Goal: Task Accomplishment & Management: Use online tool/utility

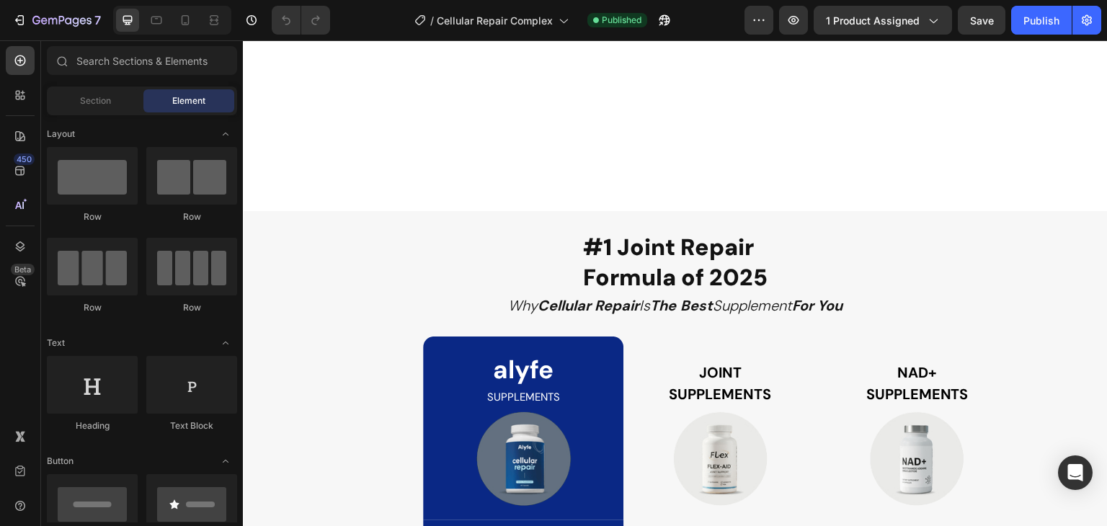
scroll to position [3382, 0]
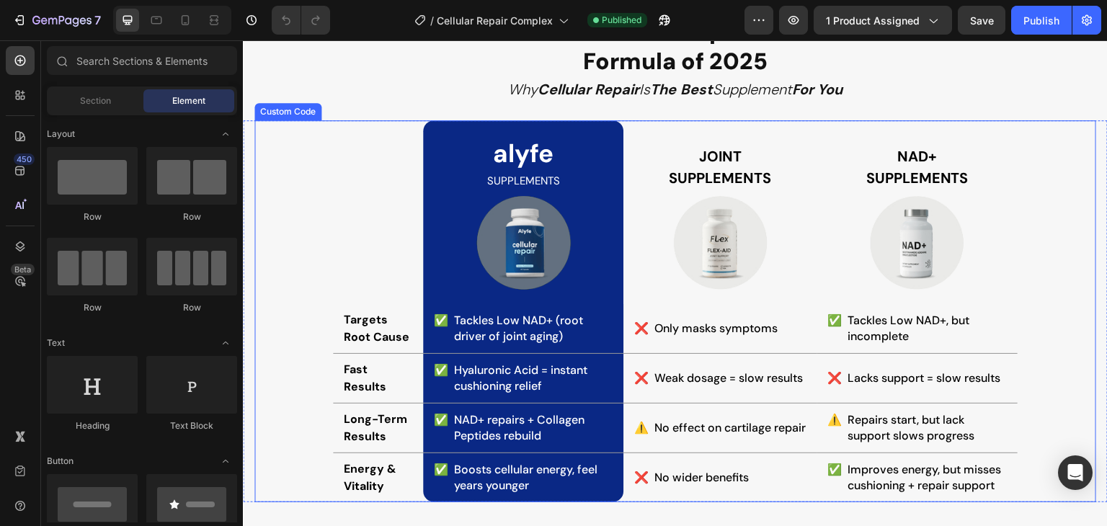
click at [644, 149] on th "Joint Supplements" at bounding box center [720, 212] width 193 height 184
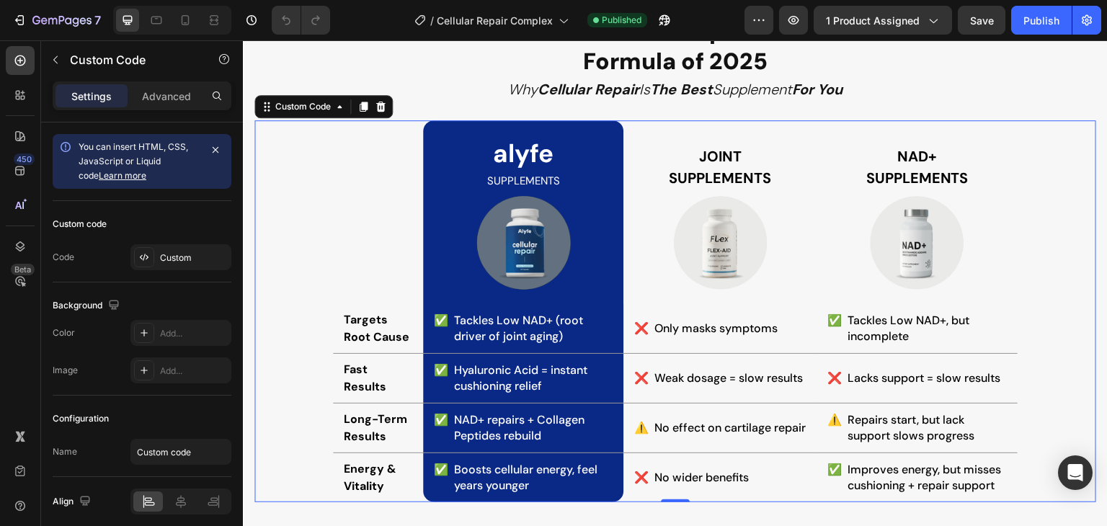
click at [316, 200] on div "alyfe Supplements Joint Supplements NAD+ Supplements Targets Root Cause ✅ Tackl…" at bounding box center [675, 311] width 842 height 382
click at [185, 17] on icon at bounding box center [185, 20] width 14 height 14
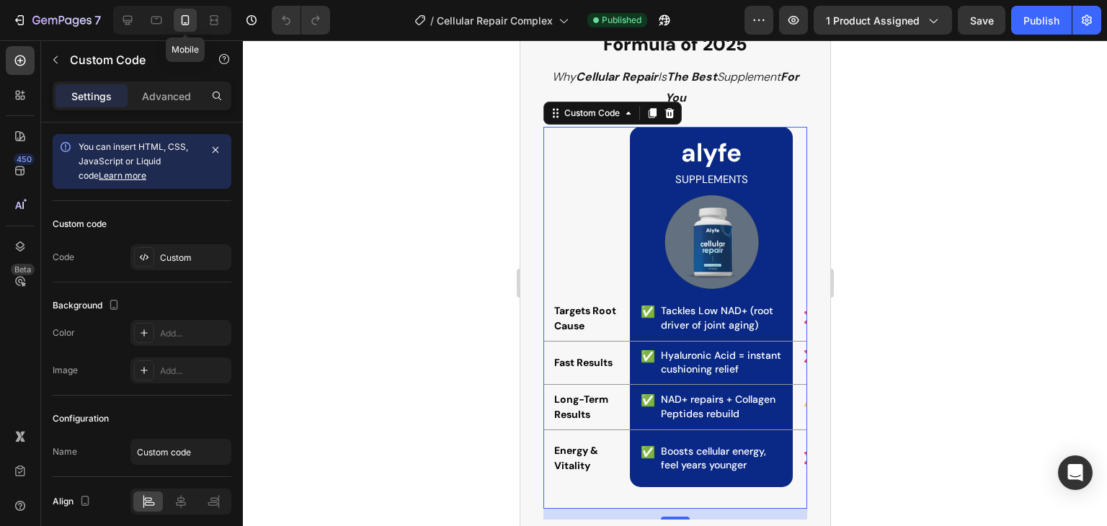
scroll to position [3417, 0]
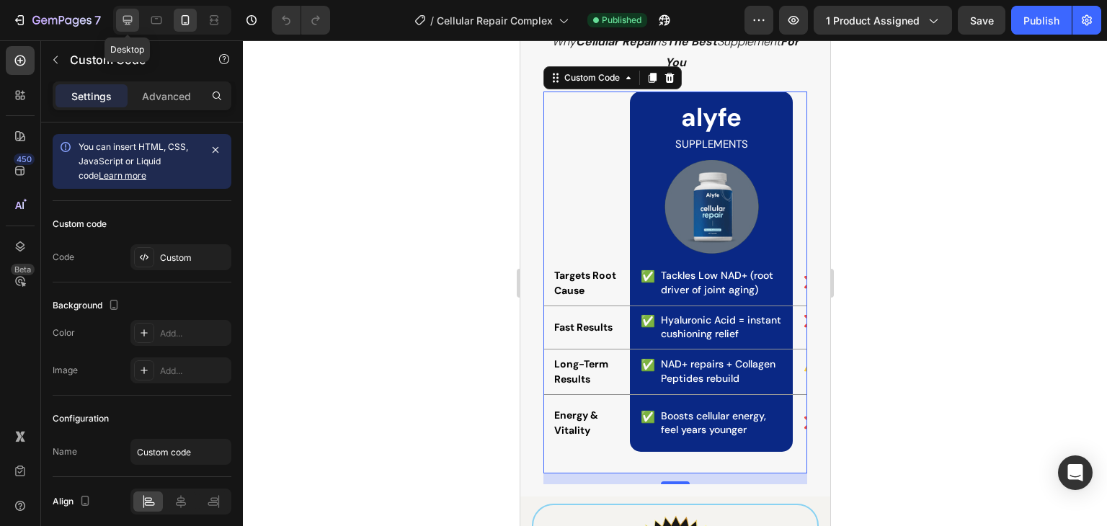
click at [127, 23] on icon at bounding box center [127, 20] width 14 height 14
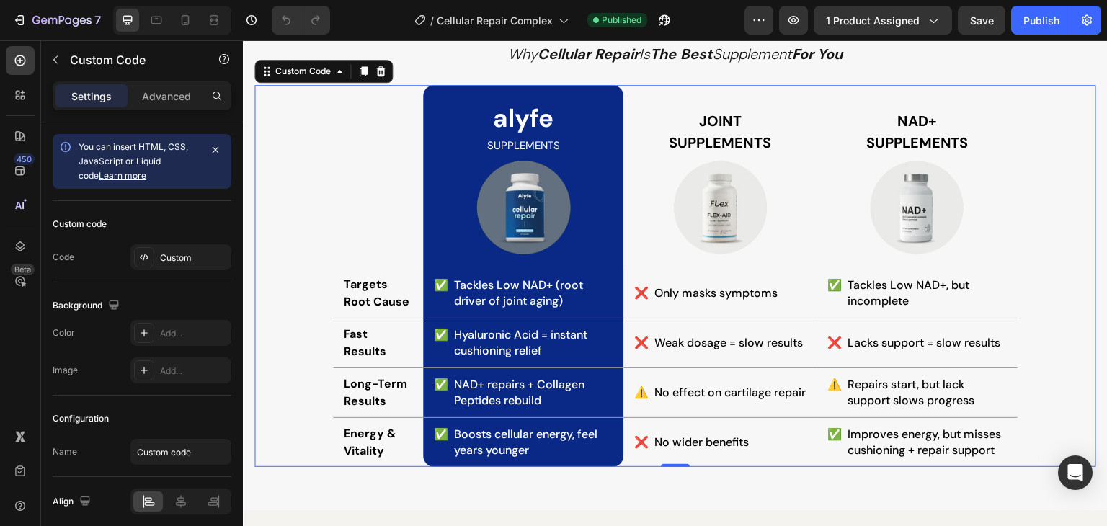
scroll to position [3411, 0]
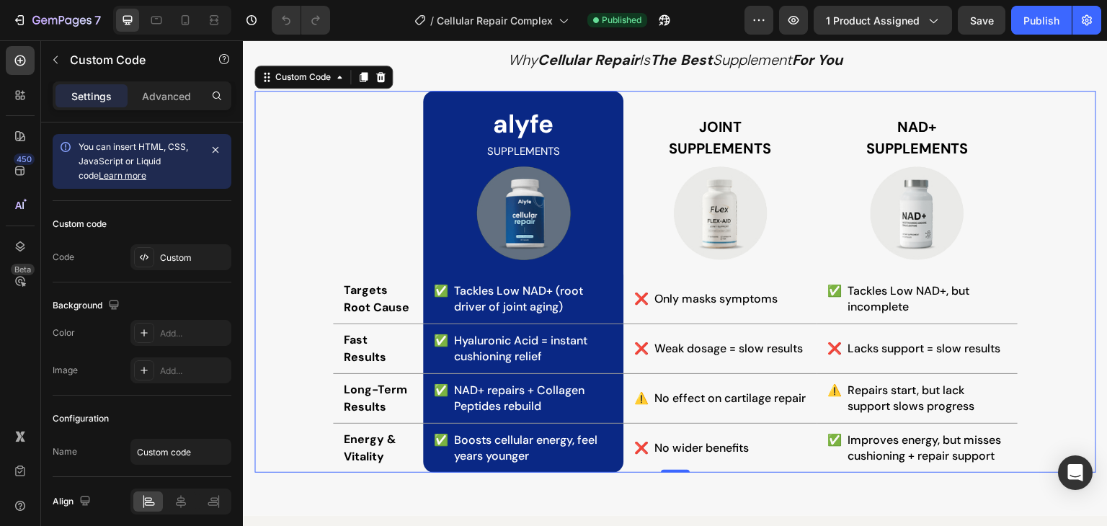
click at [353, 187] on th at bounding box center [378, 183] width 90 height 184
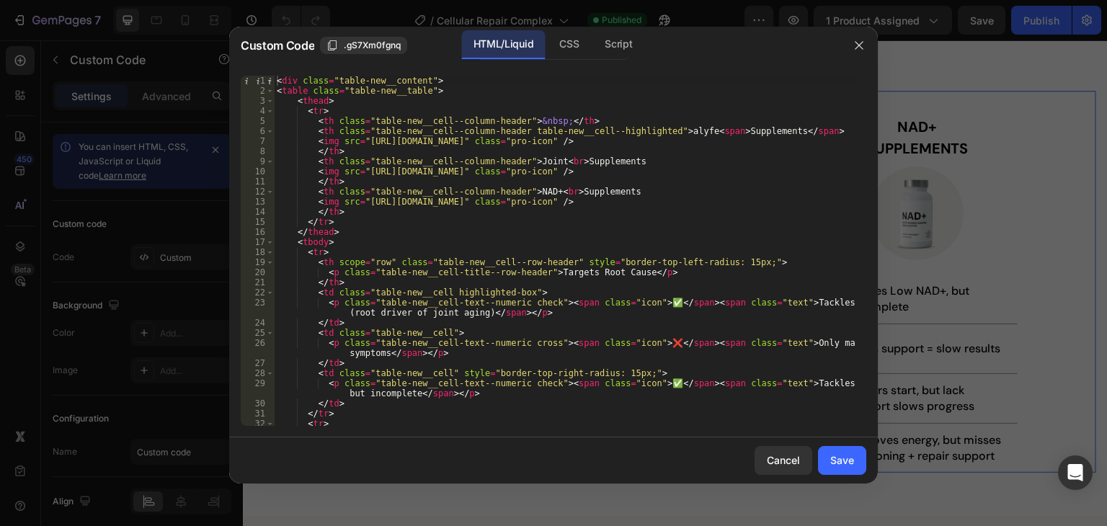
click at [391, 208] on div "< div class = "table-new__content" > < table class = "table-new__table" > < the…" at bounding box center [565, 261] width 582 height 371
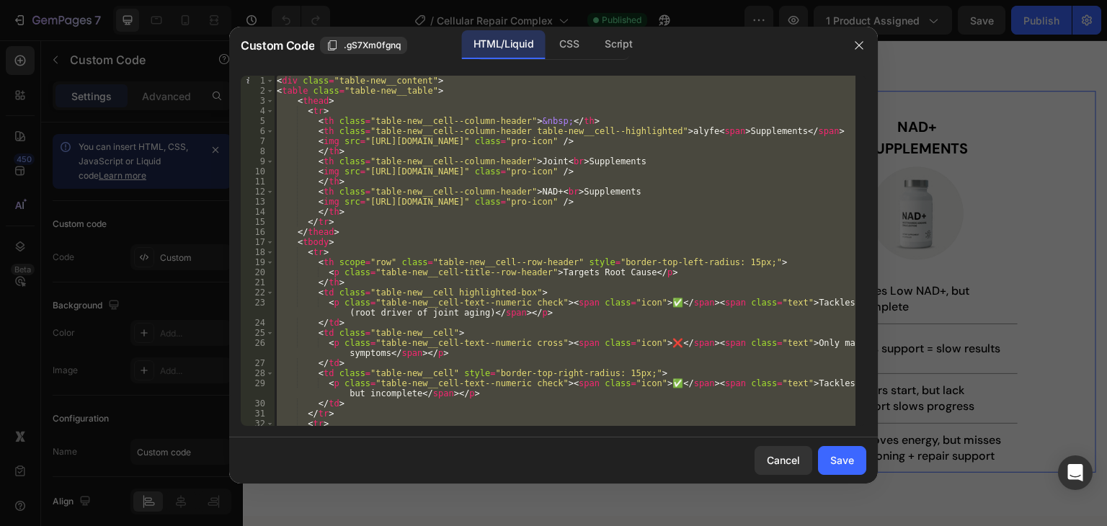
click at [279, 79] on div "< div class = "table-new__content" > < table class = "table-new__table" > < the…" at bounding box center [565, 251] width 582 height 350
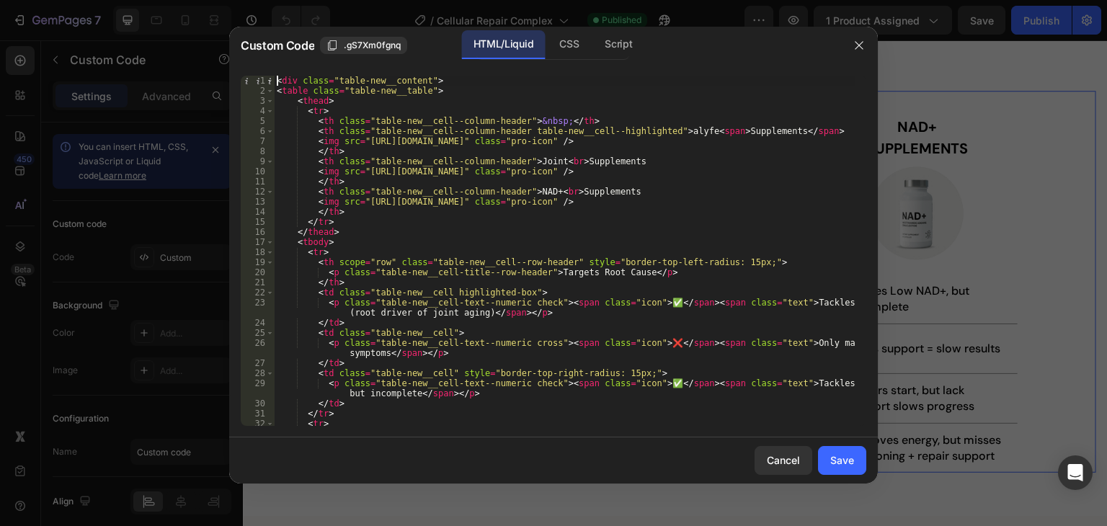
type textarea "<div class="table-new__content">"
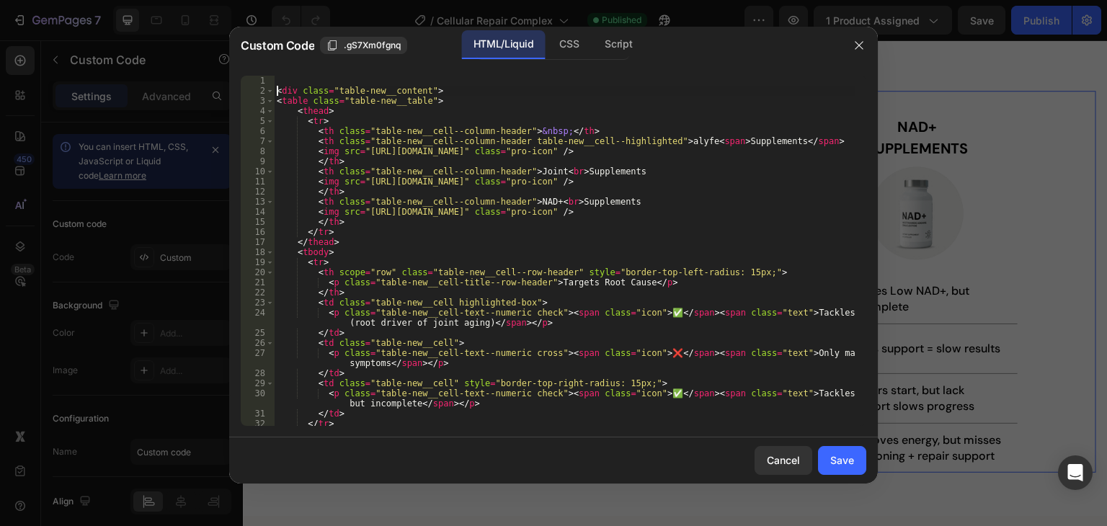
scroll to position [0, 0]
paste textarea "<div class="table-wrapper">"
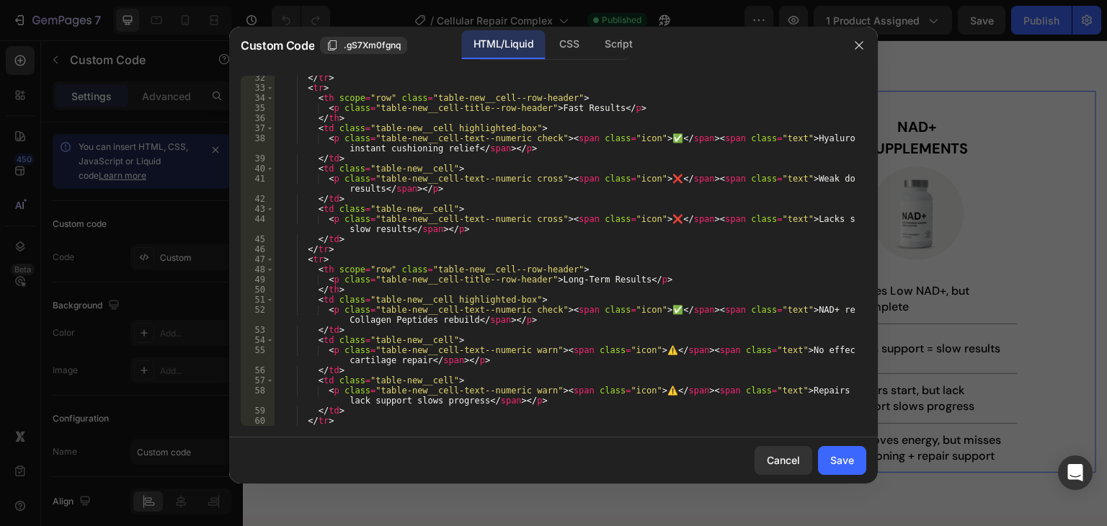
scroll to position [548, 0]
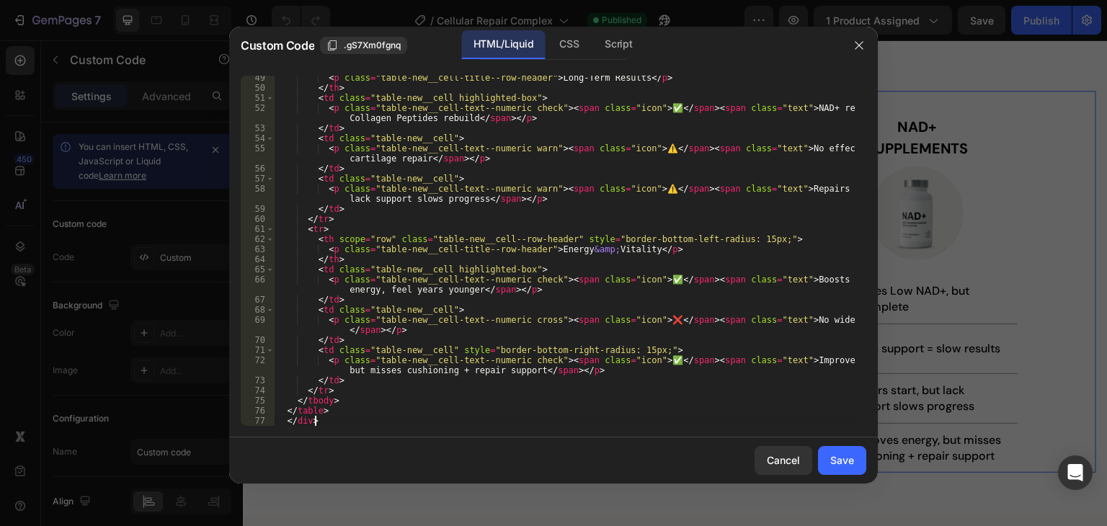
click at [329, 422] on div "< p class = "table-new__cell-title--row-header" > Long-Term Results </ p > </ t…" at bounding box center [565, 258] width 582 height 371
type textarea "</div>"
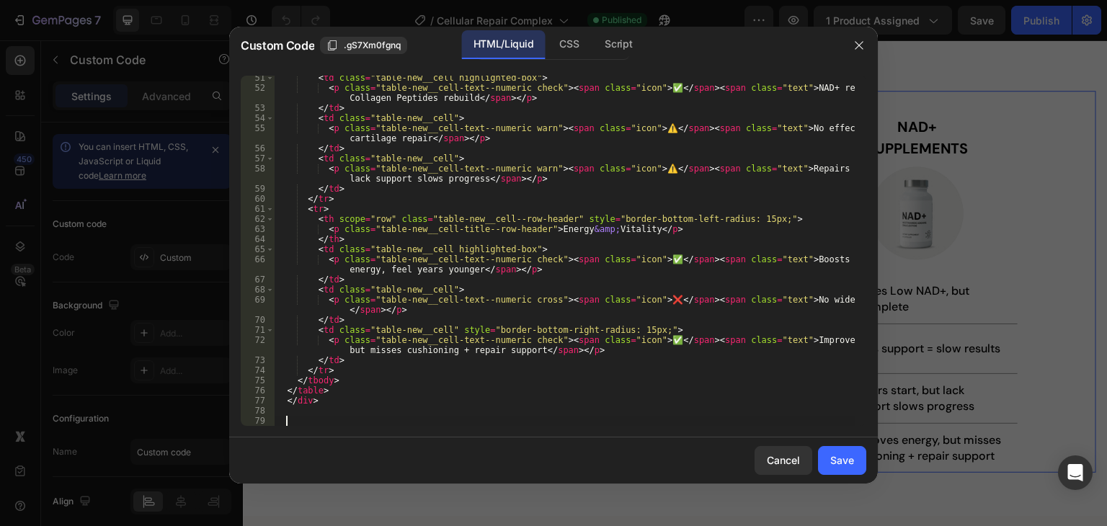
paste textarea "</div>"
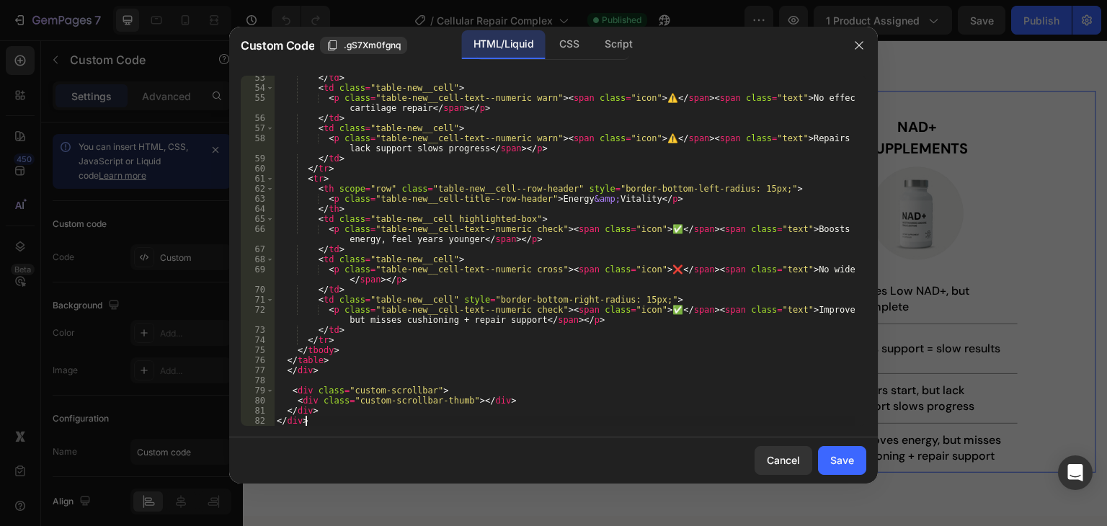
scroll to position [598, 0]
click at [564, 45] on div "CSS" at bounding box center [569, 44] width 43 height 29
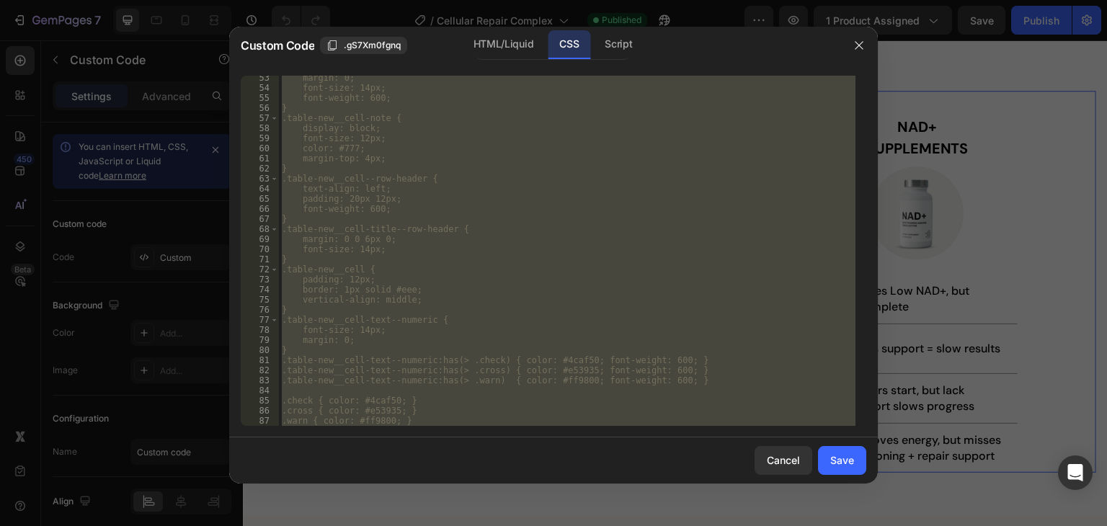
click at [566, 298] on div "margin: 0; font-size: 14px; font-weight: 600; } .table-new__cell-note { display…" at bounding box center [567, 251] width 577 height 350
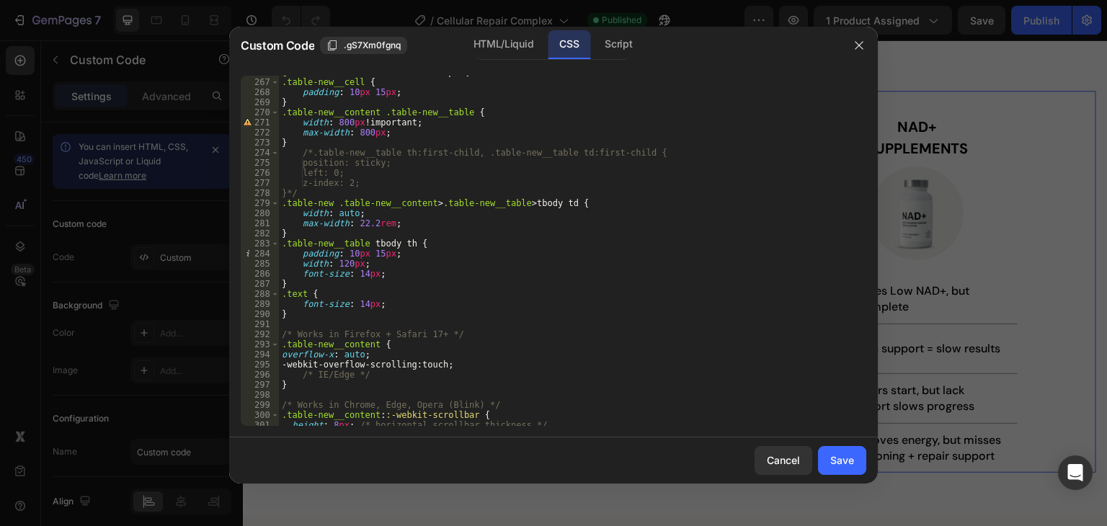
scroll to position [2726, 0]
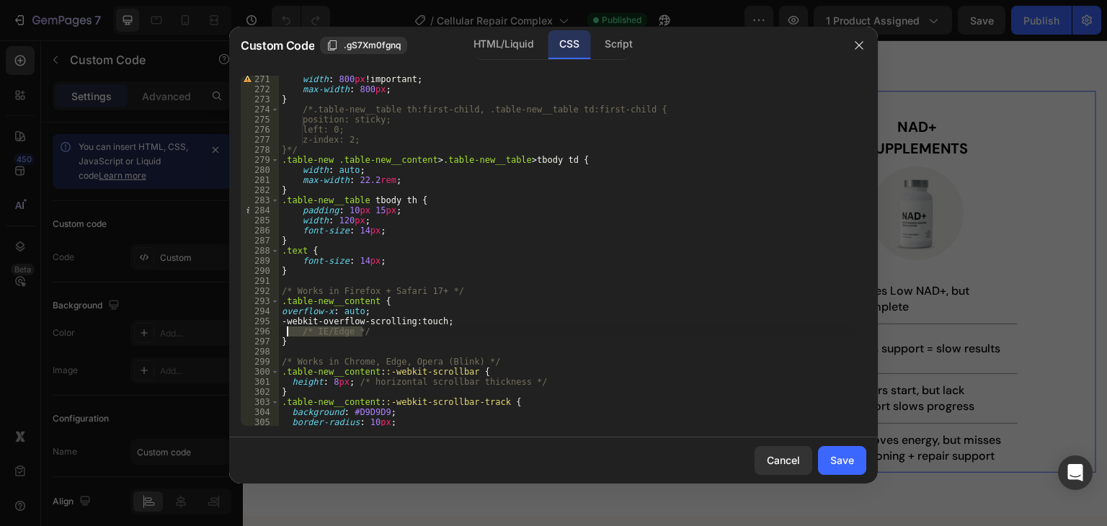
drag, startPoint x: 376, startPoint y: 334, endPoint x: 285, endPoint y: 330, distance: 90.9
click at [285, 330] on div "width : 800 px !important ; max-width : 800 px ; } /*.table-new__table th:first…" at bounding box center [567, 259] width 577 height 371
type textarea "/* IE/Edge */"
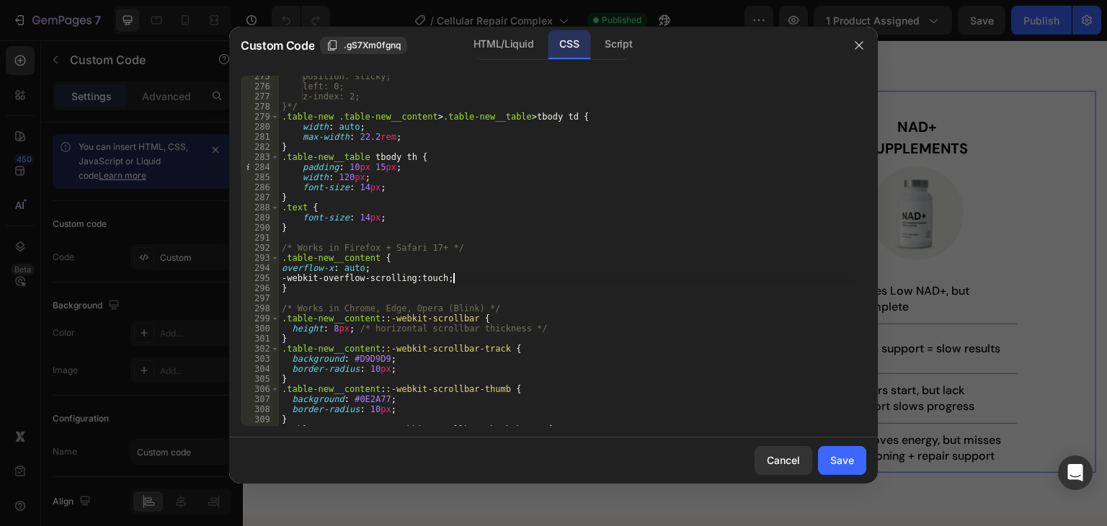
scroll to position [2813, 0]
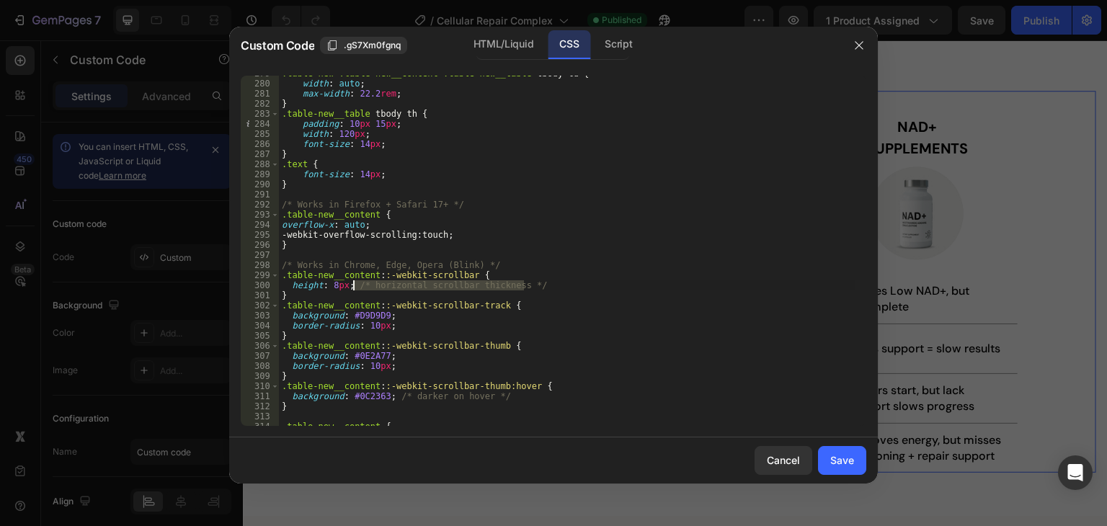
drag, startPoint x: 535, startPoint y: 285, endPoint x: 352, endPoint y: 290, distance: 183.2
click at [352, 290] on div ".table-new .table-new__content > .table-new__table > tbody td { width : auto ; …" at bounding box center [567, 253] width 577 height 371
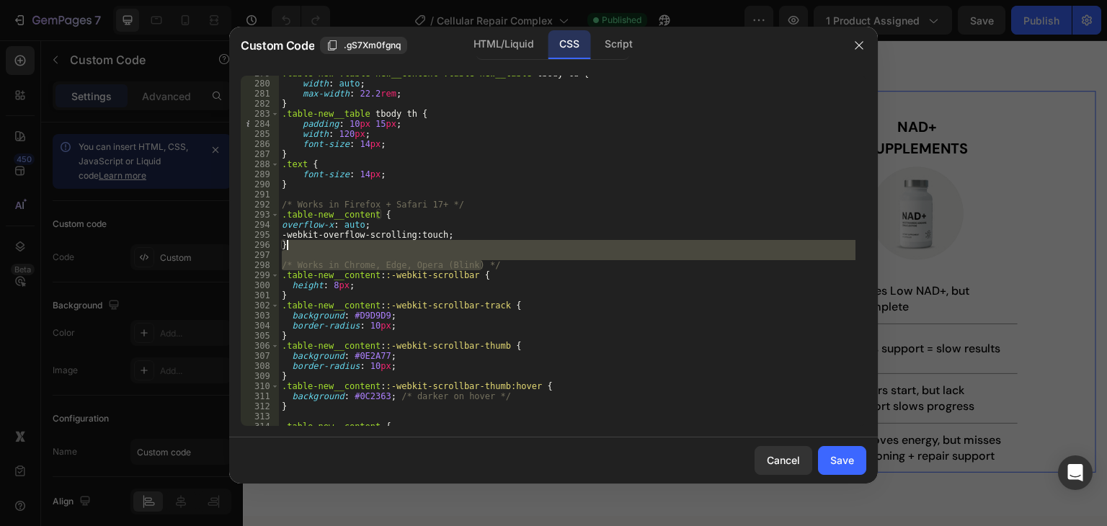
drag, startPoint x: 485, startPoint y: 264, endPoint x: 479, endPoint y: 246, distance: 19.2
click at [479, 246] on div ".table-new .table-new__content > .table-new__table > tbody td { width : auto ; …" at bounding box center [567, 253] width 577 height 371
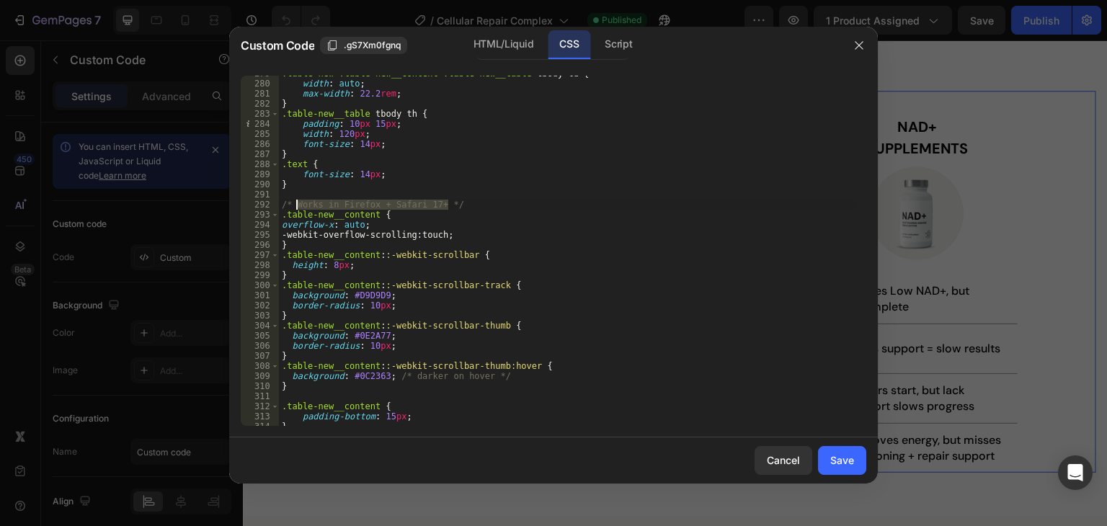
drag, startPoint x: 360, startPoint y: 208, endPoint x: 296, endPoint y: 208, distance: 64.9
click at [296, 208] on div ".table-new .table-new__content > .table-new__table > tbody td { width : auto ; …" at bounding box center [567, 253] width 577 height 371
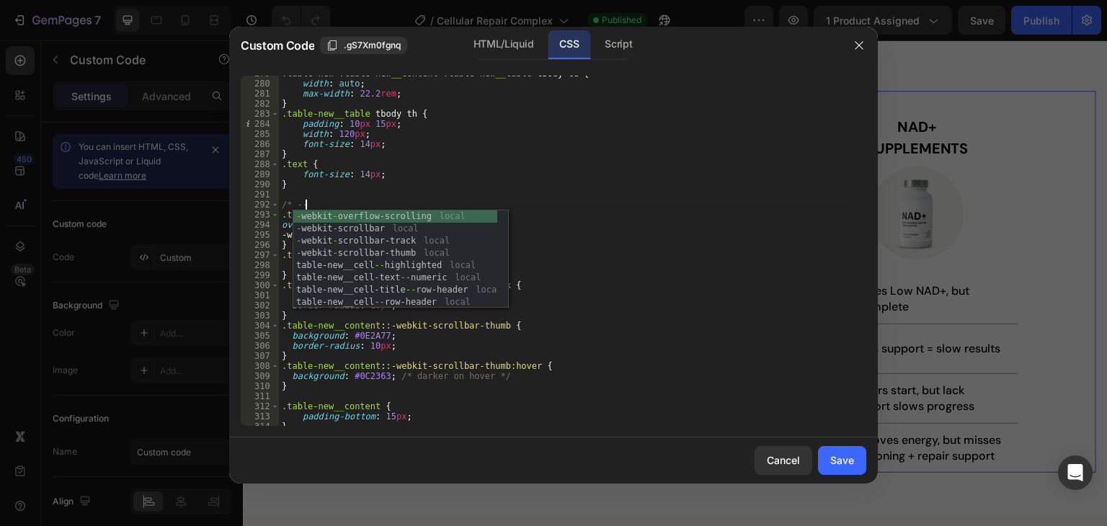
scroll to position [0, 1]
type textarea "/* ---"
click at [351, 195] on div ".table-new .table-new__content > .table-new__table > tbody td { width : auto ; …" at bounding box center [567, 253] width 577 height 371
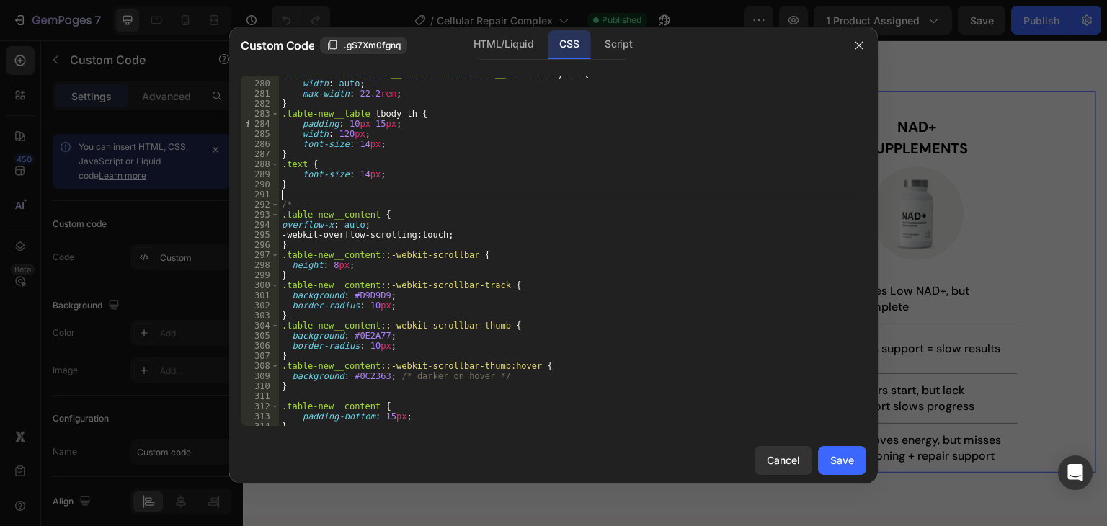
scroll to position [0, 0]
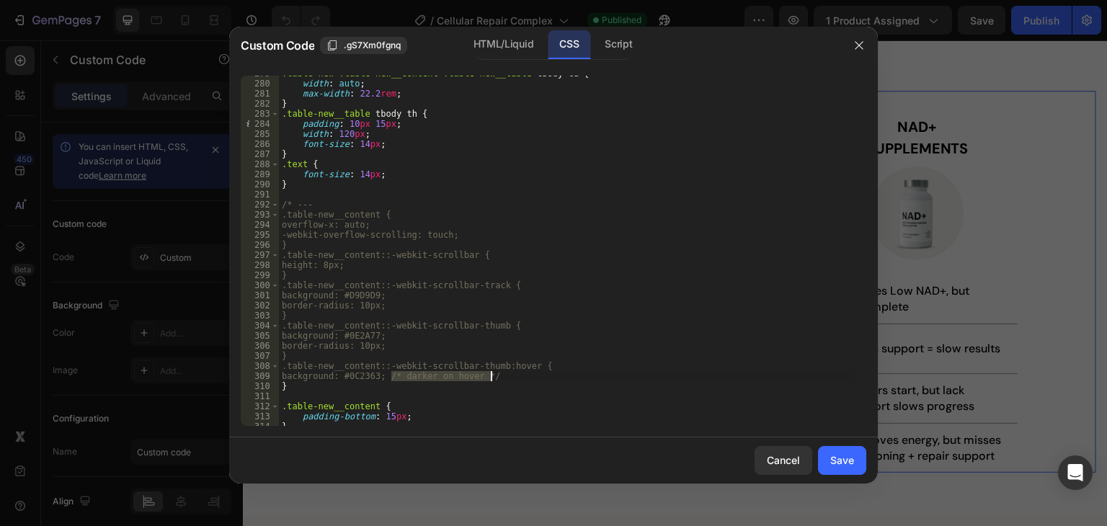
drag, startPoint x: 399, startPoint y: 378, endPoint x: 492, endPoint y: 375, distance: 93.8
click at [492, 375] on div ".table-new .table-new__content > .table-new__table > tbody td { width : auto ; …" at bounding box center [567, 253] width 577 height 371
click at [314, 389] on div ".table-new .table-new__content > .table-new__table > tbody td { width : auto ; …" at bounding box center [567, 253] width 577 height 371
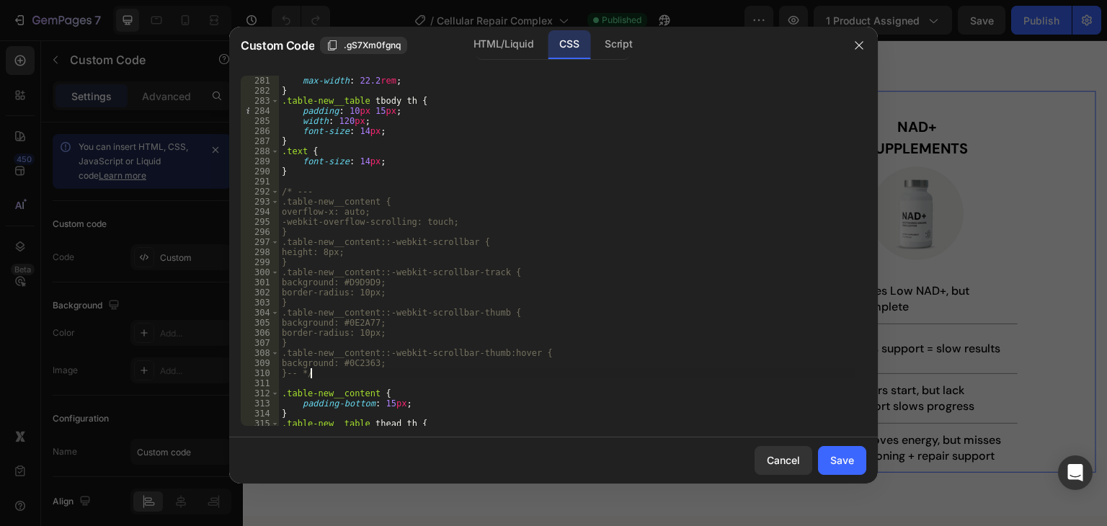
scroll to position [2869, 0]
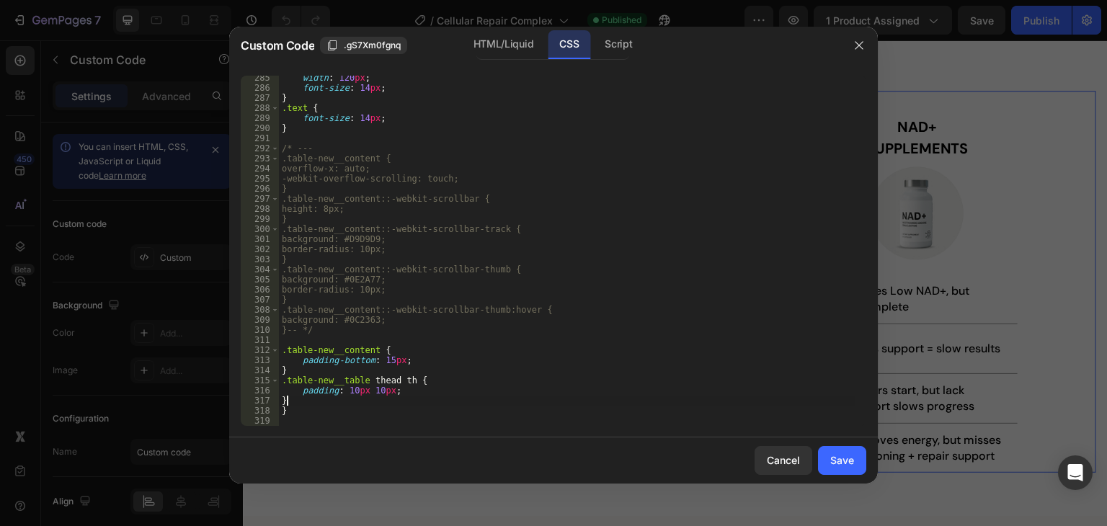
click at [300, 401] on div "width : 120 px ; font-size : 14 px ; } .text { font-size : 14 px ; } /* --- .ta…" at bounding box center [567, 258] width 577 height 371
type textarea "}"
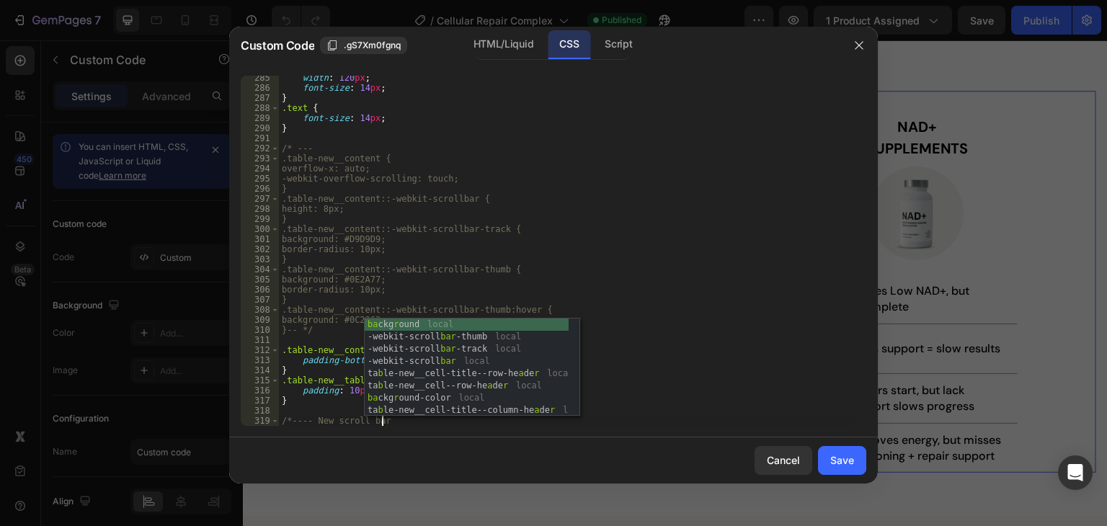
scroll to position [0, 7]
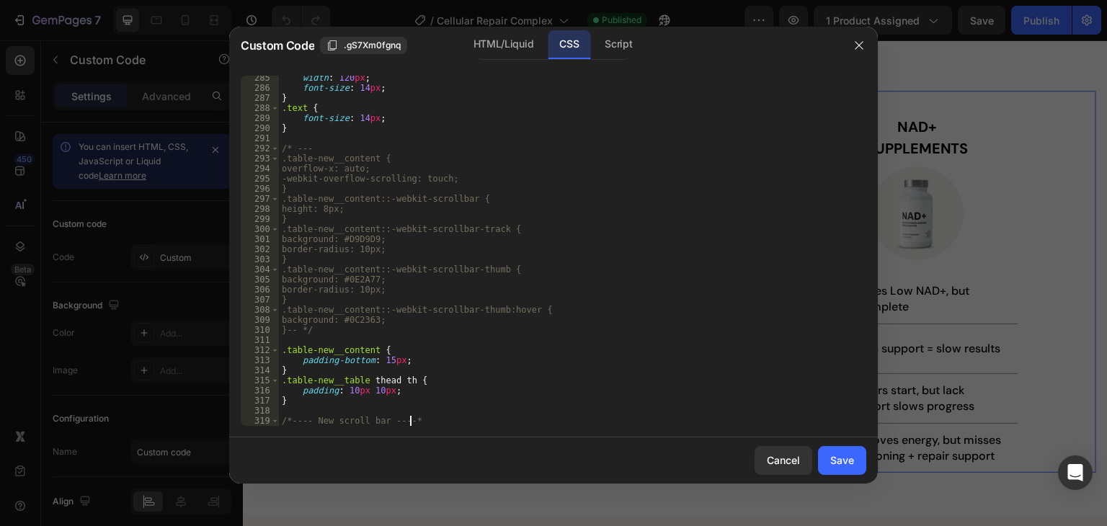
type textarea "/*---- New scroll bar ----*/"
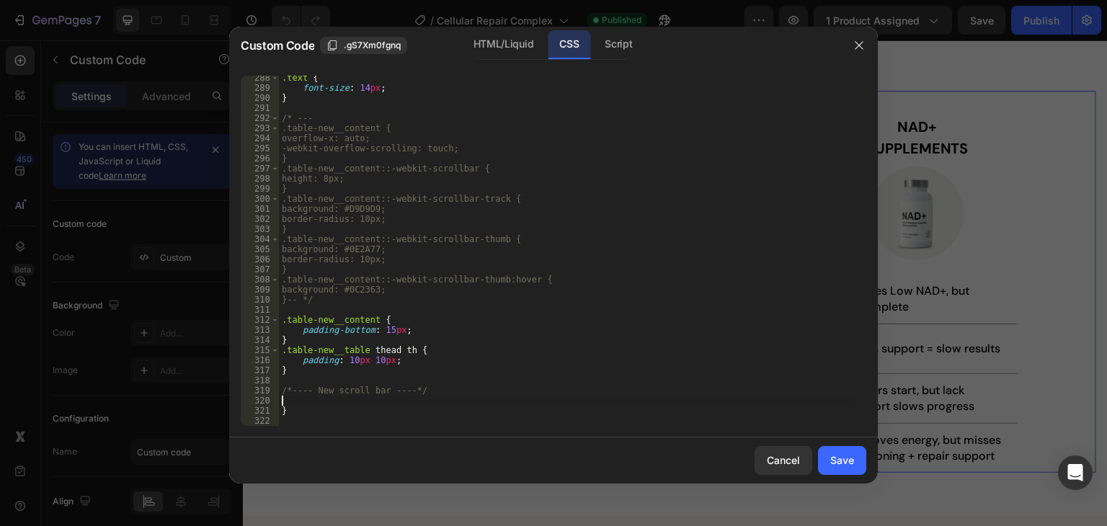
scroll to position [2899, 0]
paste textarea "}"
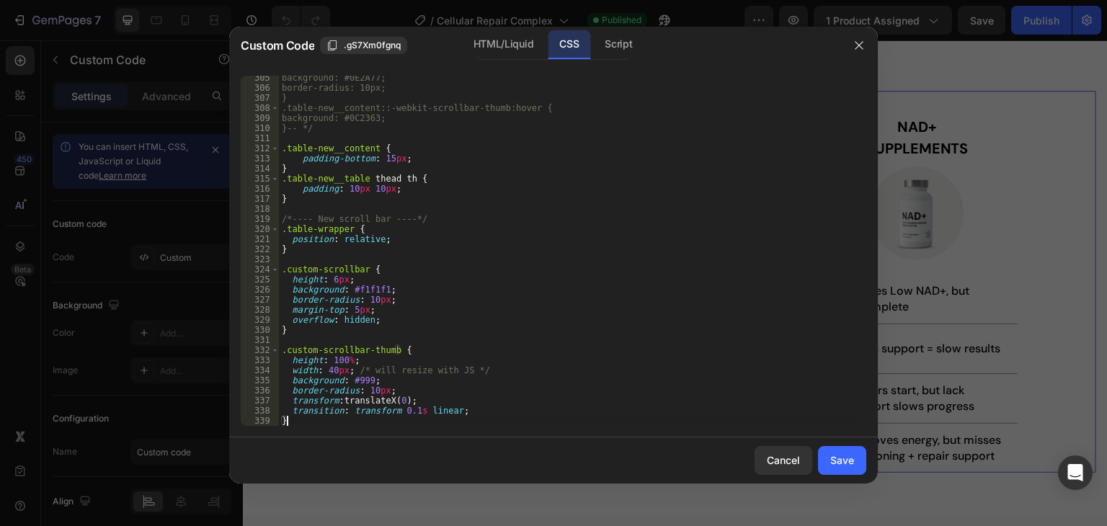
scroll to position [3091, 0]
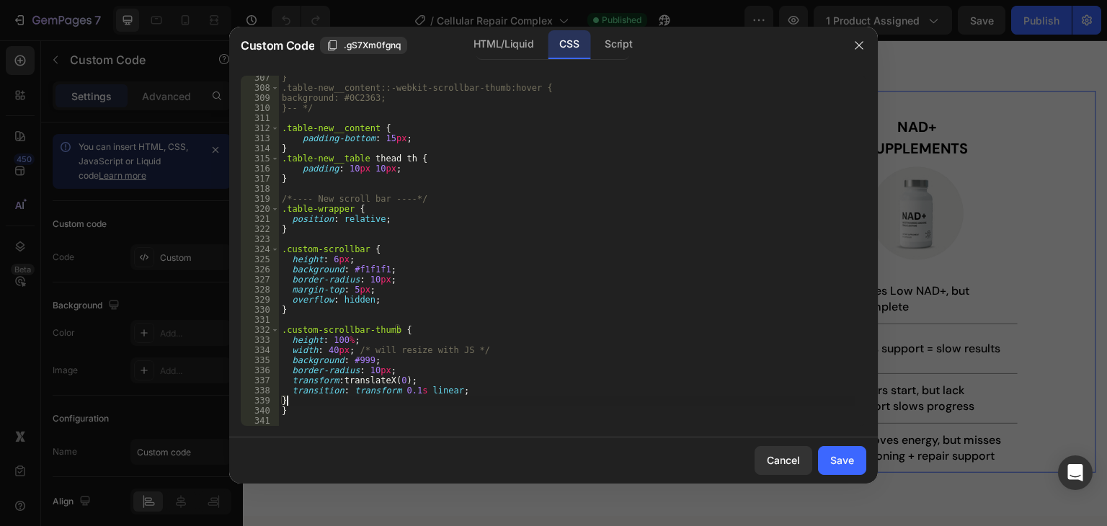
type textarea "}"
click at [621, 40] on div "Script" at bounding box center [618, 44] width 50 height 29
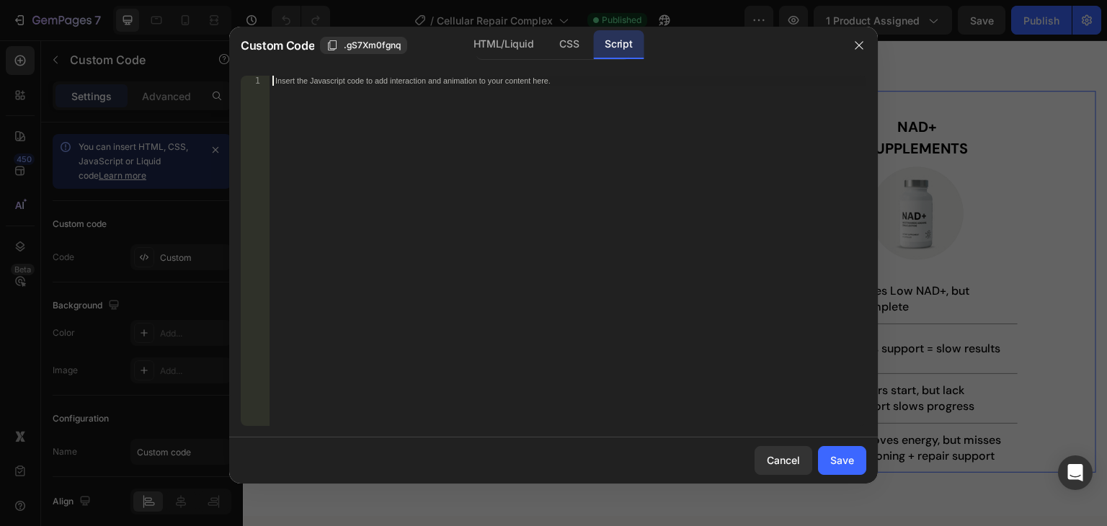
click at [381, 201] on div "Insert the Javascript code to add interaction and animation to your content her…" at bounding box center [568, 261] width 597 height 371
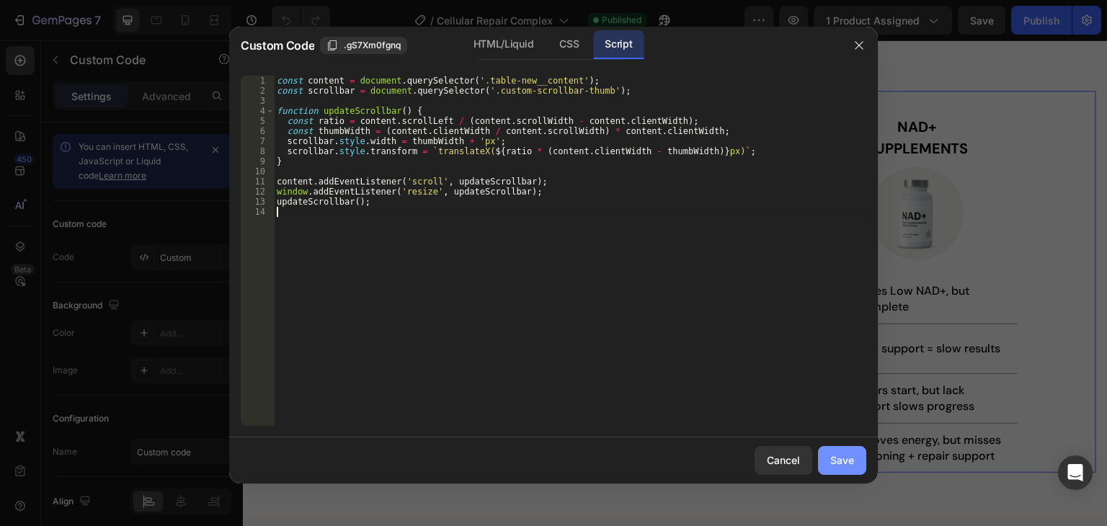
click at [841, 458] on div "Save" at bounding box center [842, 460] width 24 height 15
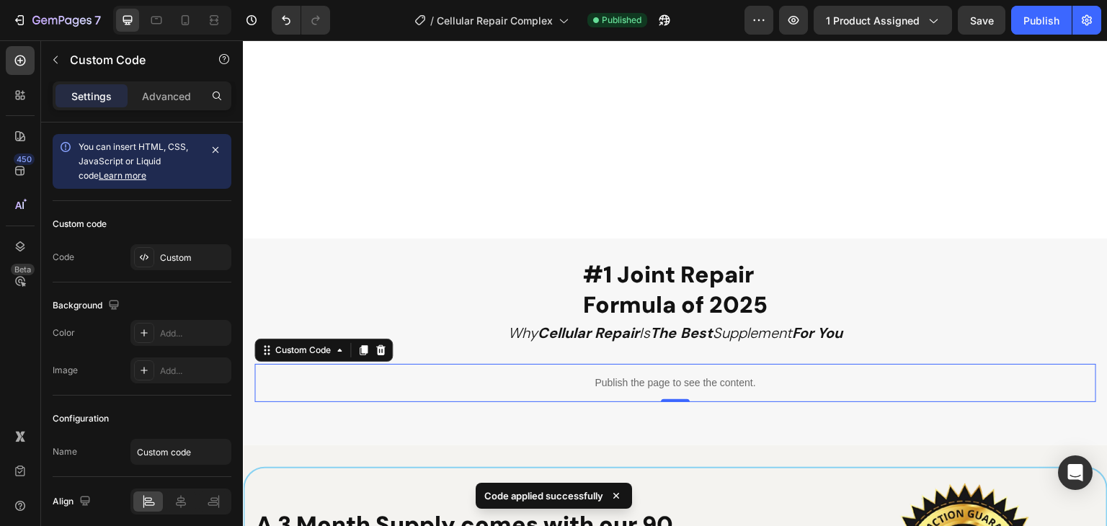
scroll to position [3195, 0]
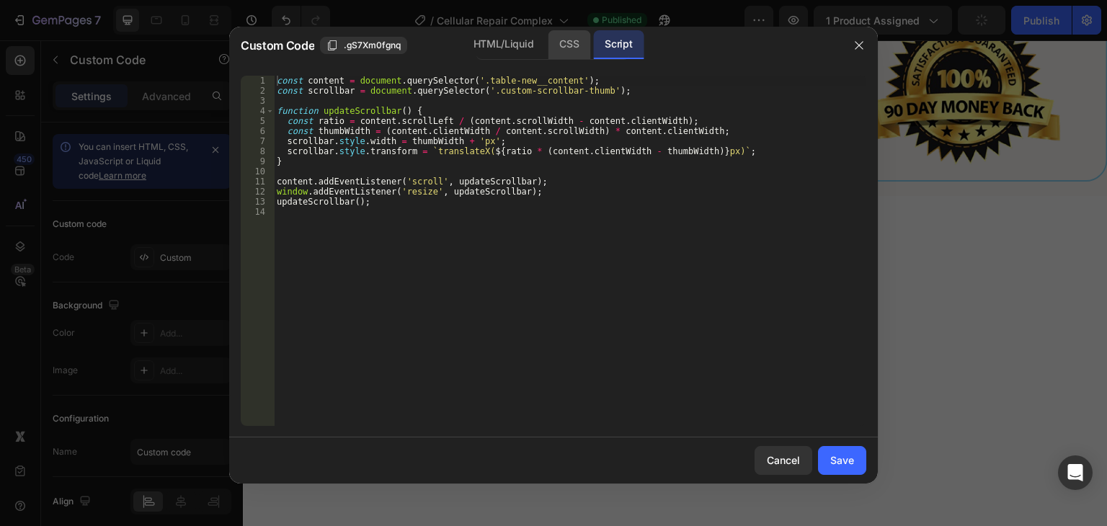
click at [575, 41] on div "CSS" at bounding box center [569, 44] width 43 height 29
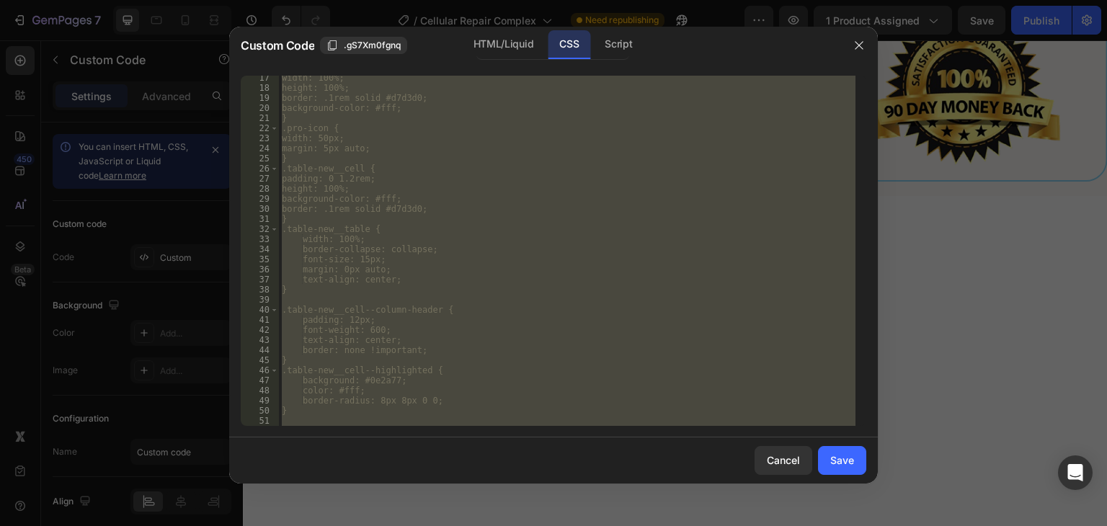
scroll to position [0, 0]
click at [504, 47] on div "HTML/Liquid" at bounding box center [503, 44] width 83 height 29
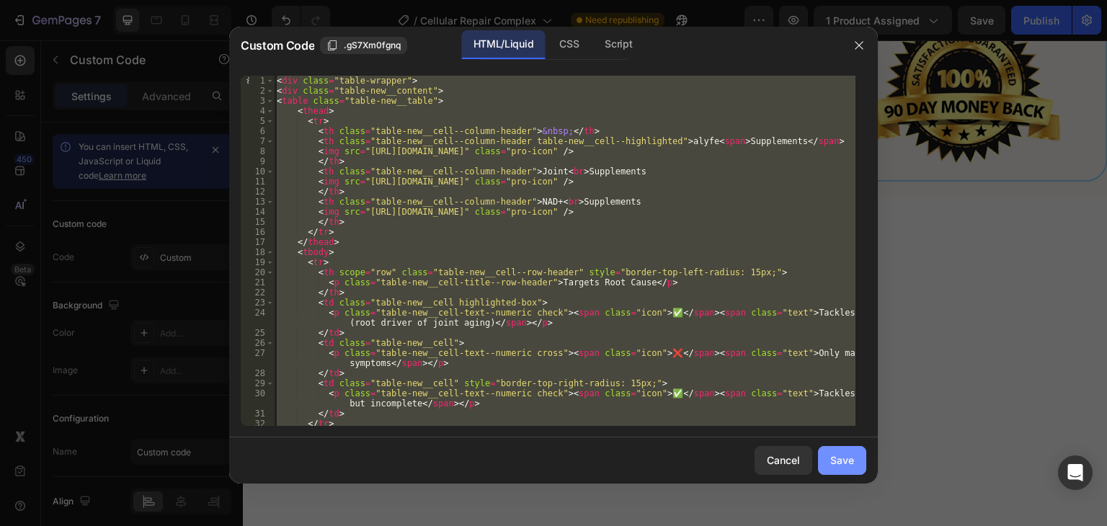
click at [836, 462] on div "Save" at bounding box center [842, 460] width 24 height 15
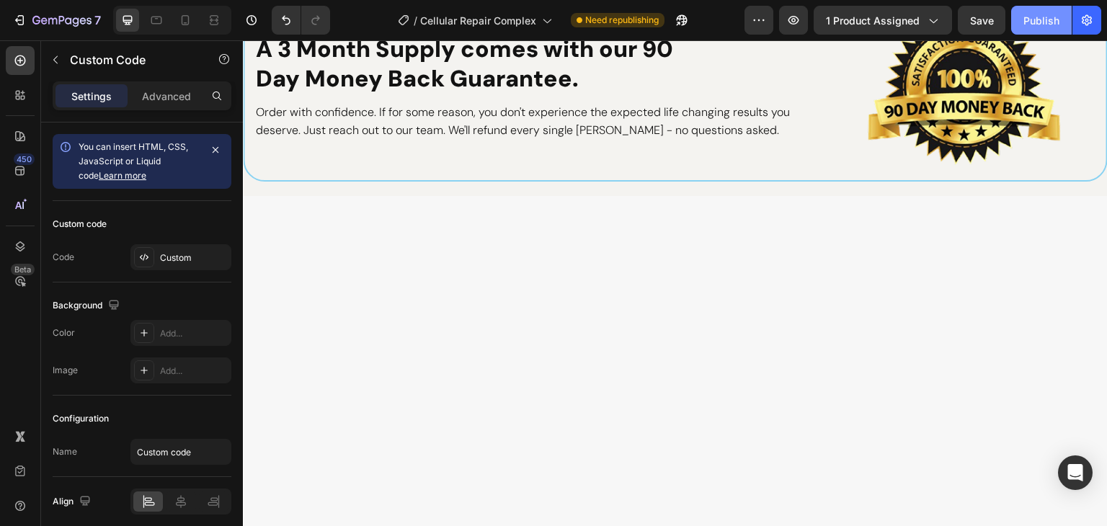
click at [1042, 16] on div "Publish" at bounding box center [1042, 20] width 36 height 15
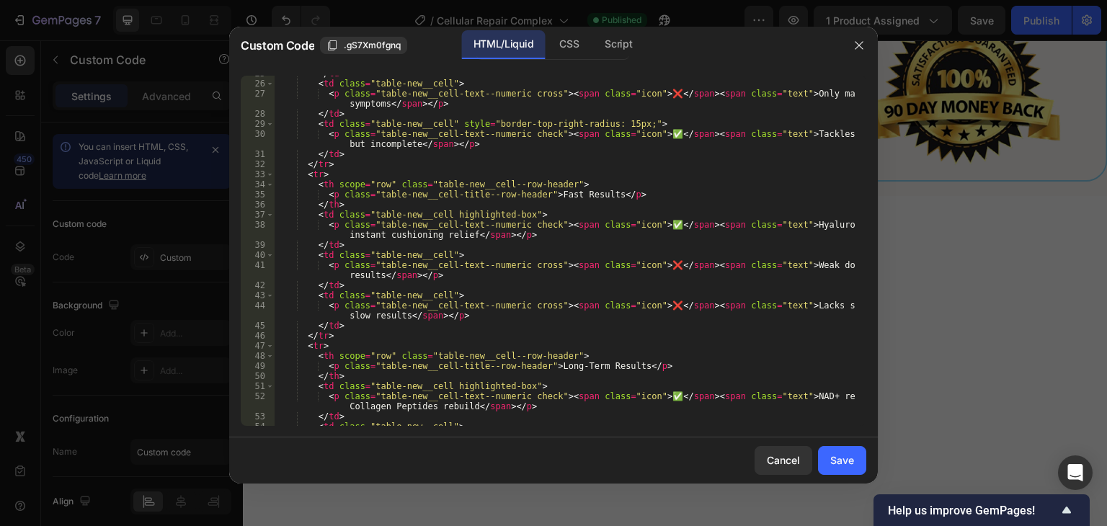
scroll to position [260, 0]
click at [622, 48] on div "Script" at bounding box center [618, 44] width 50 height 29
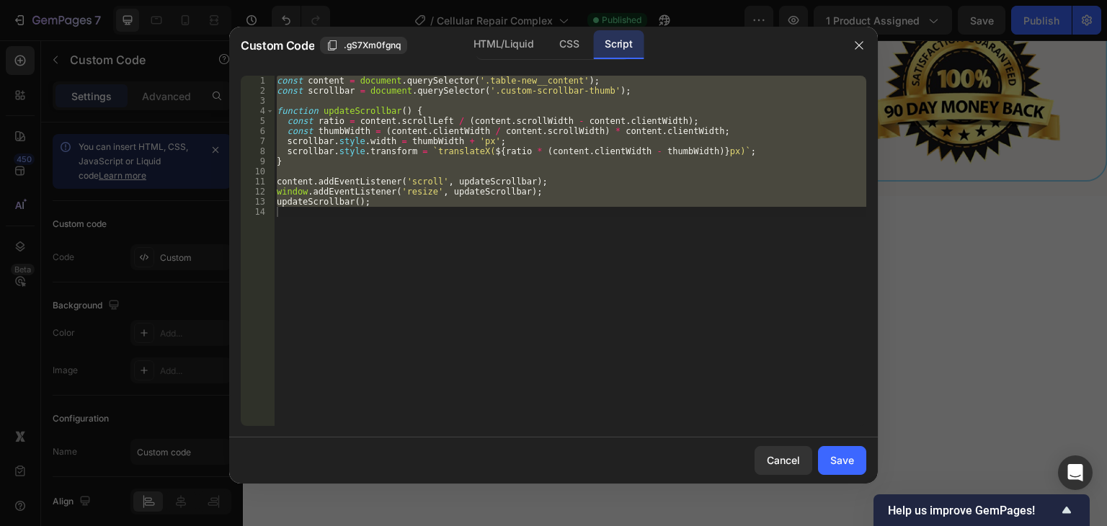
click at [487, 200] on div "const content = document . querySelector ( '.table-new__content' ) ; const scro…" at bounding box center [570, 251] width 593 height 350
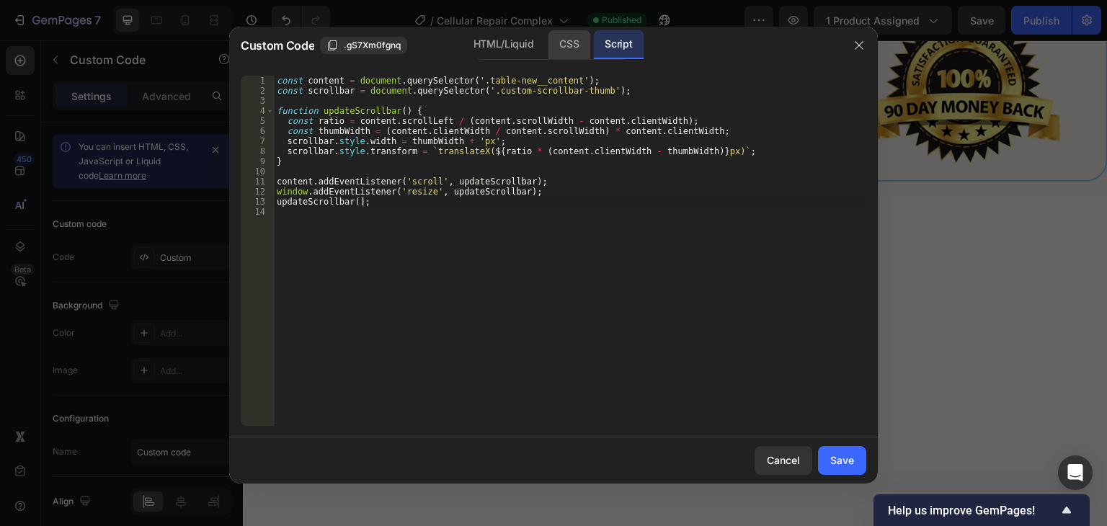
click at [567, 44] on div "CSS" at bounding box center [569, 44] width 43 height 29
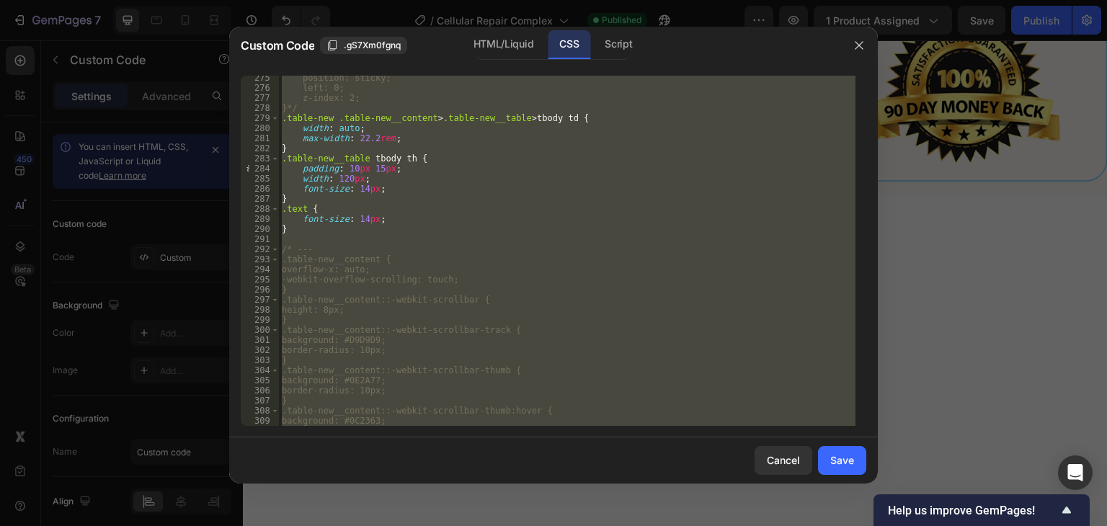
scroll to position [2985, 0]
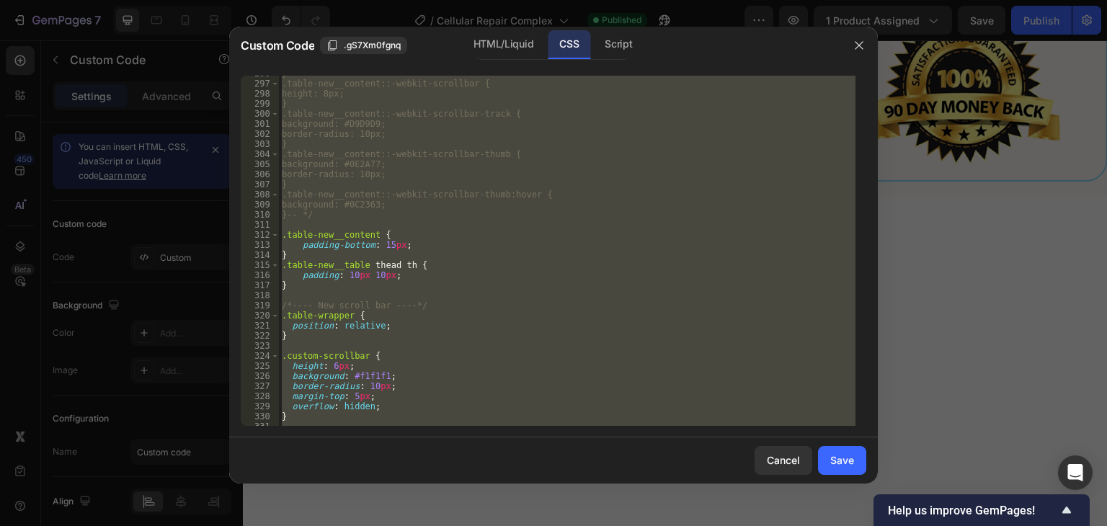
type textarea "}"
click at [291, 226] on div "} .table-new__content::-webkit-scrollbar { height: 8px; } .table-new__content::…" at bounding box center [567, 251] width 577 height 350
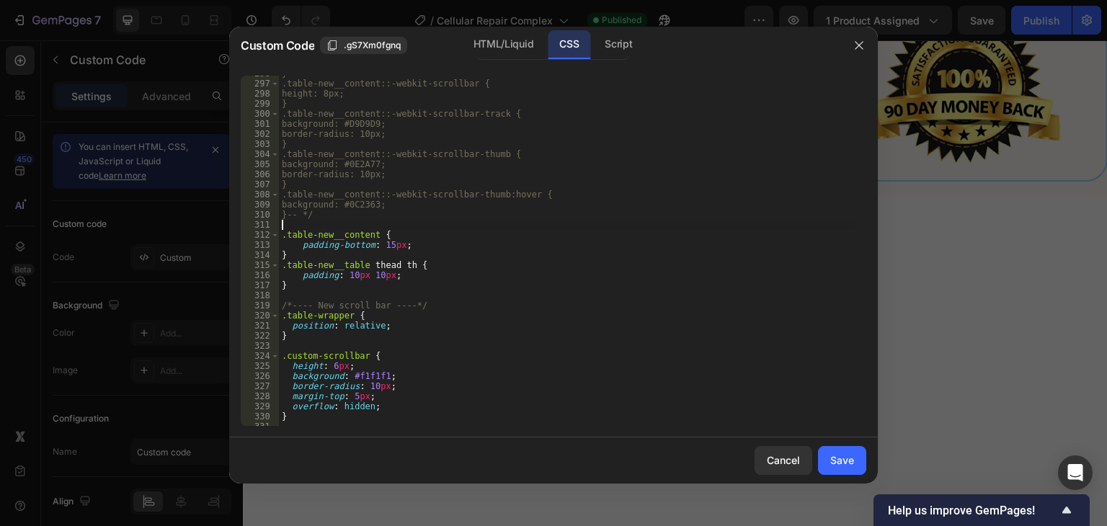
scroll to position [3091, 0]
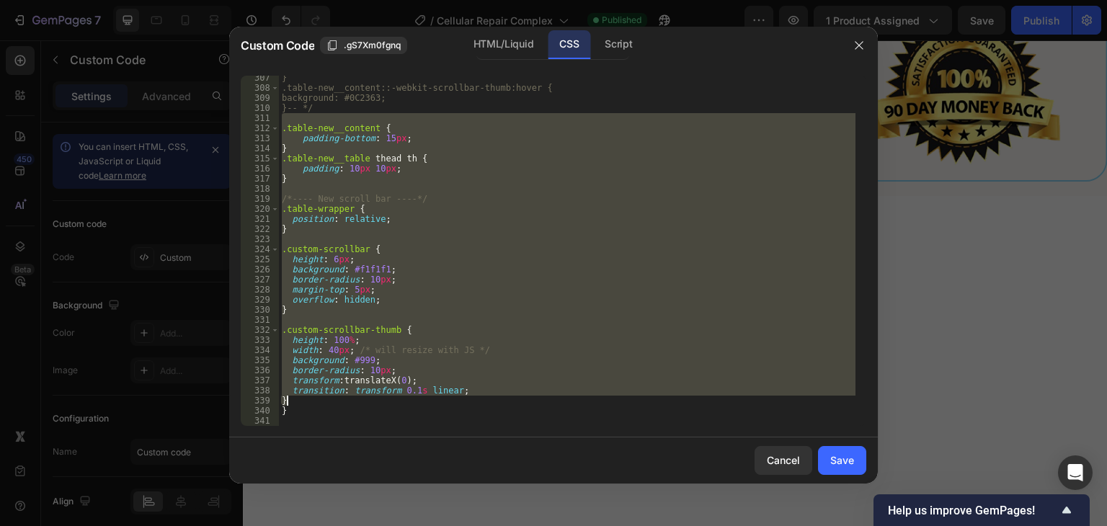
click at [290, 399] on div "} .table-new__content::-webkit-scrollbar-thumb:hover { background: #0C2363; }--…" at bounding box center [567, 258] width 577 height 371
click at [435, 231] on div "} .table-new__content::-webkit-scrollbar-thumb:hover { background: #0C2363; }--…" at bounding box center [567, 251] width 577 height 350
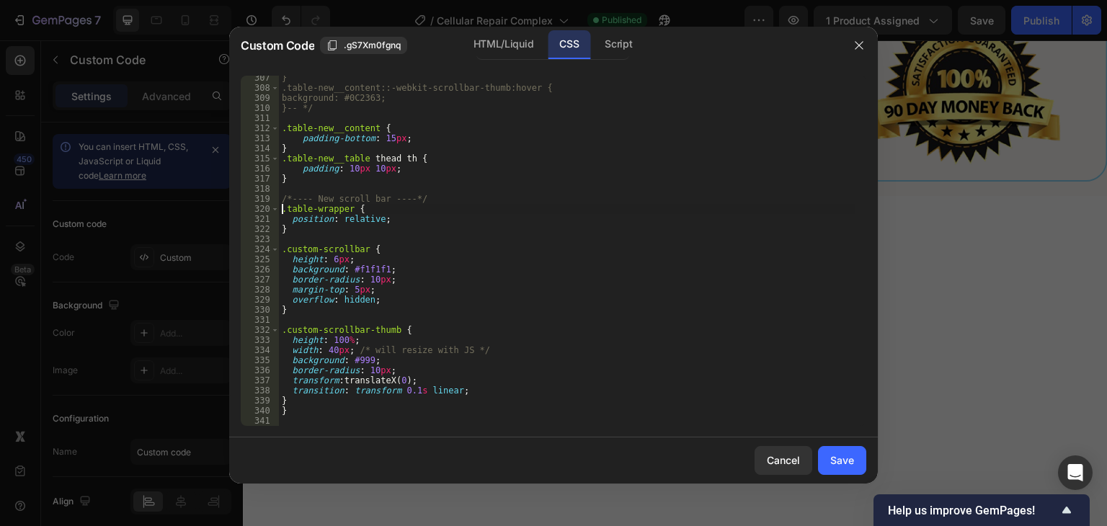
click at [283, 208] on div "} .table-new__content::-webkit-scrollbar-thumb:hover { background: #0C2363; }--…" at bounding box center [567, 258] width 577 height 371
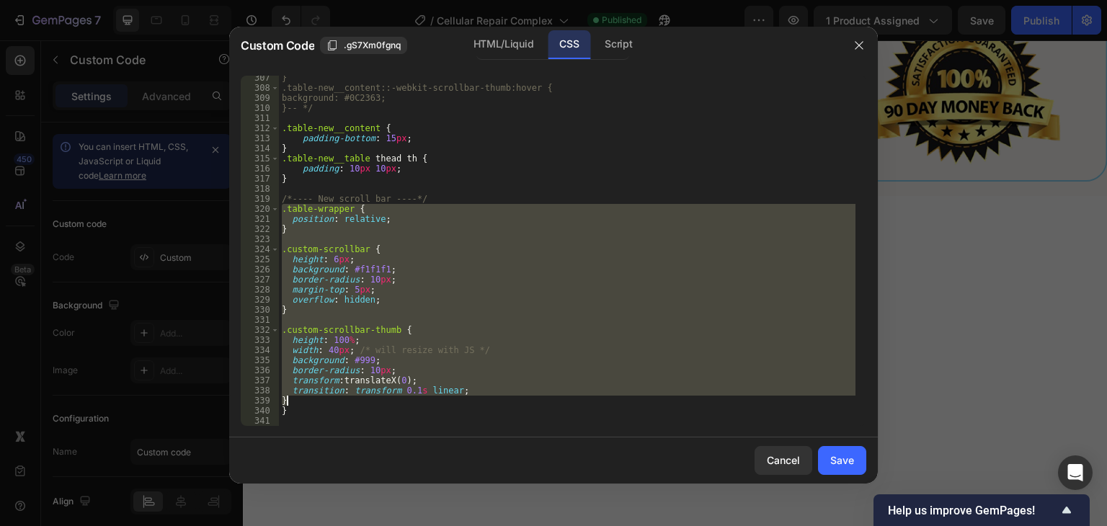
click at [301, 400] on div "} .table-new__content::-webkit-scrollbar-thumb:hover { background: #0C2363; }--…" at bounding box center [567, 258] width 577 height 371
type textarea "transition: transform 0.1s linear; }"
paste textarea
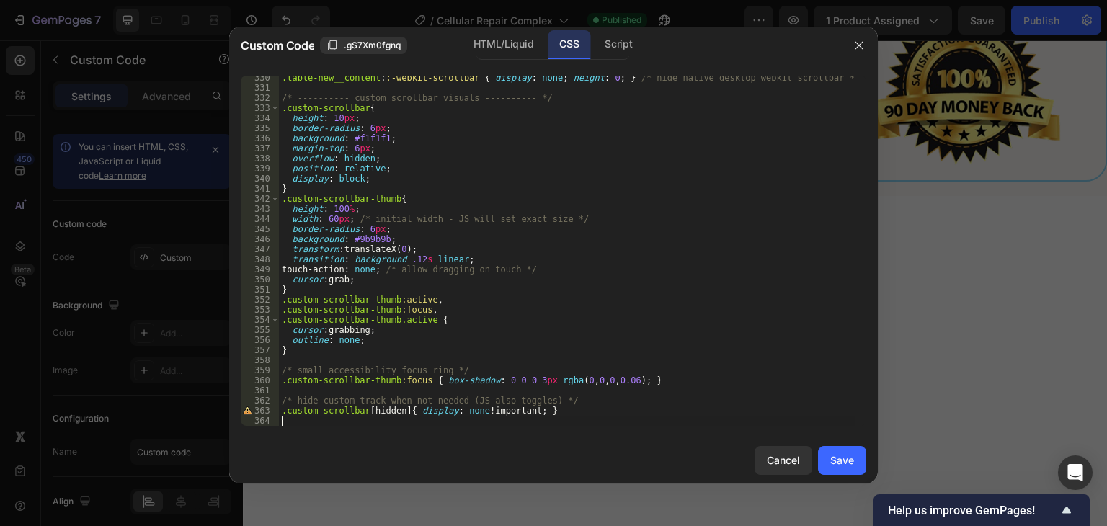
scroll to position [3344, 0]
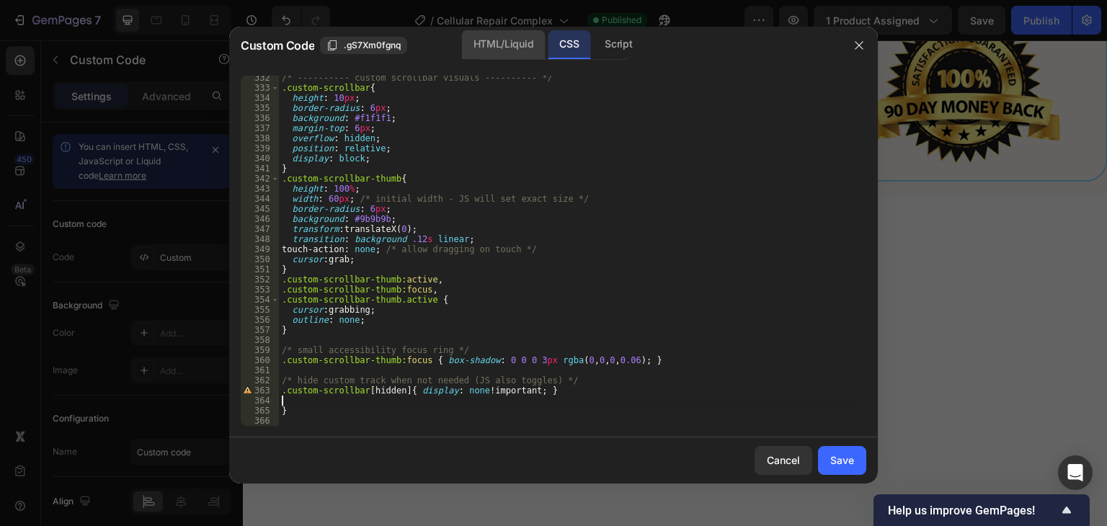
click at [506, 44] on div "HTML/Liquid" at bounding box center [503, 44] width 83 height 29
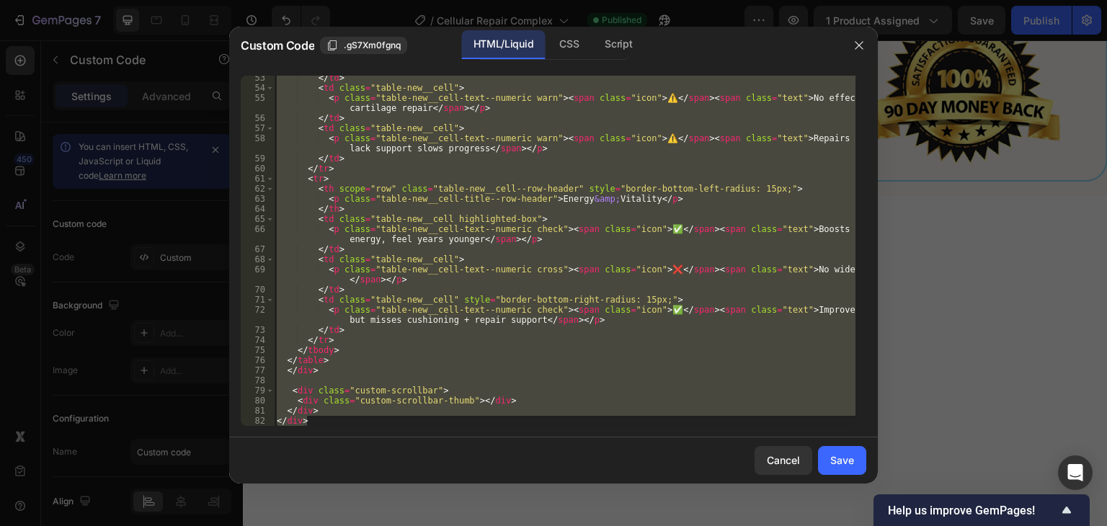
scroll to position [598, 0]
click at [493, 387] on div "</ td > < td class = "table-new__cell" > < p class = "table-new__cell-text--num…" at bounding box center [565, 251] width 582 height 350
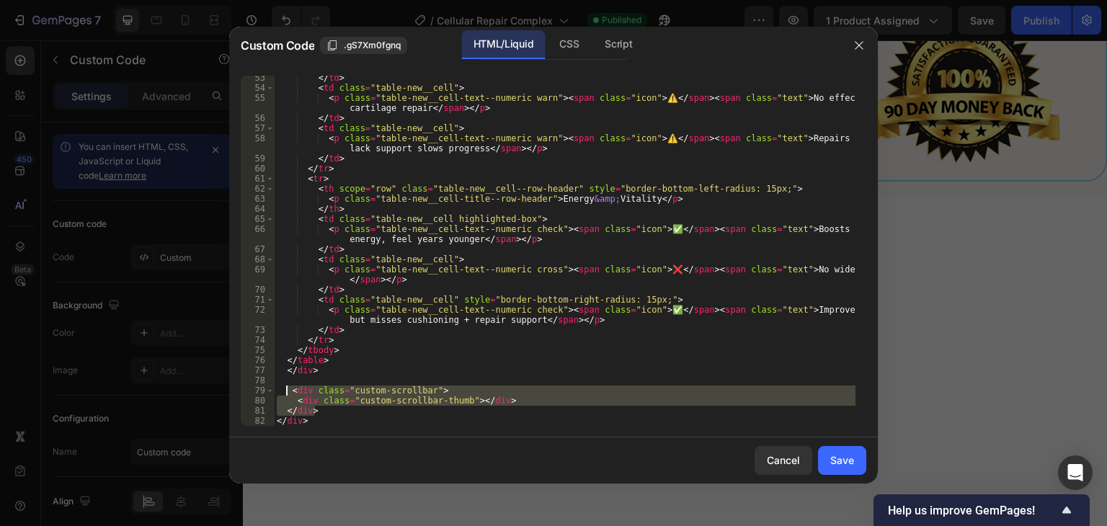
drag, startPoint x: 329, startPoint y: 411, endPoint x: 288, endPoint y: 393, distance: 44.9
click at [288, 393] on div "</ td > < td class = "table-new__cell" > < p class = "table-new__cell-text--num…" at bounding box center [565, 258] width 582 height 371
paste textarea
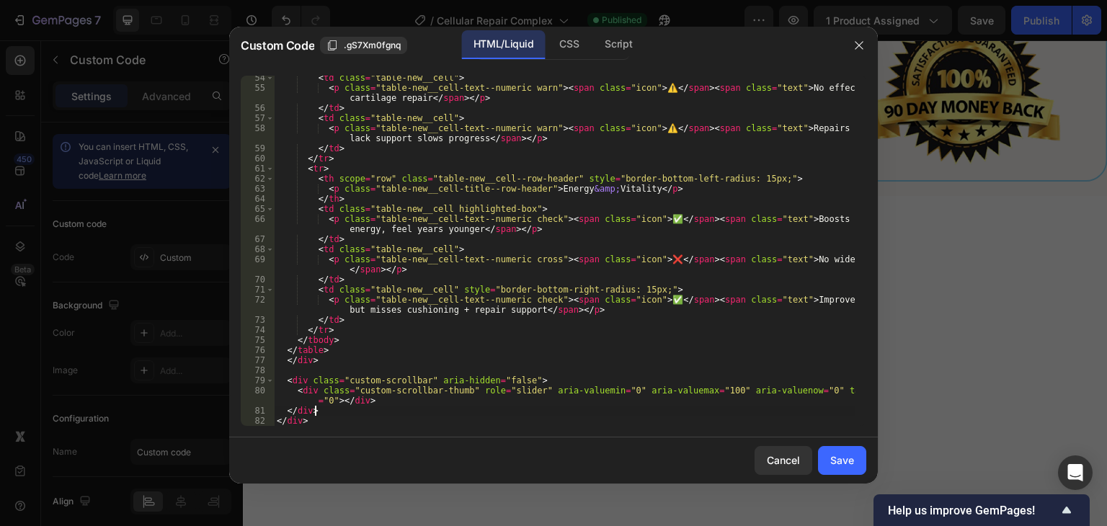
scroll to position [608, 0]
click at [629, 43] on div "Script" at bounding box center [618, 44] width 50 height 29
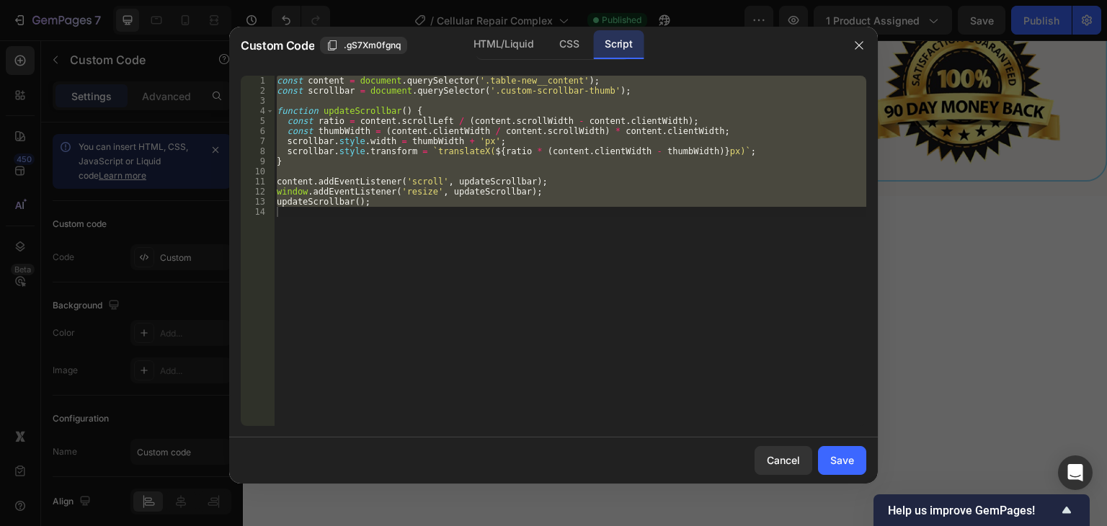
type textarea "updateScrollbar();"
click at [535, 220] on div "const content = document . querySelector ( '.table-new__content' ) ; const scro…" at bounding box center [570, 251] width 593 height 350
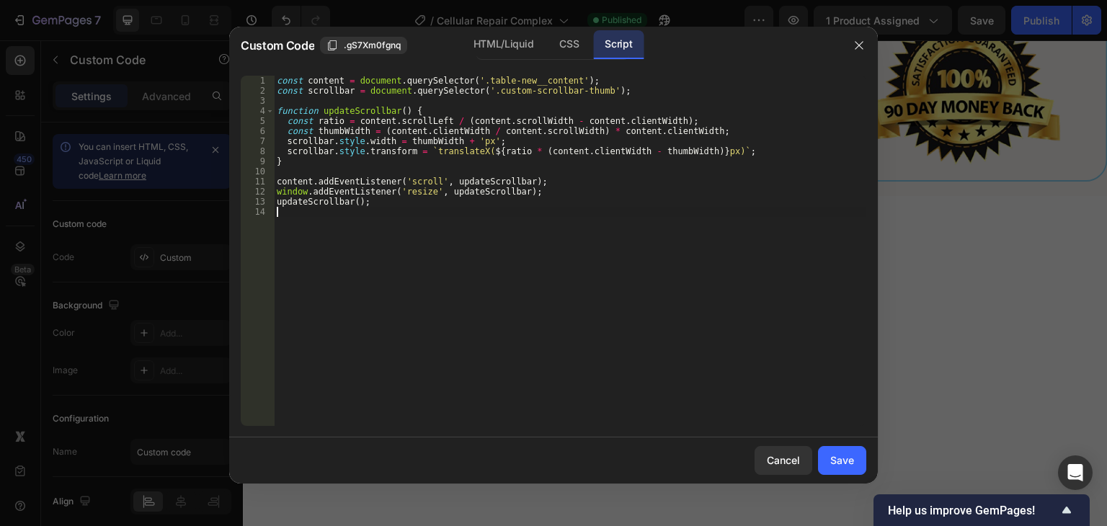
type textarea "updateScrollbar();"
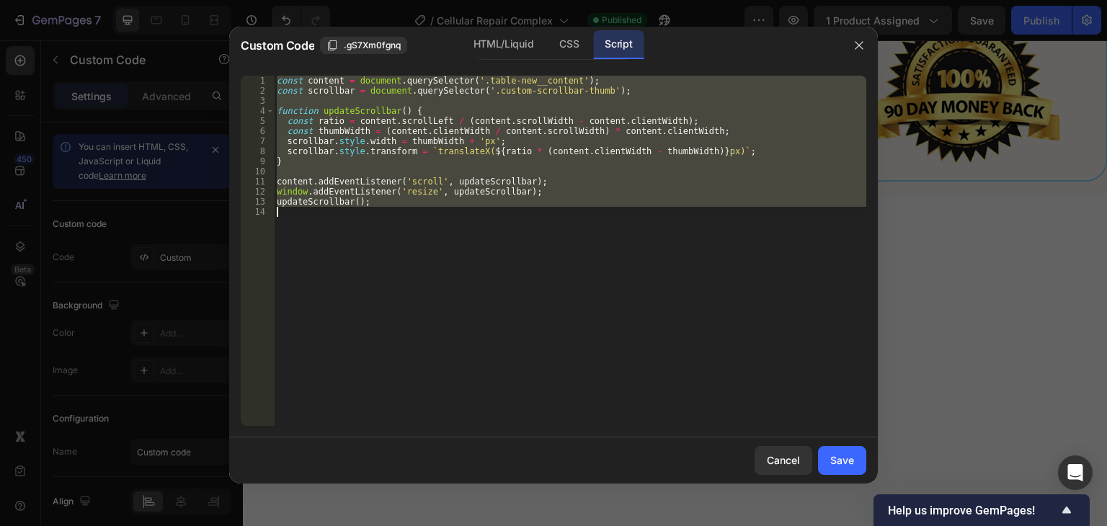
paste textarea
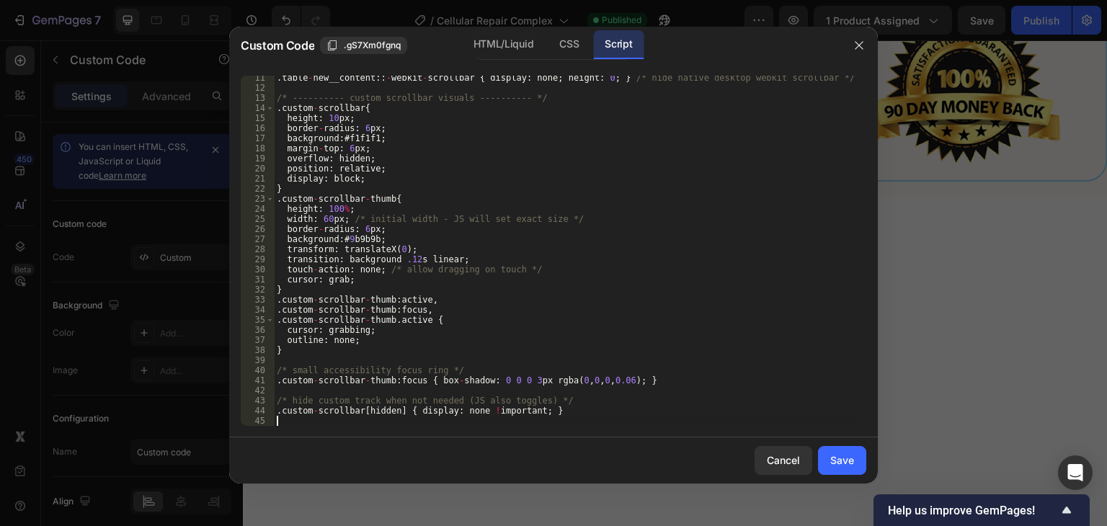
scroll to position [104, 0]
click at [603, 164] on div ". table - new__content :: - webkit - scrollbar { display : none ; height : 0 ; …" at bounding box center [565, 258] width 582 height 371
type textarea ".custom-scrollbar[hidden] { display: none !important; }"
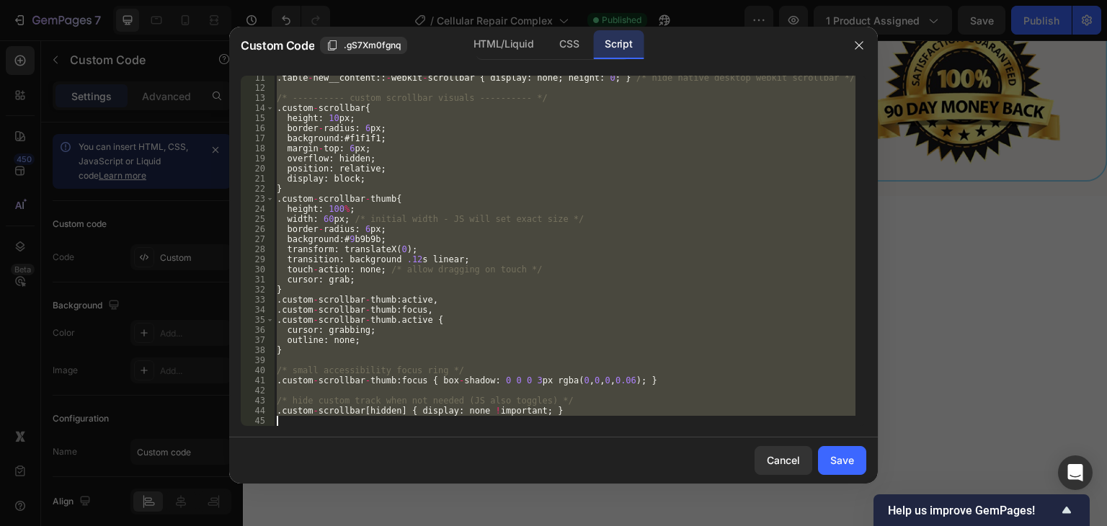
paste textarea
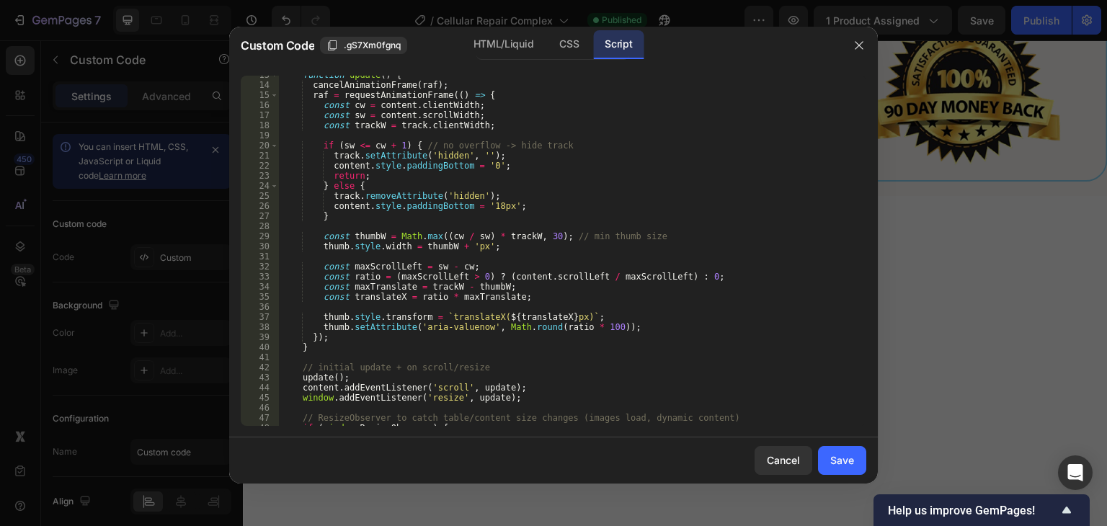
scroll to position [0, 0]
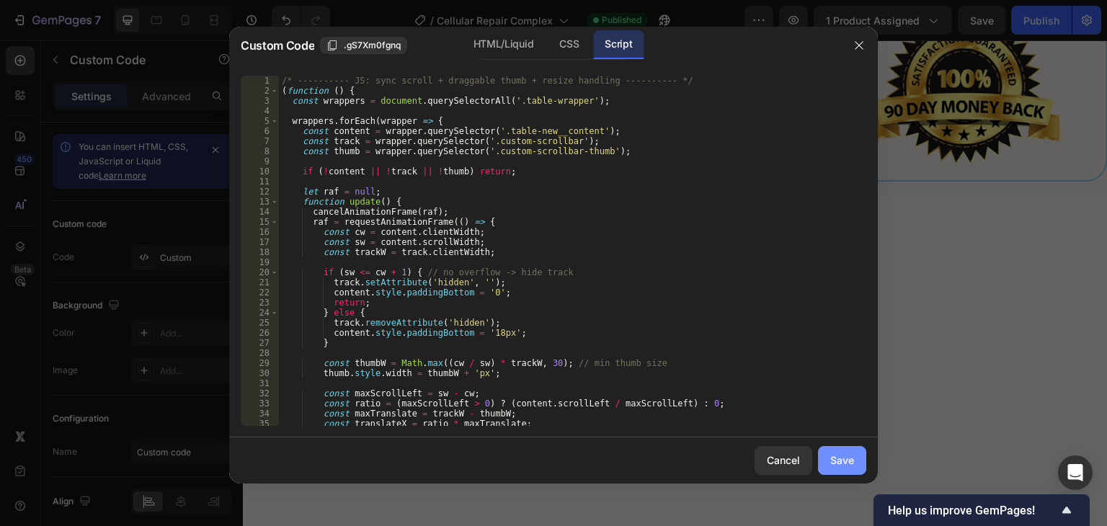
click at [838, 455] on div "Save" at bounding box center [842, 460] width 24 height 15
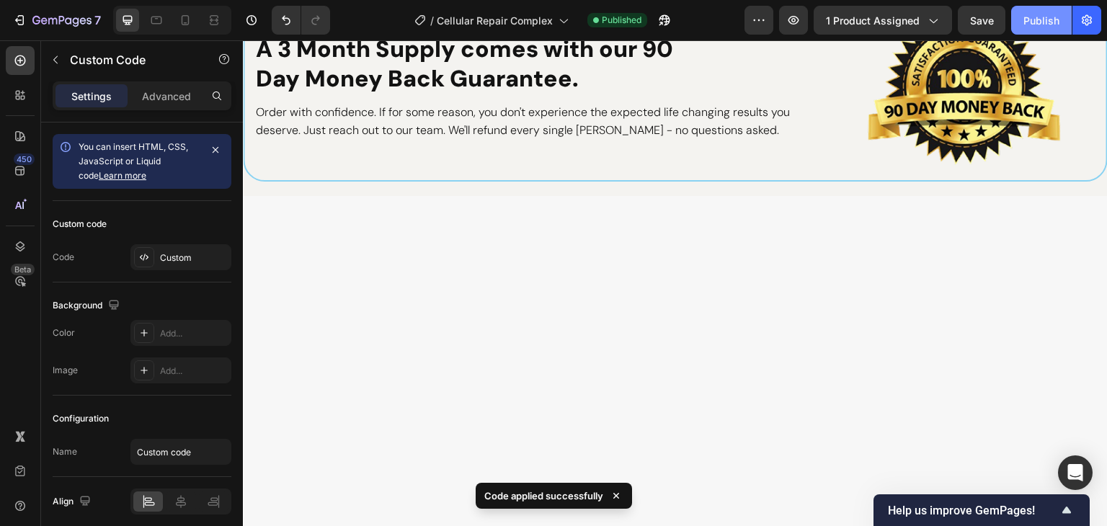
click at [1042, 17] on div "Publish" at bounding box center [1042, 20] width 36 height 15
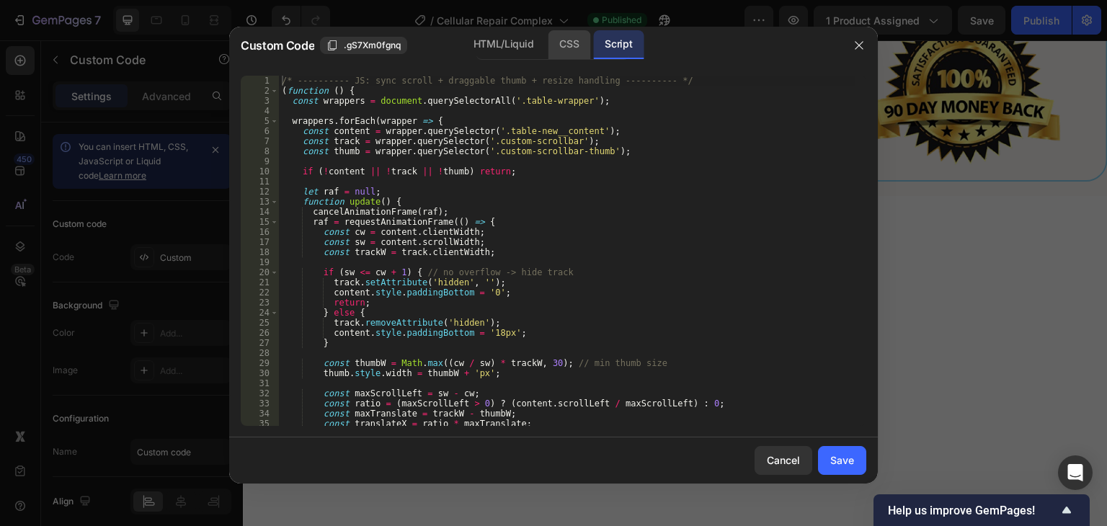
click at [567, 42] on div "CSS" at bounding box center [569, 44] width 43 height 29
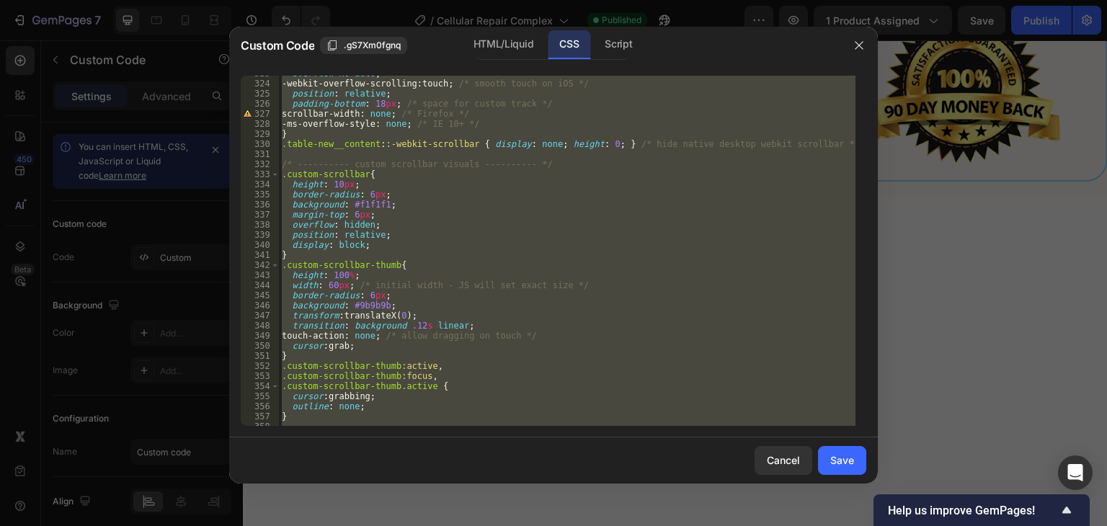
scroll to position [3257, 0]
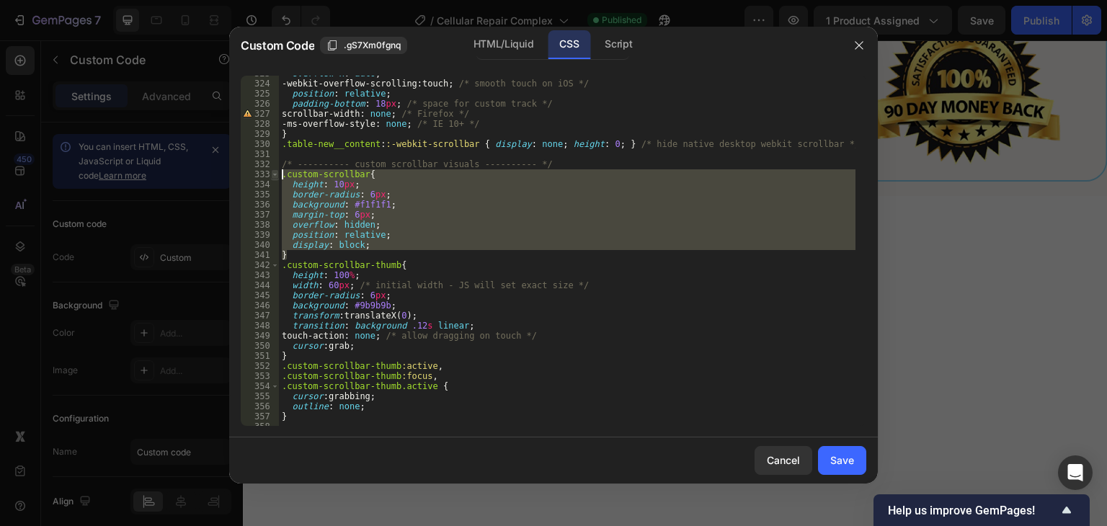
drag, startPoint x: 289, startPoint y: 254, endPoint x: 278, endPoint y: 175, distance: 80.1
click at [278, 175] on div "border-radius: 6px; 323 324 325 326 327 328 329 330 331 332 333 334 335 336 337…" at bounding box center [554, 251] width 626 height 350
paste textarea "}"
type textarea "}"
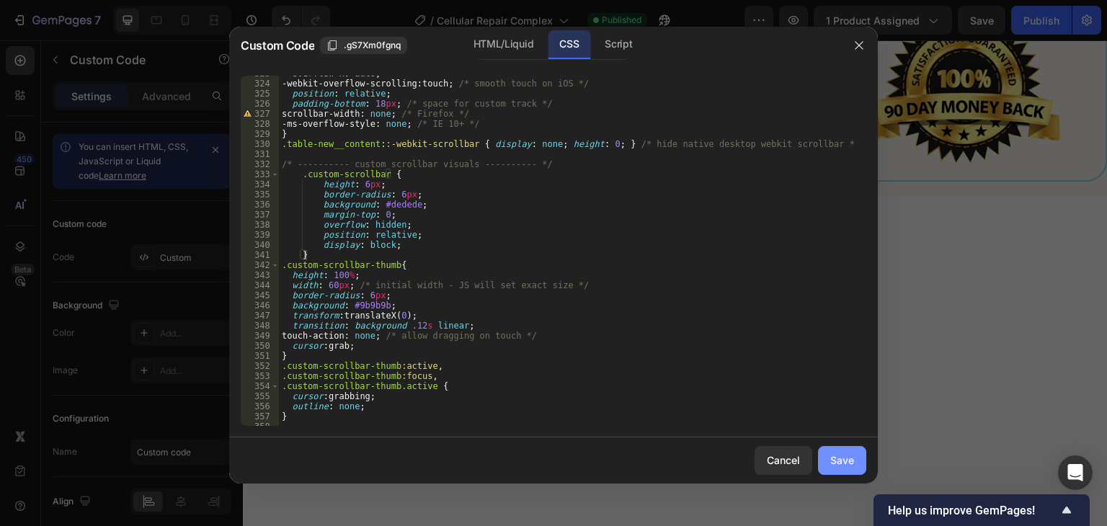
click at [852, 456] on div "Save" at bounding box center [842, 460] width 24 height 15
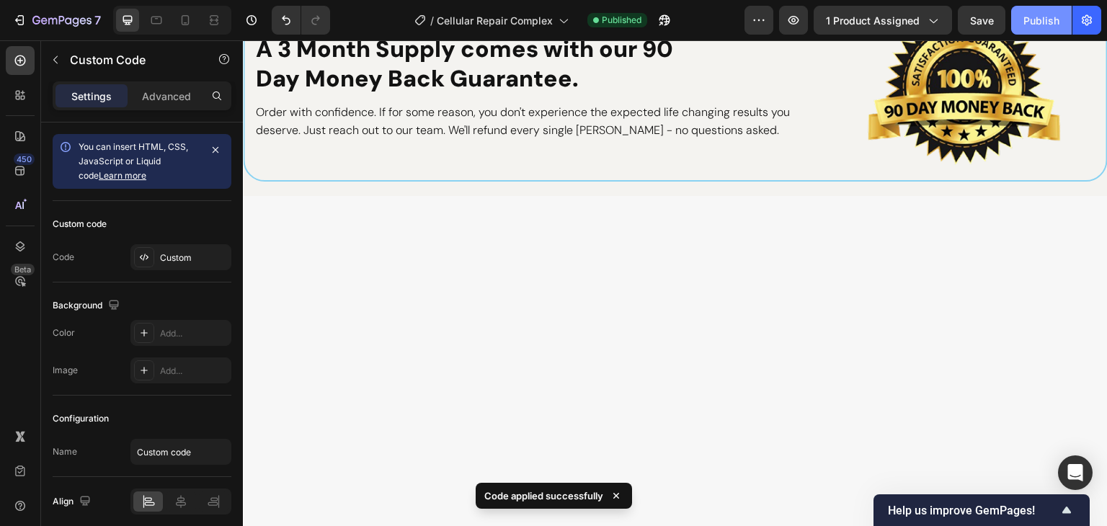
click at [1034, 18] on div "Publish" at bounding box center [1042, 20] width 36 height 15
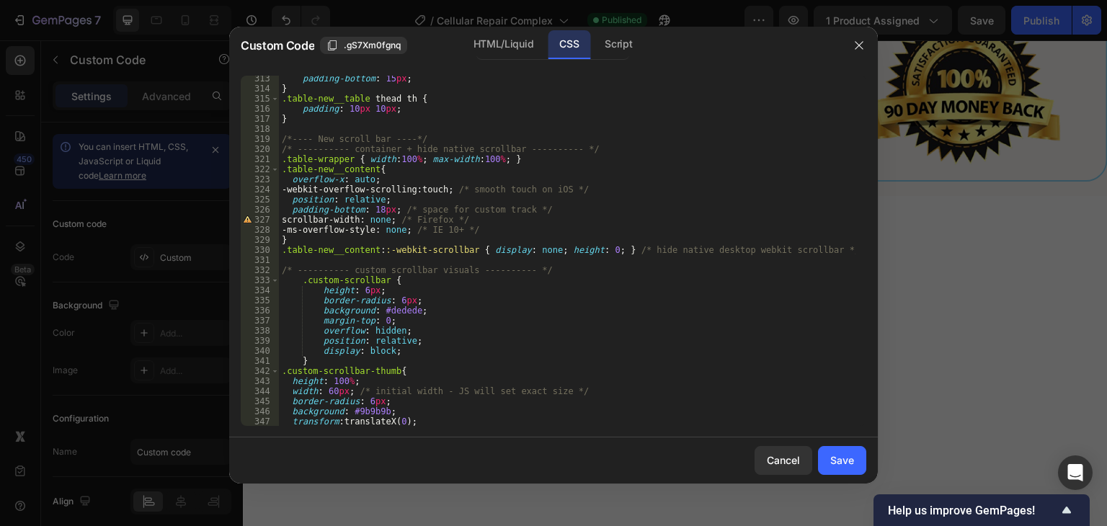
scroll to position [3344, 0]
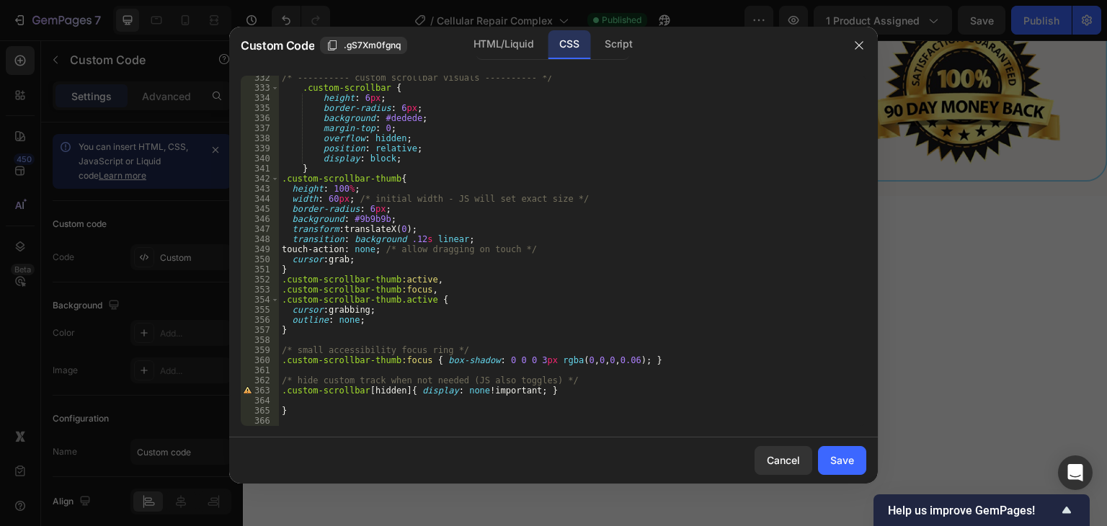
click at [557, 395] on div "/* ---------- custom scrollbar visuals ---------- */ .custom-scrollbar { height…" at bounding box center [567, 258] width 577 height 371
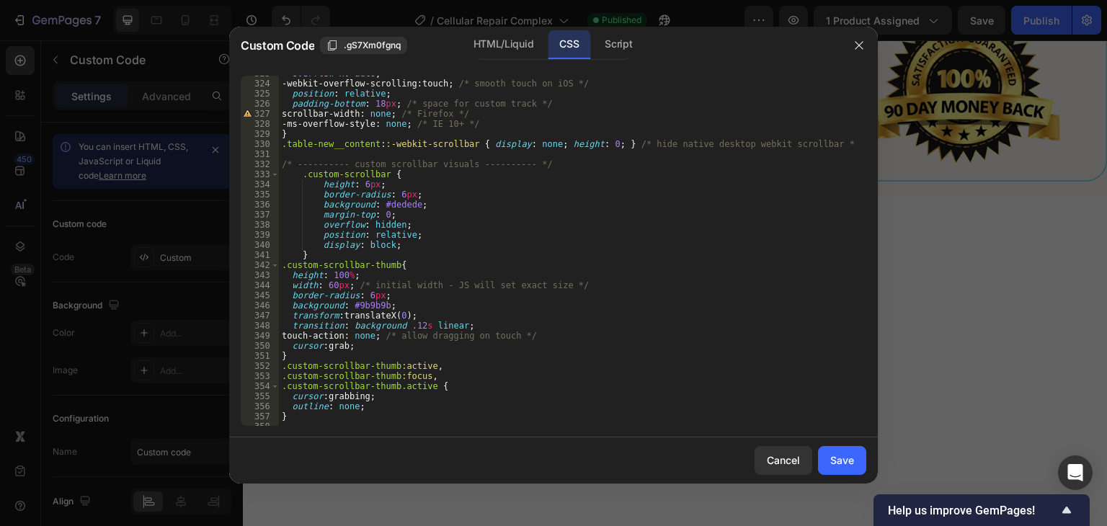
scroll to position [3171, 0]
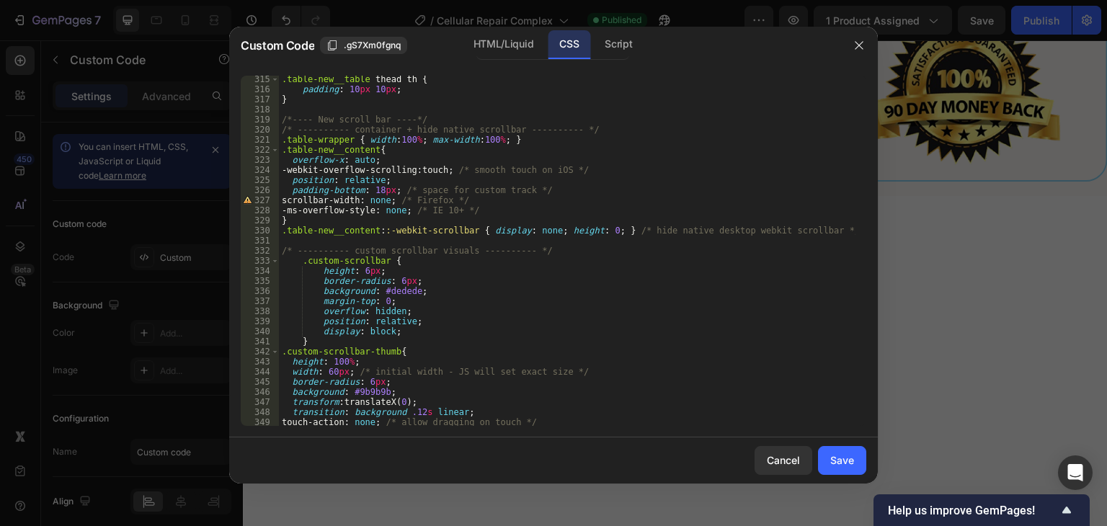
click at [280, 133] on div ".table-new__table thead th { padding : 10 px 10 px ; } /*---- New scroll bar --…" at bounding box center [567, 259] width 577 height 371
type textarea "/* ---------- container + hide native scrollbar ---------- */ .table-wrapper { …"
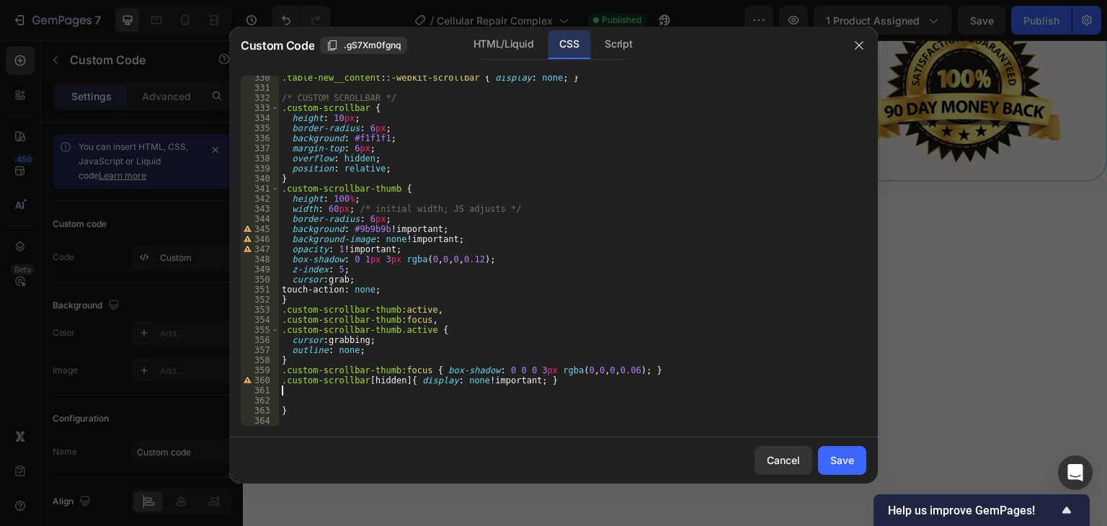
scroll to position [3323, 0]
click at [608, 44] on div "Script" at bounding box center [618, 44] width 50 height 29
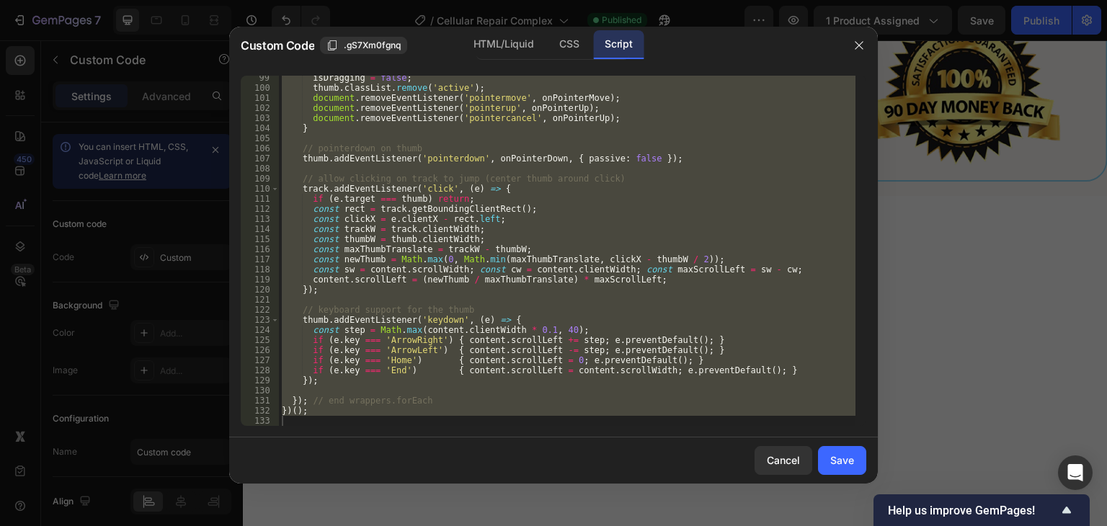
click at [601, 242] on div "isDragging = false ; thumb . classList . remove ( 'active' ) ; document . remov…" at bounding box center [567, 251] width 577 height 350
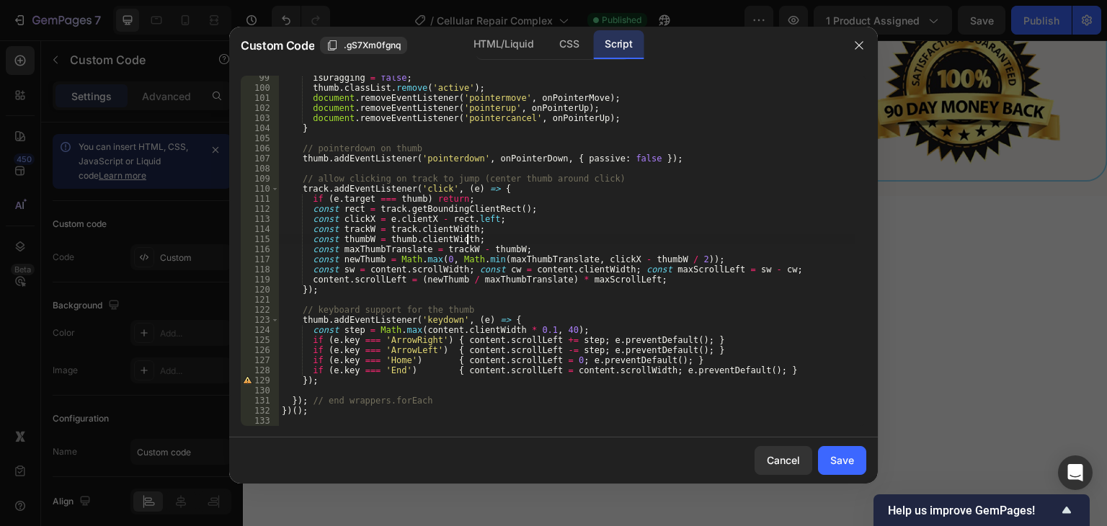
type textarea "})();"
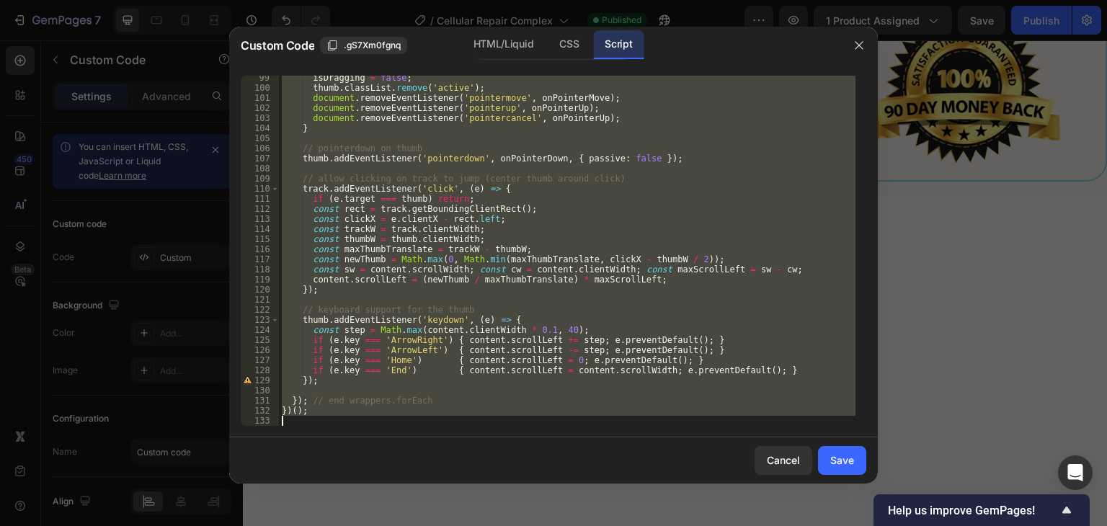
paste textarea
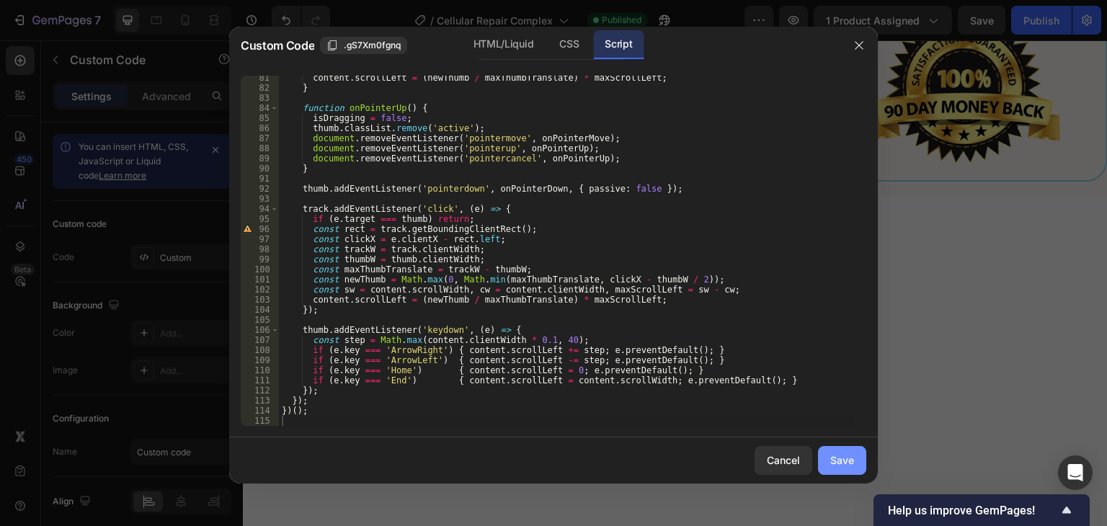
click at [853, 456] on div "Save" at bounding box center [842, 460] width 24 height 15
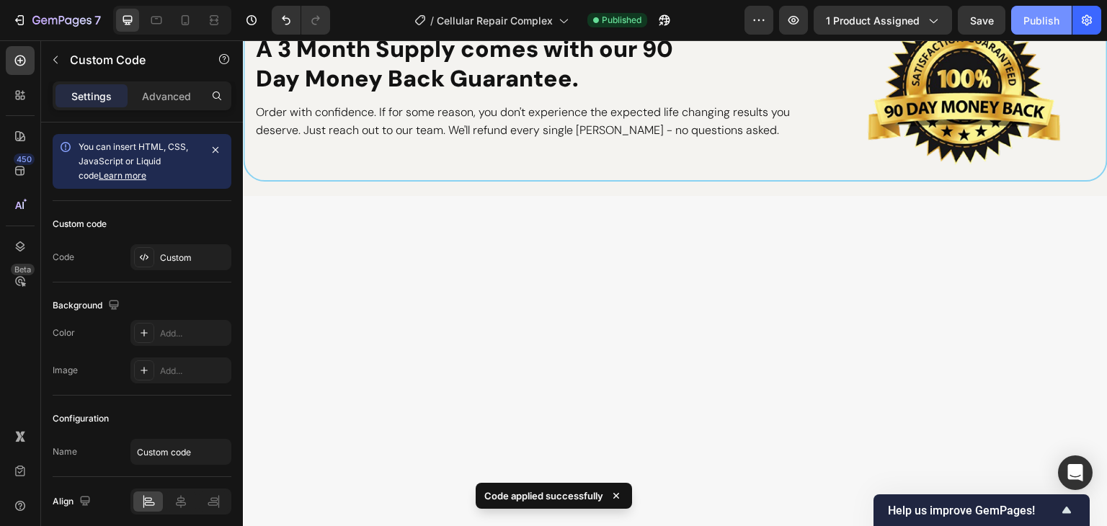
click at [1033, 25] on div "Publish" at bounding box center [1042, 20] width 36 height 15
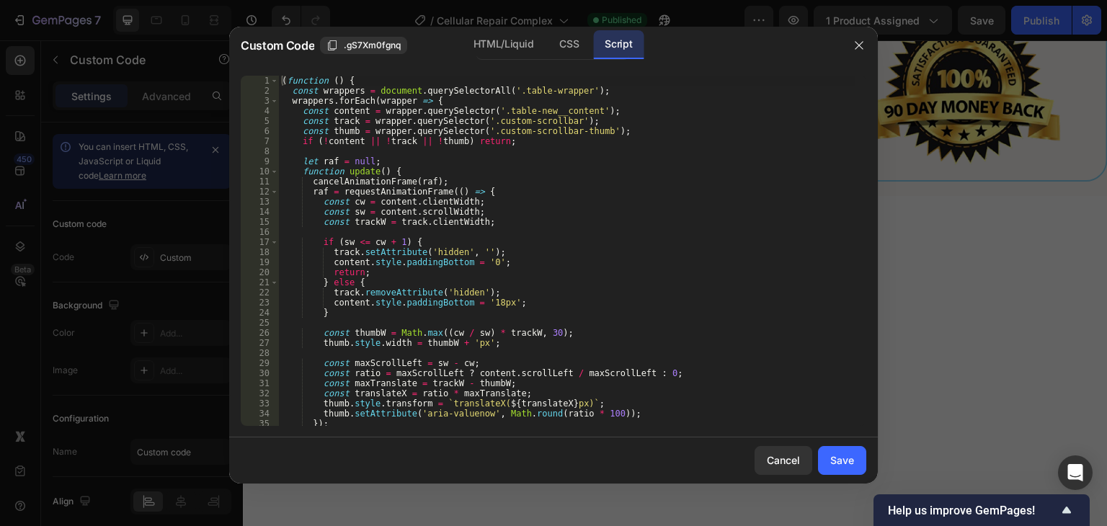
click at [603, 220] on div "( function ( ) { const wrappers = document . querySelectorAll ( '.table-wrapper…" at bounding box center [567, 261] width 577 height 371
type textarea "})();"
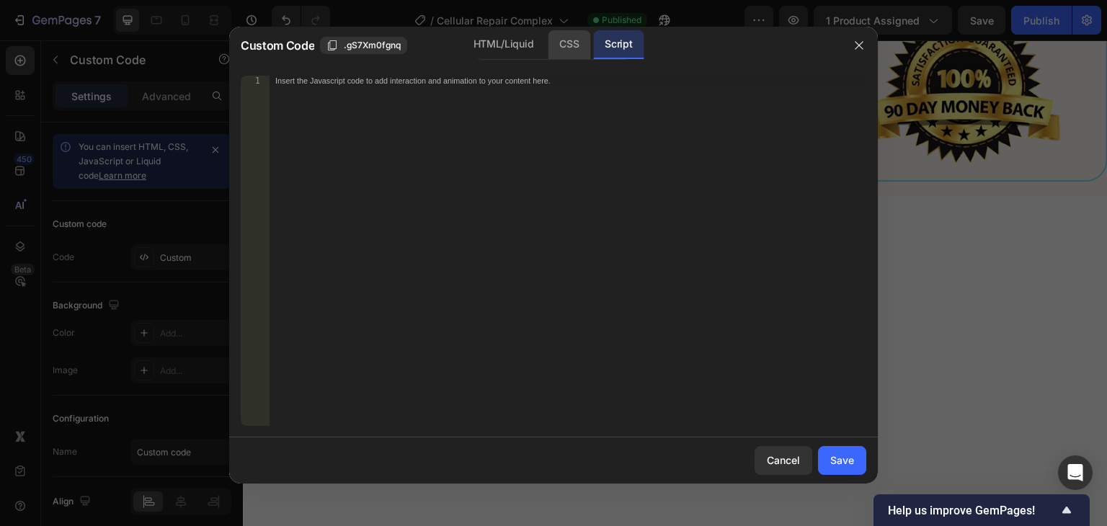
click at [571, 44] on div "CSS" at bounding box center [569, 44] width 43 height 29
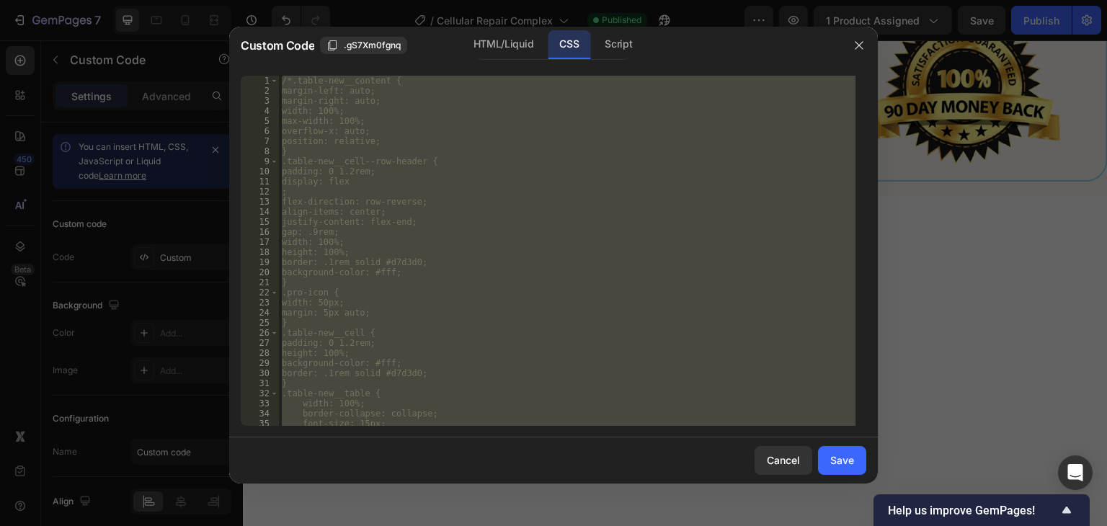
scroll to position [87, 0]
click at [727, 221] on div ".table-new__cell--row-header { padding: 0 1.2rem; display: flex ; flex-directio…" at bounding box center [567, 251] width 577 height 350
type textarea "width: 50px;"
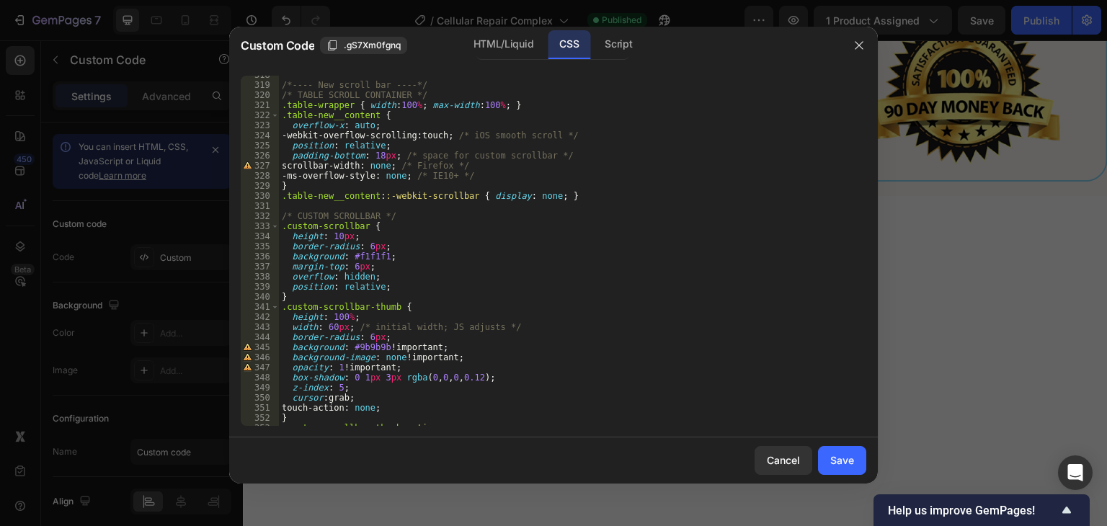
scroll to position [3323, 0]
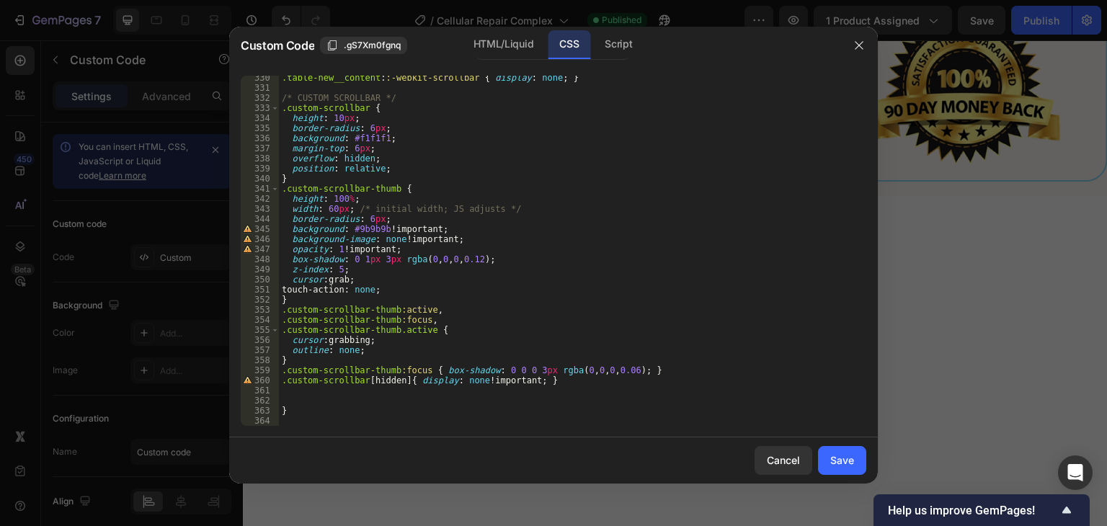
click at [306, 397] on div ".table-new__content : :-webkit-scrollbar { display : none ; } /* CUSTOM SCROLLB…" at bounding box center [567, 258] width 577 height 371
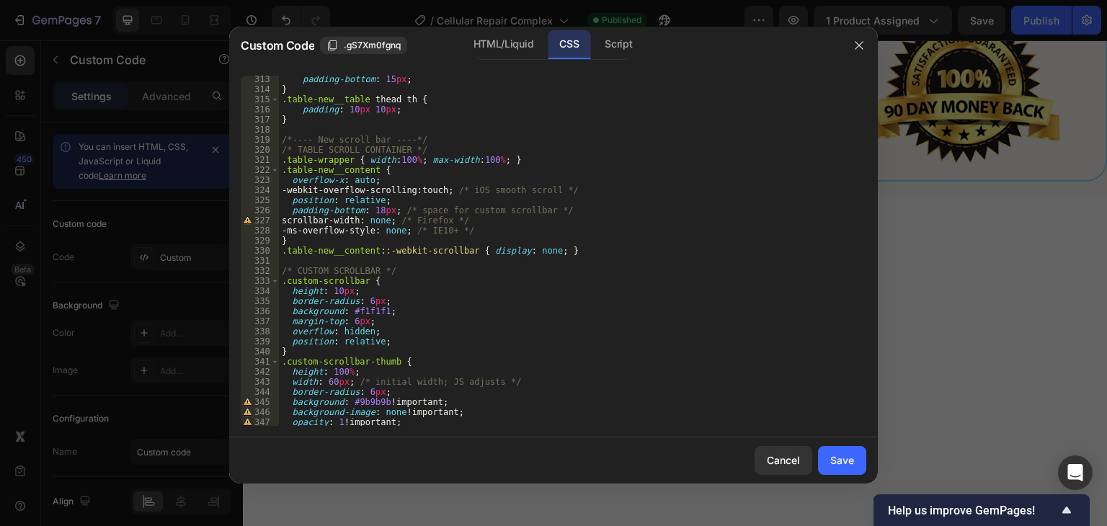
scroll to position [3021, 0]
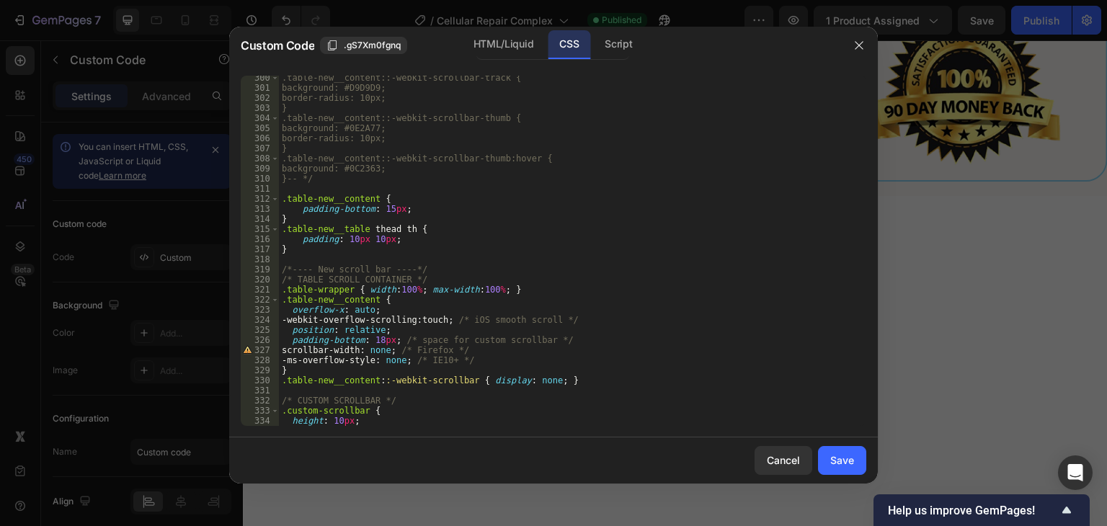
click at [300, 257] on div ".table-new__content::-webkit-scrollbar-track { background: #D9D9D9; border-radi…" at bounding box center [567, 258] width 577 height 371
type textarea "/*---- New scroll bar ----*/"
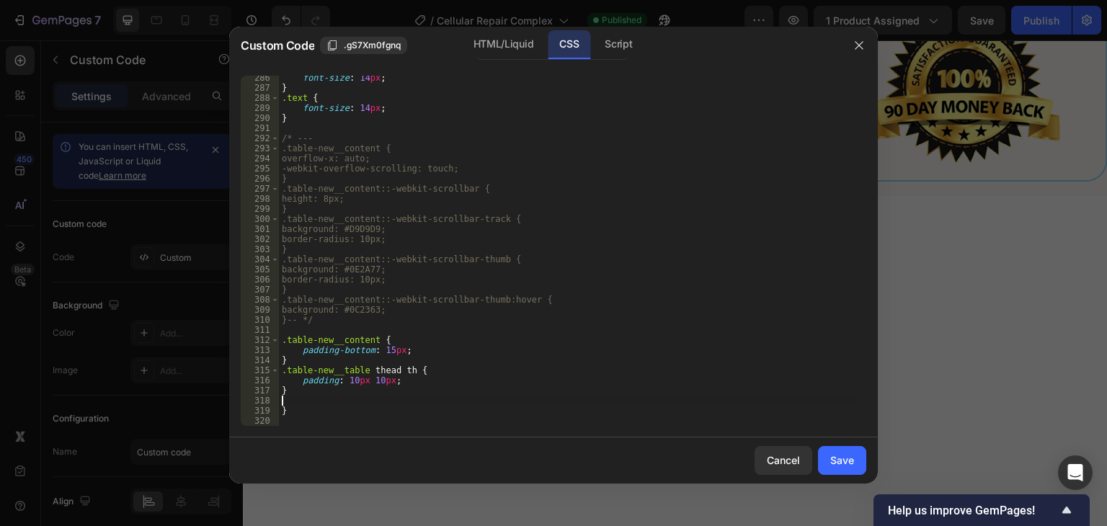
scroll to position [2879, 0]
click at [333, 321] on div "font-size : 14 px ; } .text { font-size : 14 px ; } /* --- .table-new__content …" at bounding box center [567, 258] width 577 height 371
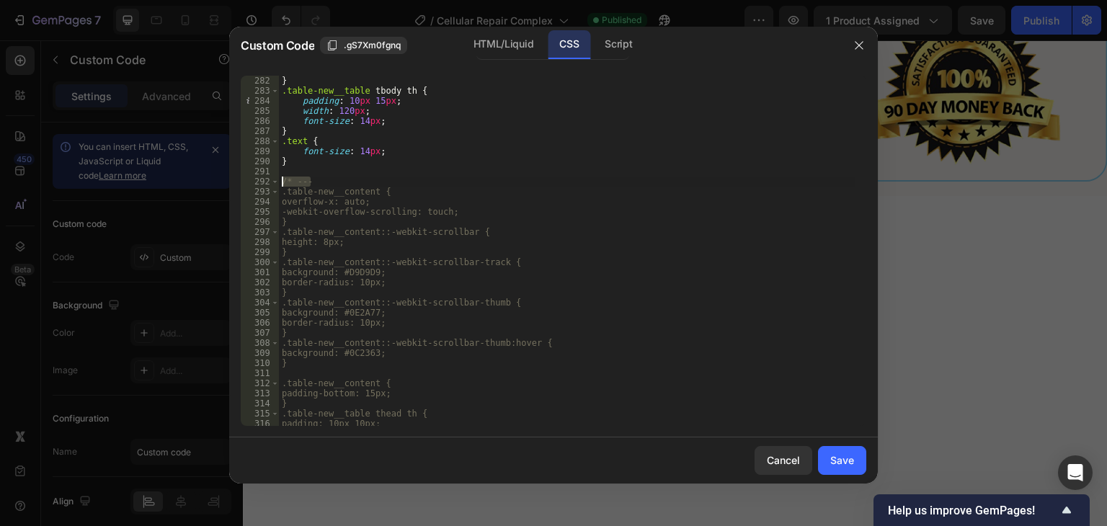
drag, startPoint x: 317, startPoint y: 181, endPoint x: 280, endPoint y: 181, distance: 36.8
click at [280, 181] on div "} .table-new__table tbody th { padding : 10 px 15 px ; width : 120 px ; font-si…" at bounding box center [567, 261] width 577 height 371
type textarea "/* ---"
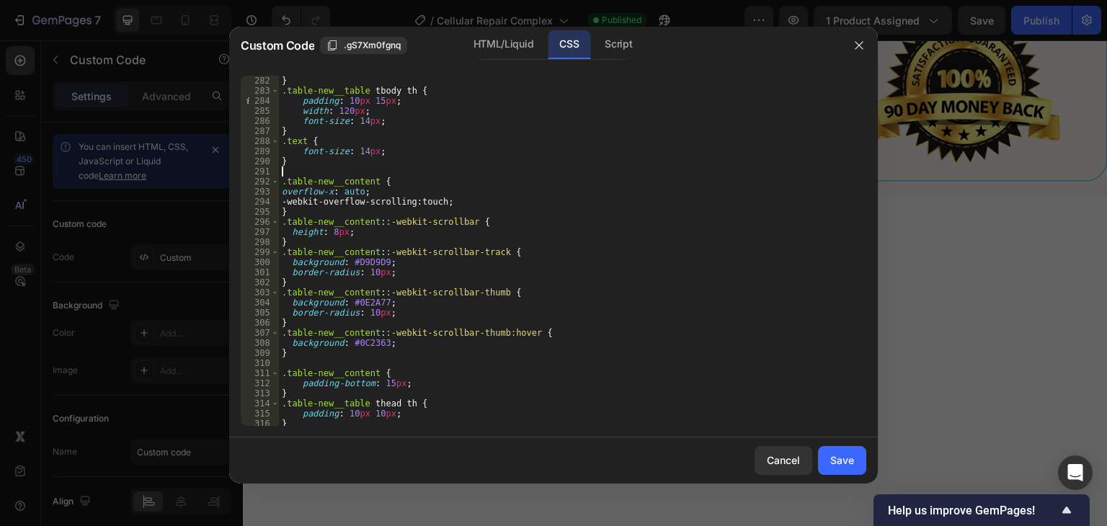
scroll to position [2869, 0]
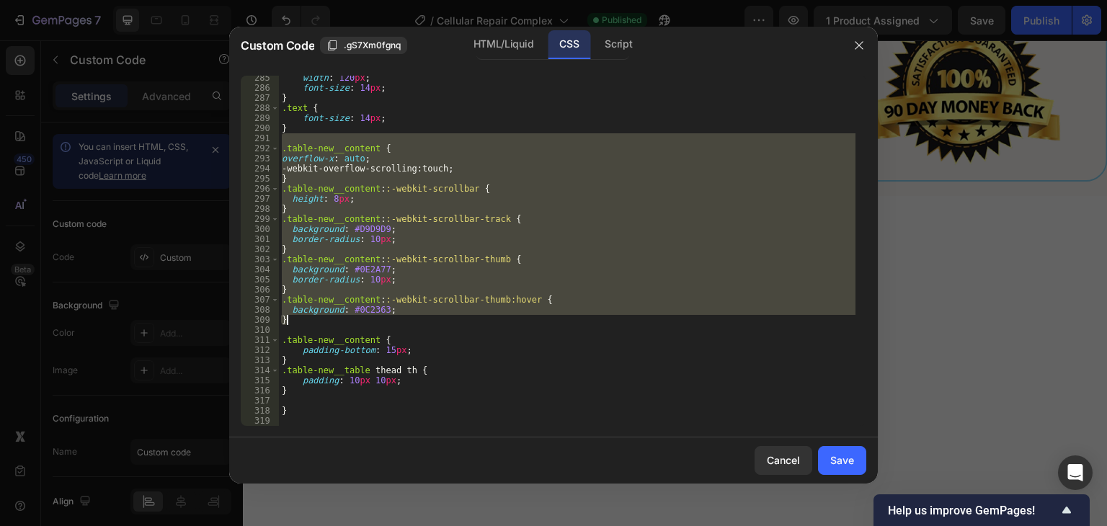
click at [302, 324] on div "width : 120 px ; font-size : 14 px ; } .text { font-size : 14 px ; } .table-new…" at bounding box center [567, 258] width 577 height 371
type textarea "background: #0C2363; }"
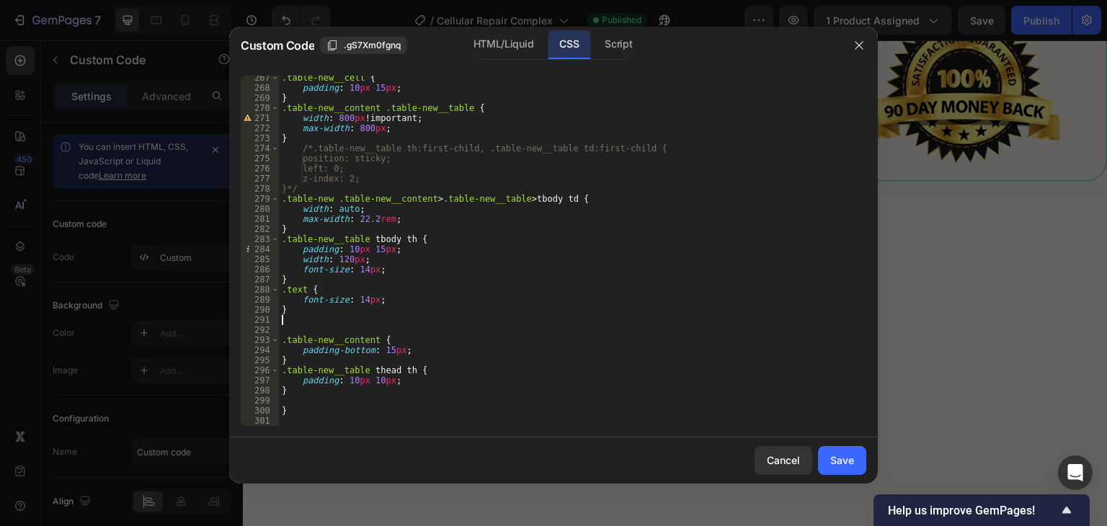
click at [306, 327] on div ".table-new__cell { padding : 10 px 15 px ; } .table-new__content .table-new__ta…" at bounding box center [567, 258] width 577 height 371
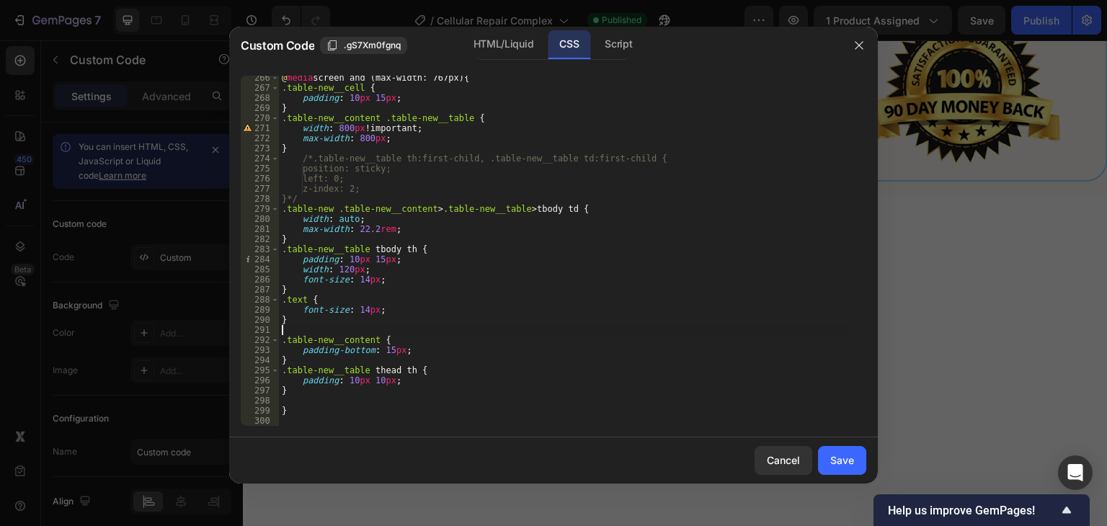
scroll to position [2677, 0]
type textarea "}"
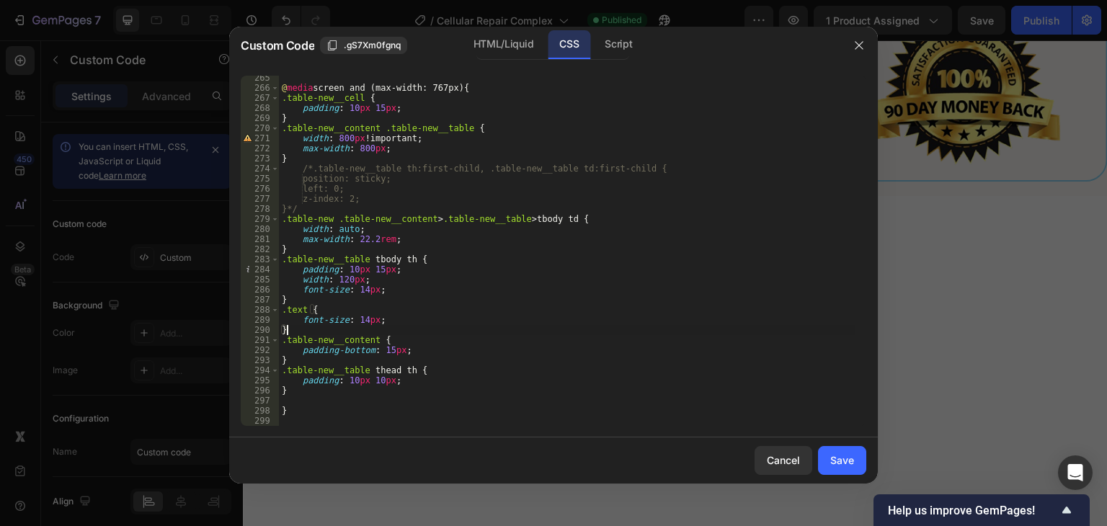
scroll to position [2667, 0]
click at [291, 394] on div "@ media screen and (max-width: 767px) { .table-new__cell { padding : 10 px 15 p…" at bounding box center [567, 258] width 577 height 371
paste textarea "}"
type textarea "}"
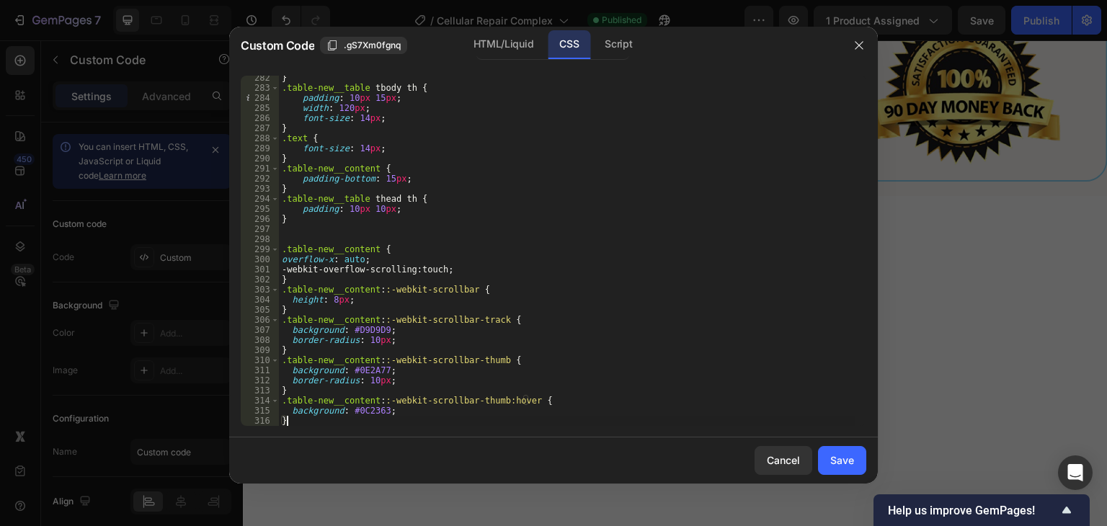
scroll to position [2839, 0]
click at [332, 236] on div "} .table-new__table tbody th { padding : 10 px 15 px ; width : 120 px ; font-si…" at bounding box center [567, 258] width 577 height 371
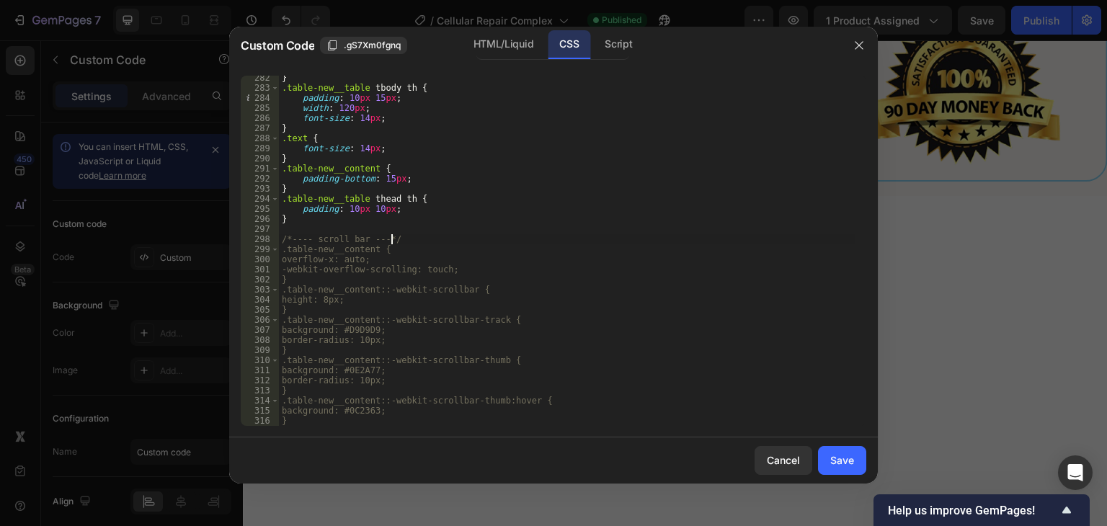
scroll to position [0, 8]
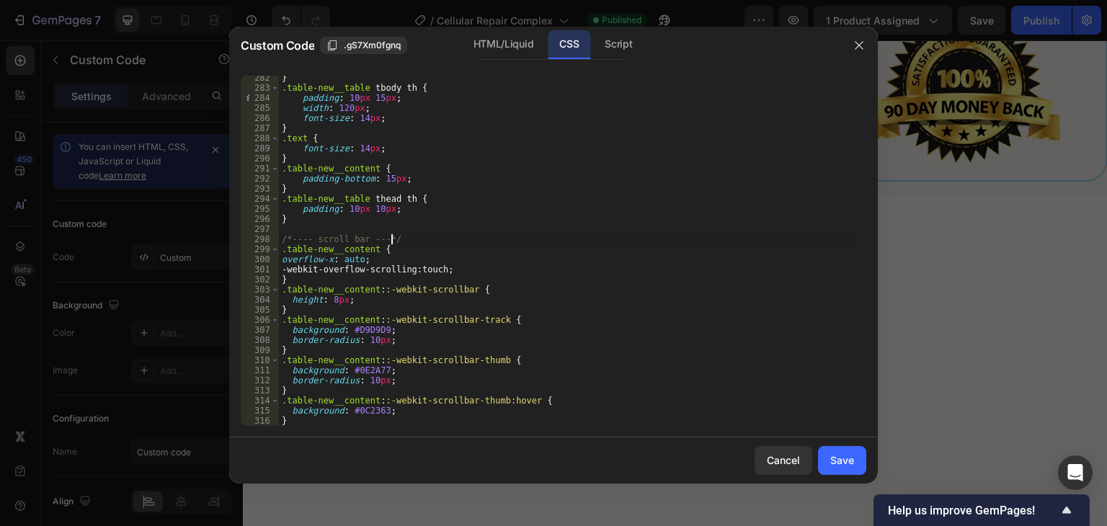
click at [451, 195] on div "} .table-new__table tbody th { padding : 10 px 15 px ; width : 120 px ; font-si…" at bounding box center [567, 258] width 577 height 371
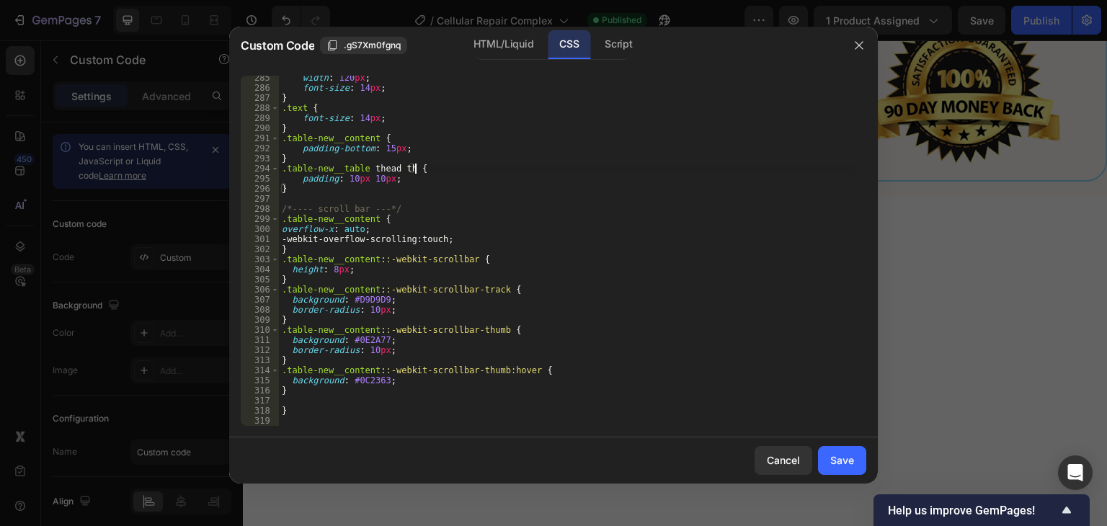
scroll to position [2869, 0]
type textarea ".table-new__table thead th {"
click at [842, 460] on div "Save" at bounding box center [842, 460] width 24 height 15
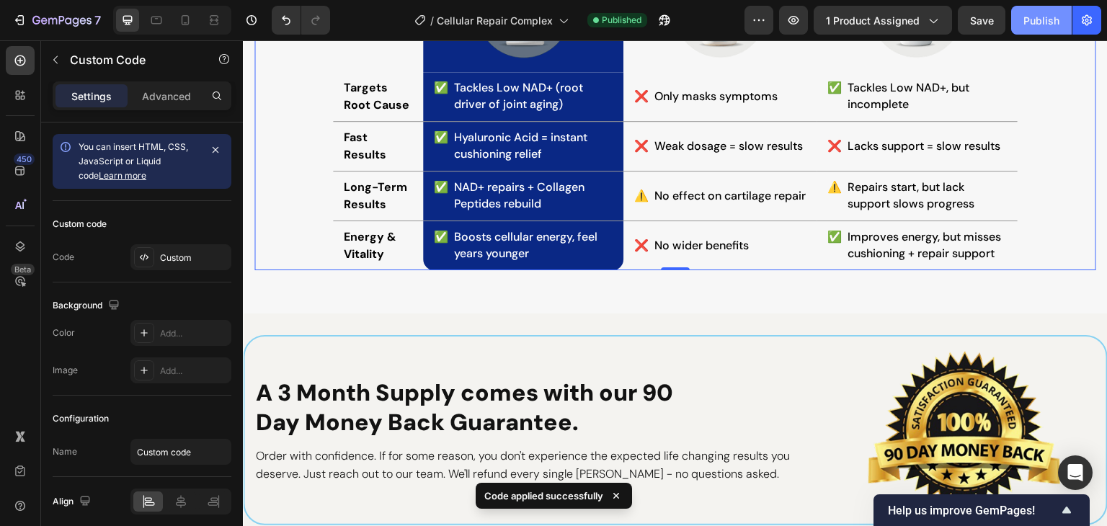
click at [1037, 21] on div "Publish" at bounding box center [1042, 20] width 36 height 15
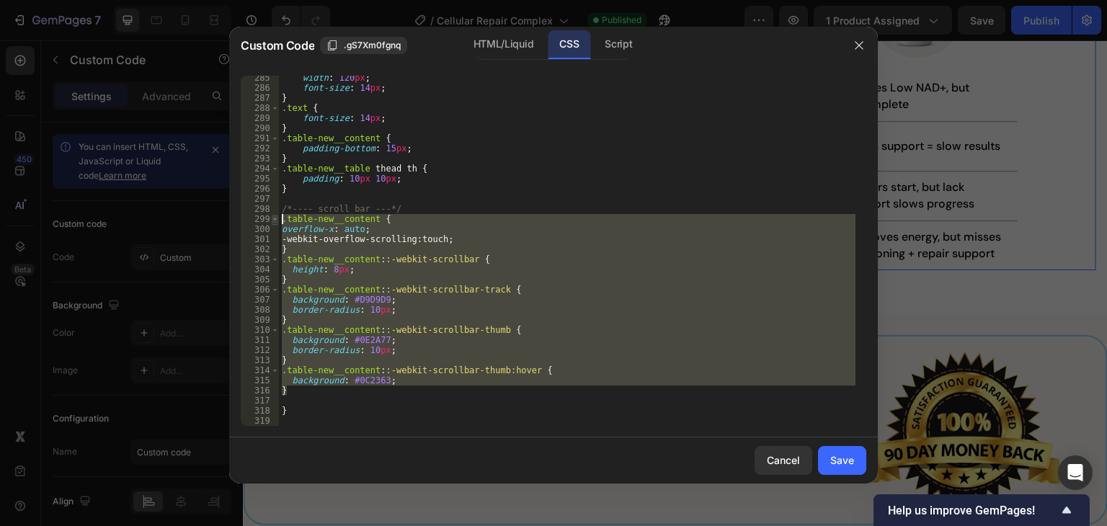
drag, startPoint x: 294, startPoint y: 388, endPoint x: 273, endPoint y: 222, distance: 167.1
click at [273, 222] on div "} 285 286 287 288 289 290 291 292 293 294 295 296 297 298 299 300 301 302 303 3…" at bounding box center [554, 251] width 626 height 350
type textarea ".table-new__content { overflow-x: auto;"
click at [845, 464] on div "Save" at bounding box center [842, 460] width 24 height 15
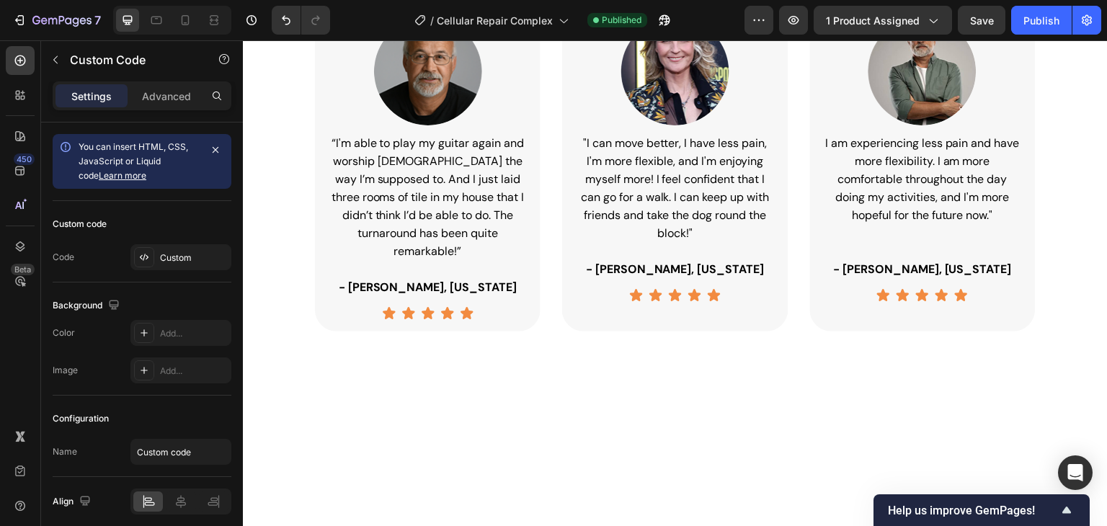
scroll to position [582, 0]
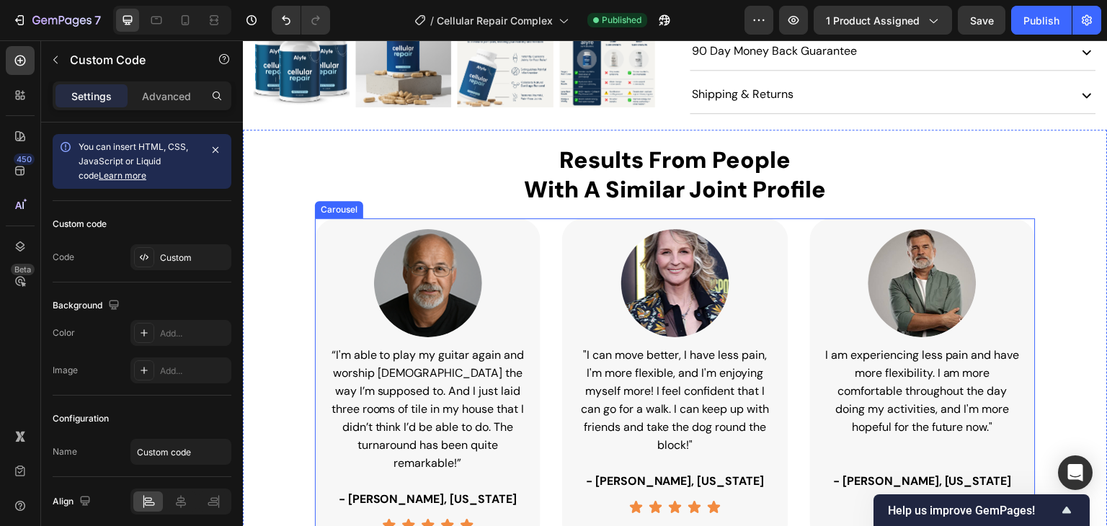
click at [802, 236] on div "Image “I'm able to play my guitar again and worship [DEMOGRAPHIC_DATA] the way …" at bounding box center [675, 380] width 721 height 325
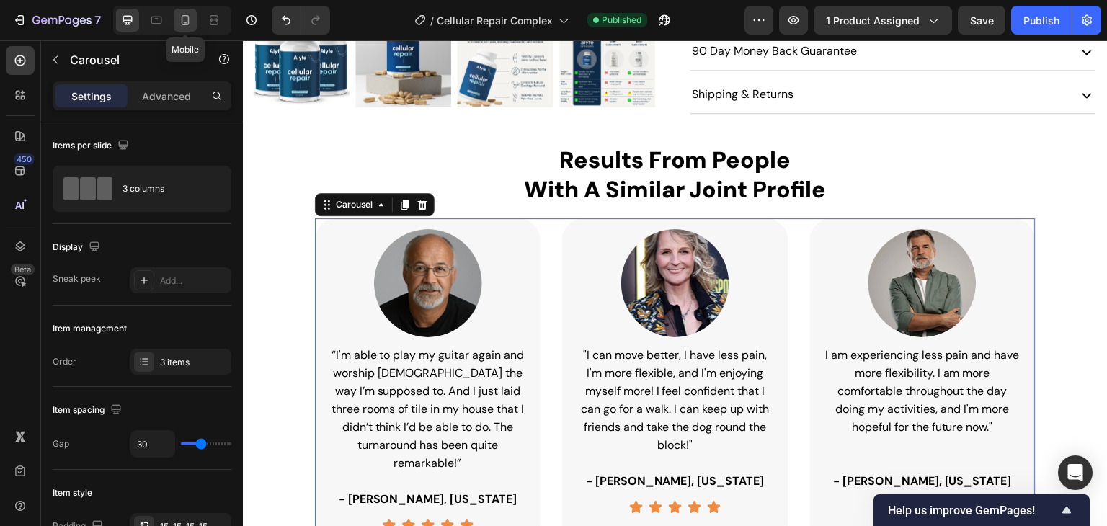
click at [186, 17] on icon at bounding box center [185, 20] width 14 height 14
type input "16"
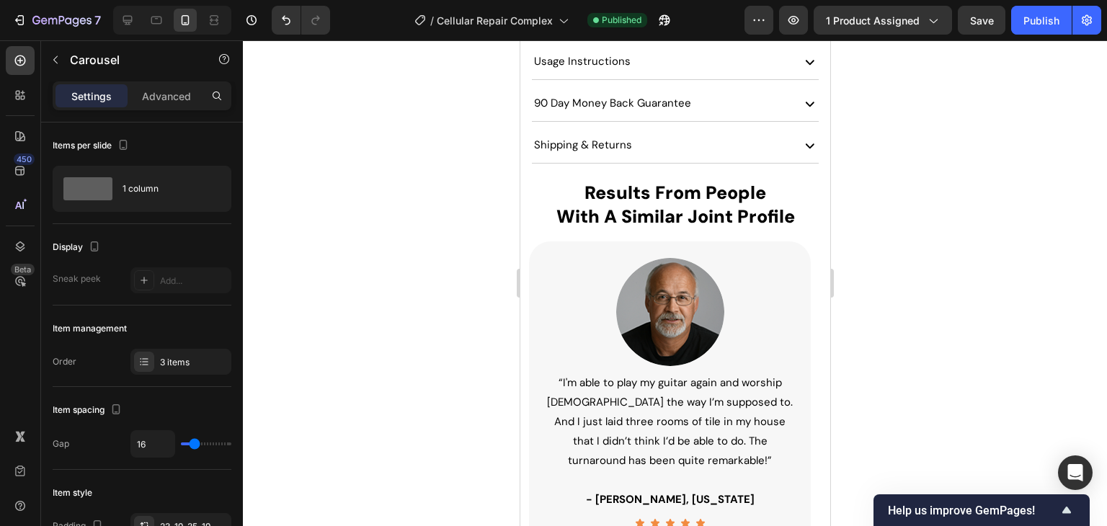
scroll to position [1273, 0]
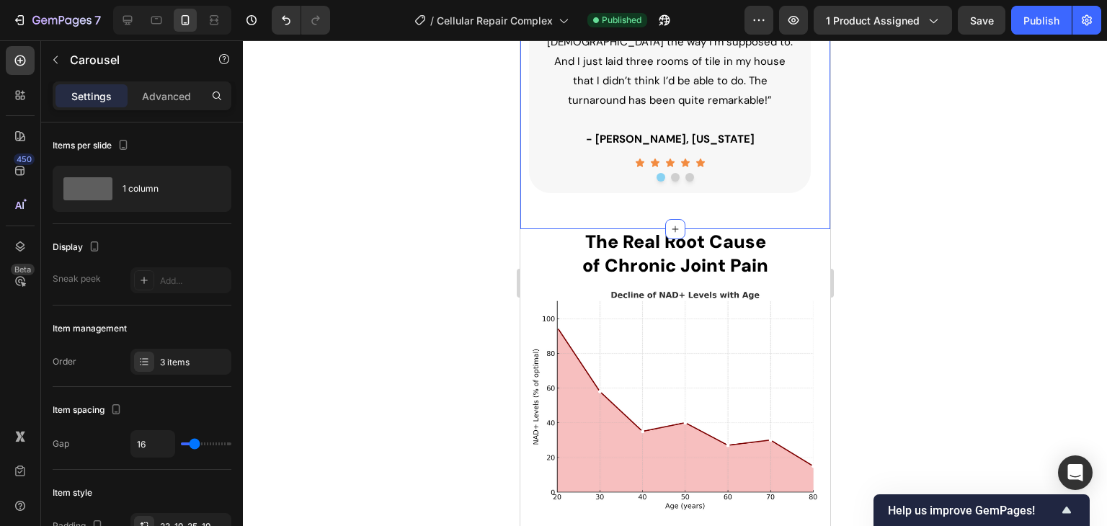
click at [726, 215] on div "Results From People With A Similar Joint Profile Heading Image “I'm able to pla…" at bounding box center [675, 18] width 310 height 421
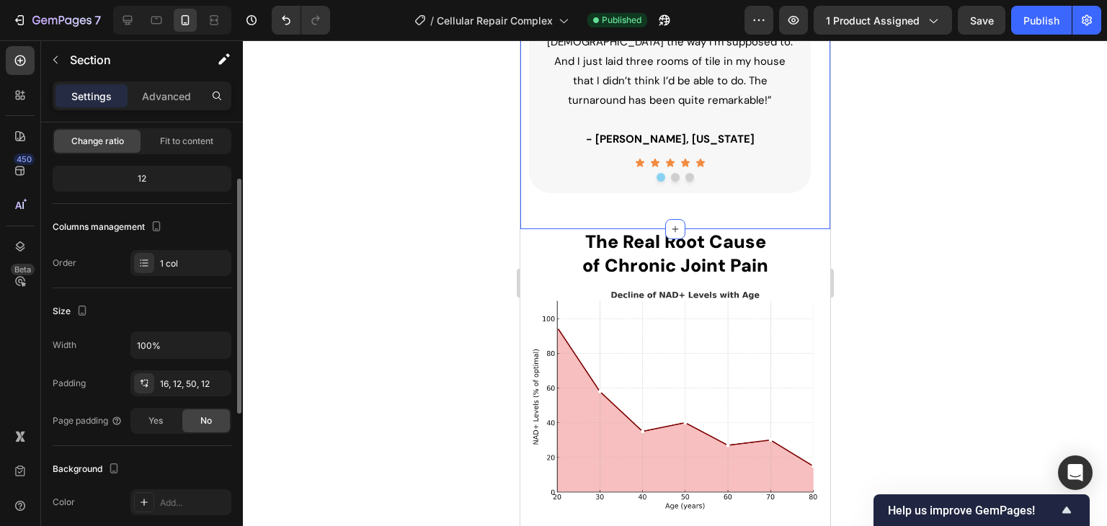
scroll to position [0, 0]
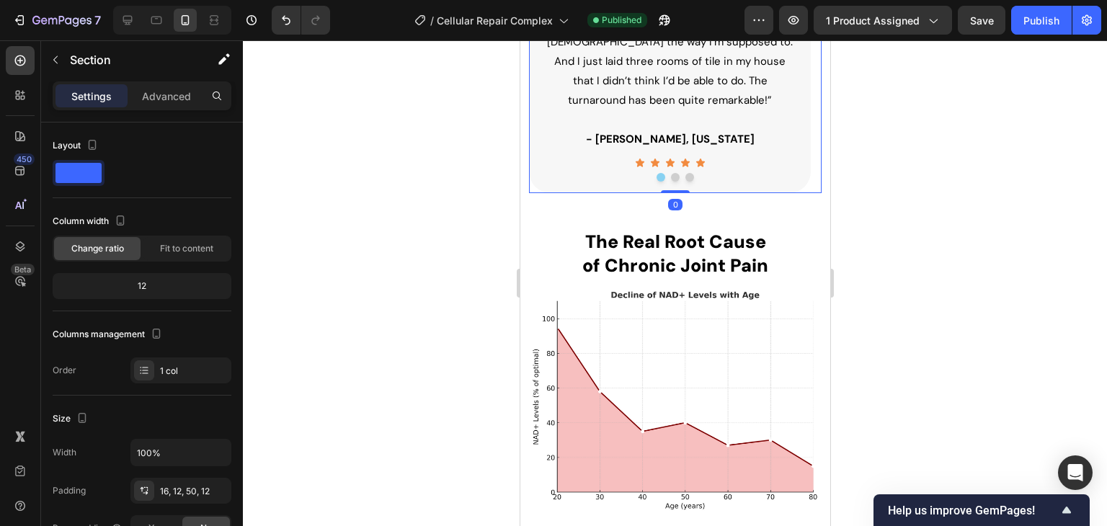
click at [558, 174] on div at bounding box center [674, 177] width 293 height 9
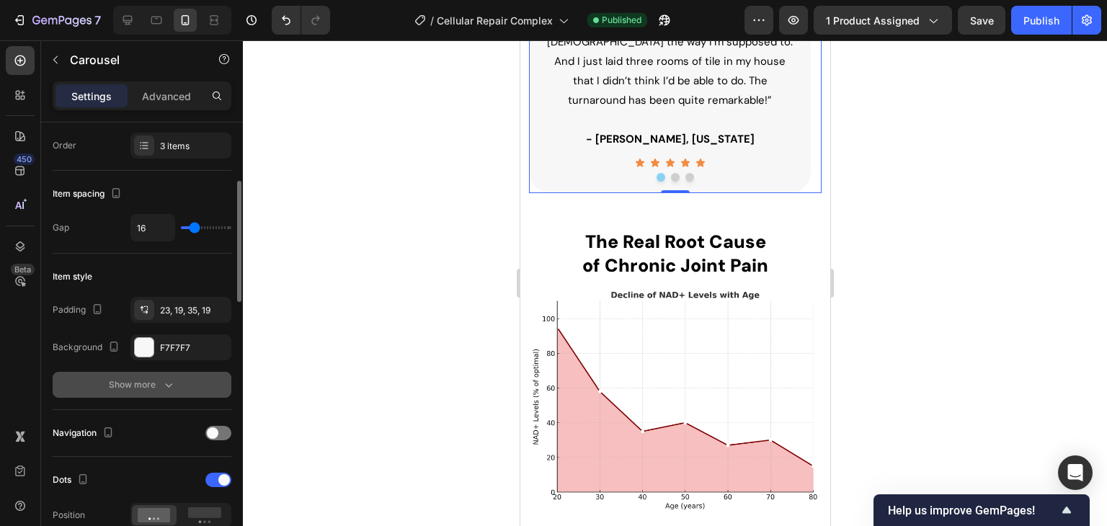
scroll to position [288, 0]
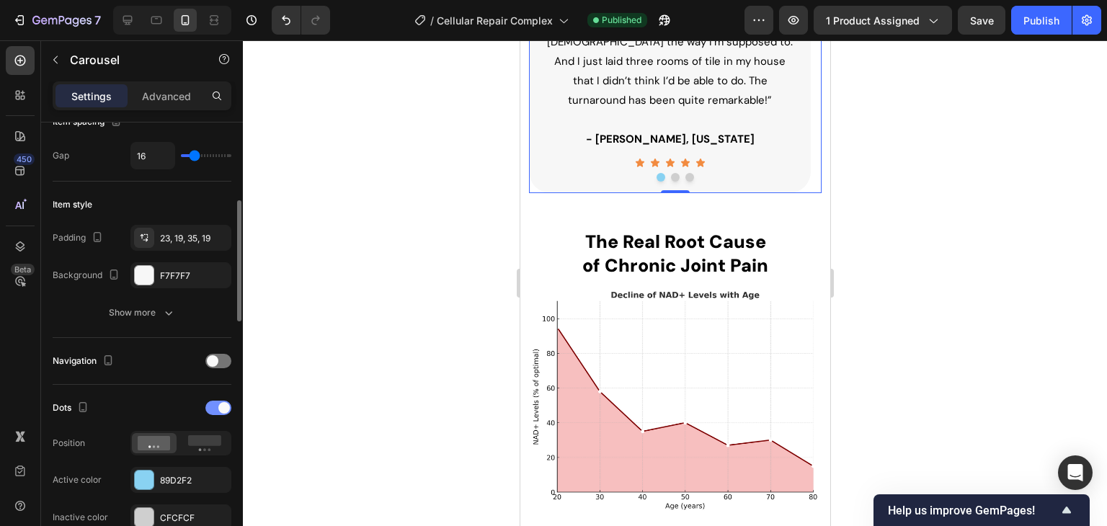
click at [216, 403] on div at bounding box center [218, 408] width 26 height 14
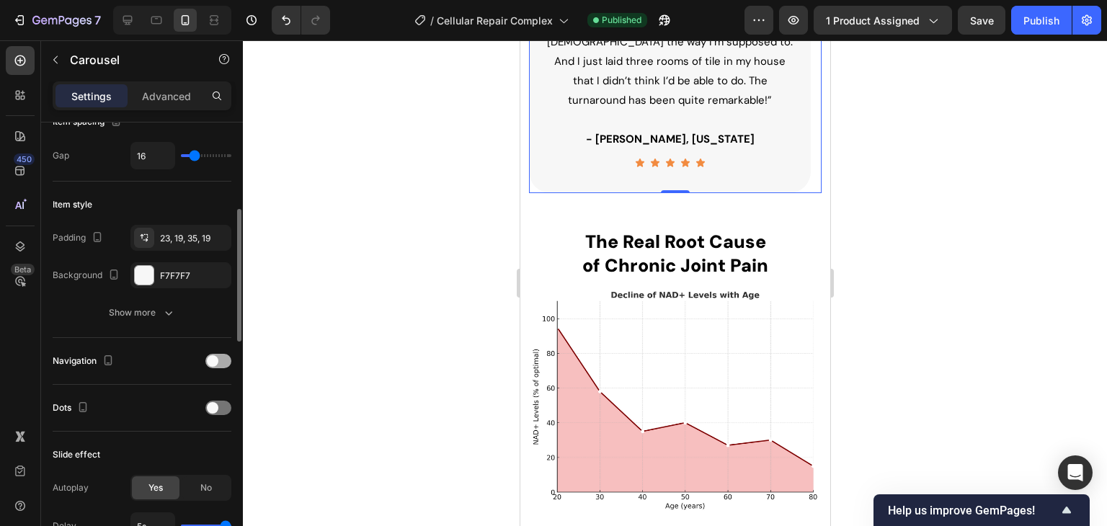
click at [218, 361] on div at bounding box center [218, 361] width 26 height 14
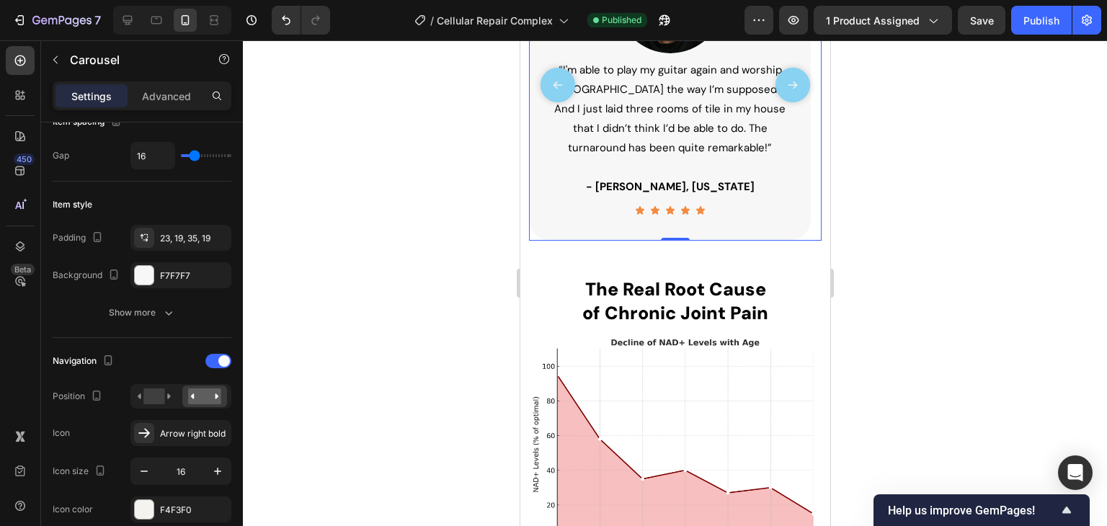
scroll to position [1201, 0]
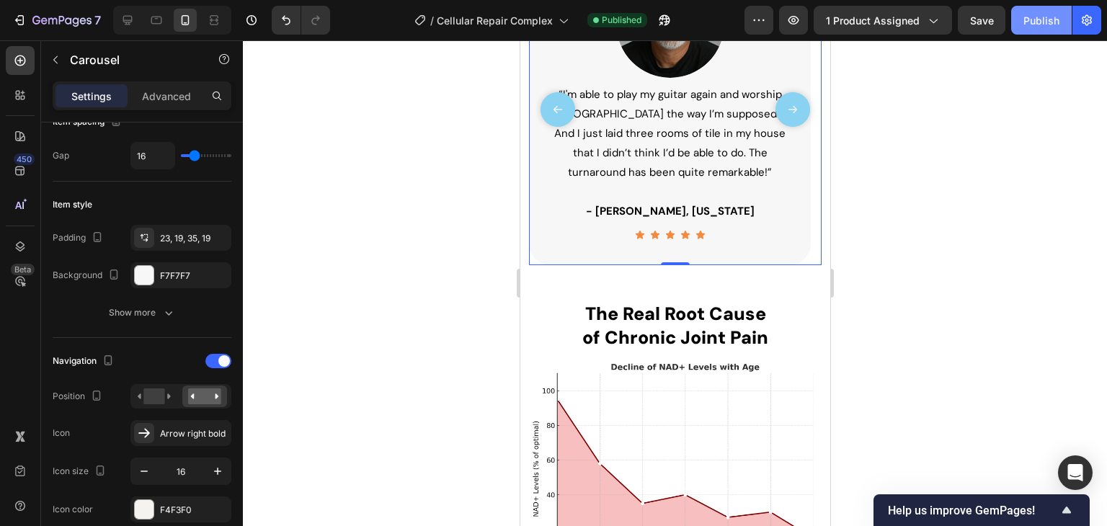
click at [1032, 26] on div "Publish" at bounding box center [1042, 20] width 36 height 15
click at [213, 361] on div at bounding box center [218, 361] width 26 height 14
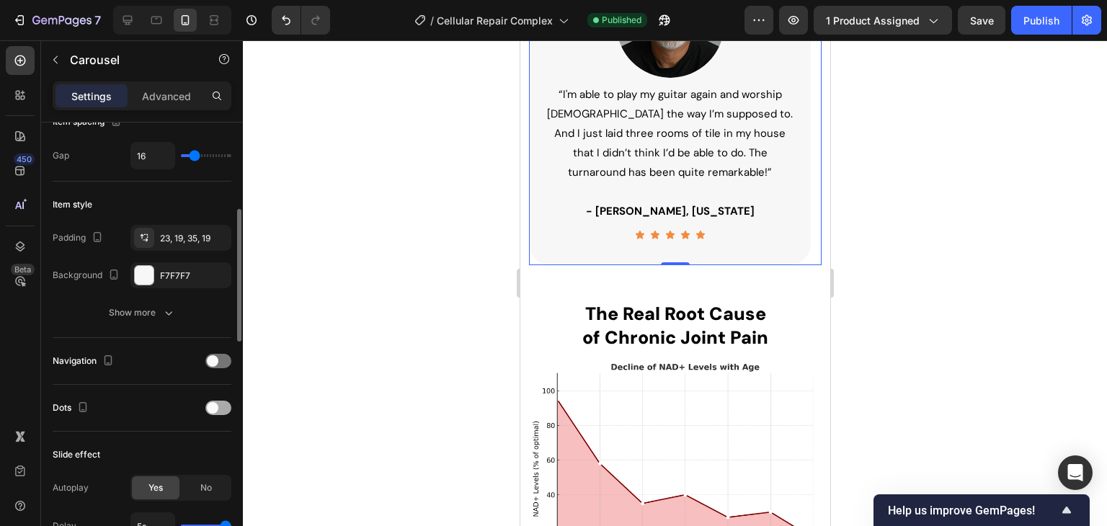
click at [216, 407] on span at bounding box center [213, 408] width 12 height 12
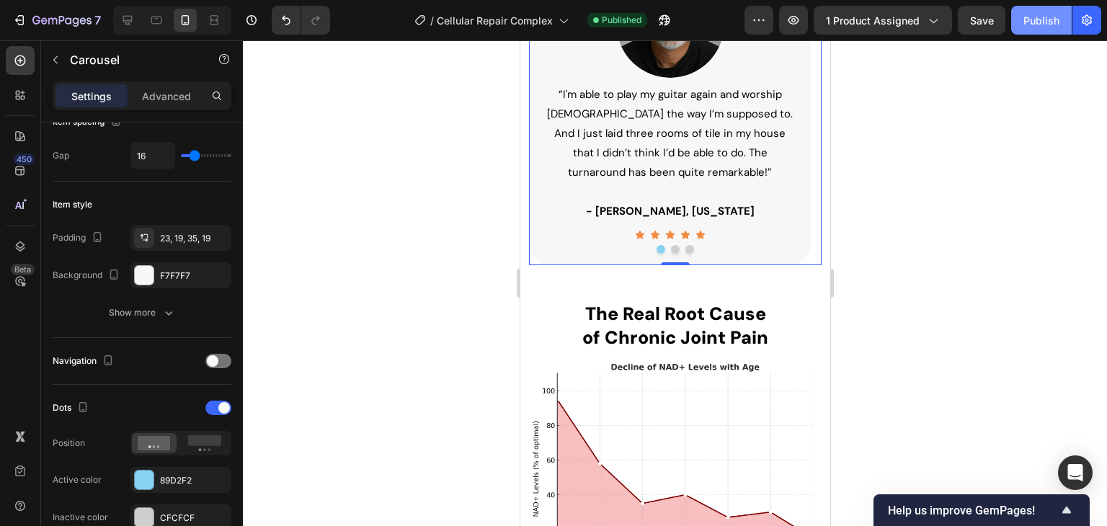
click at [1039, 20] on div "Publish" at bounding box center [1042, 20] width 36 height 15
click at [130, 19] on icon at bounding box center [127, 20] width 14 height 14
type input "30"
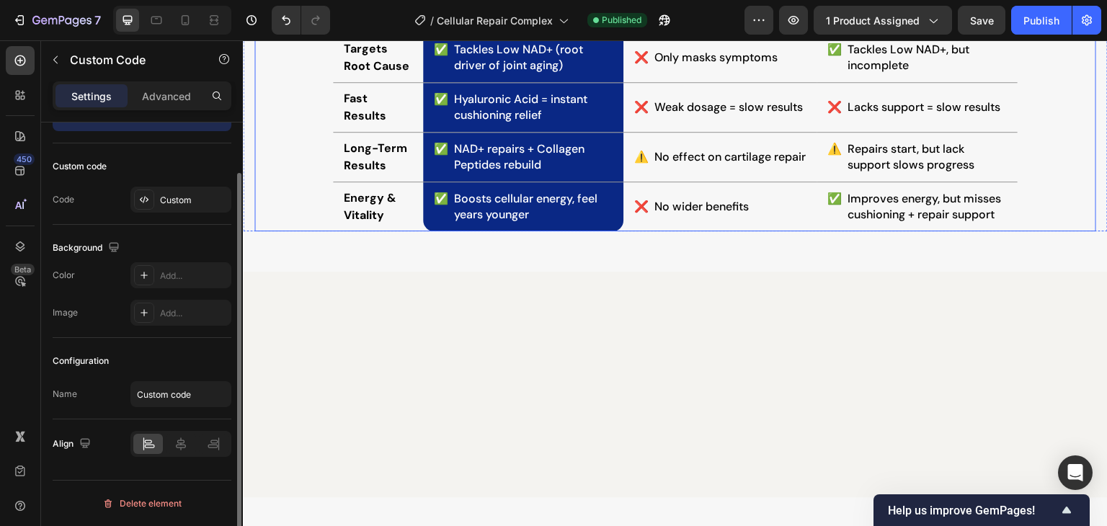
scroll to position [57, 0]
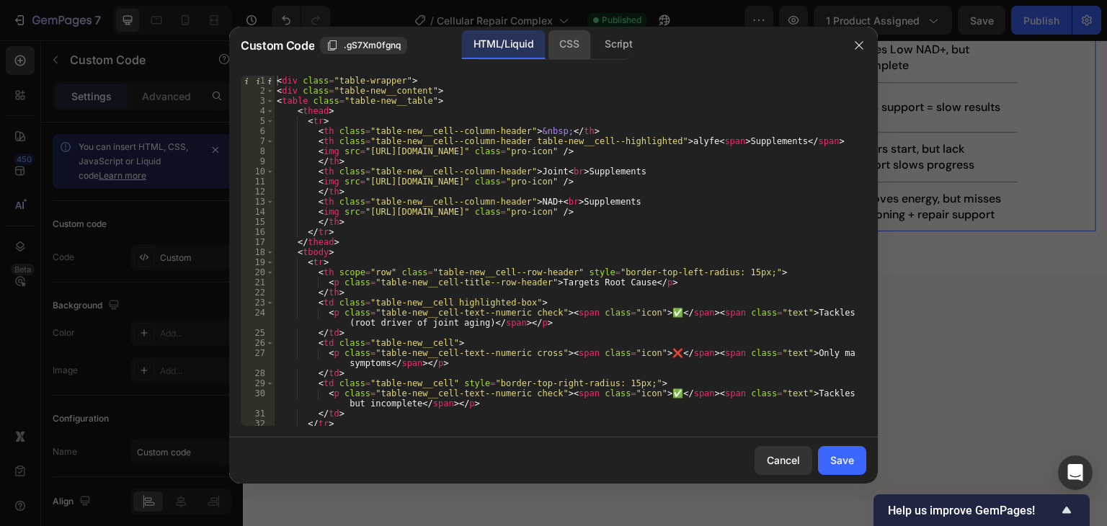
click at [582, 45] on div "CSS" at bounding box center [569, 44] width 43 height 29
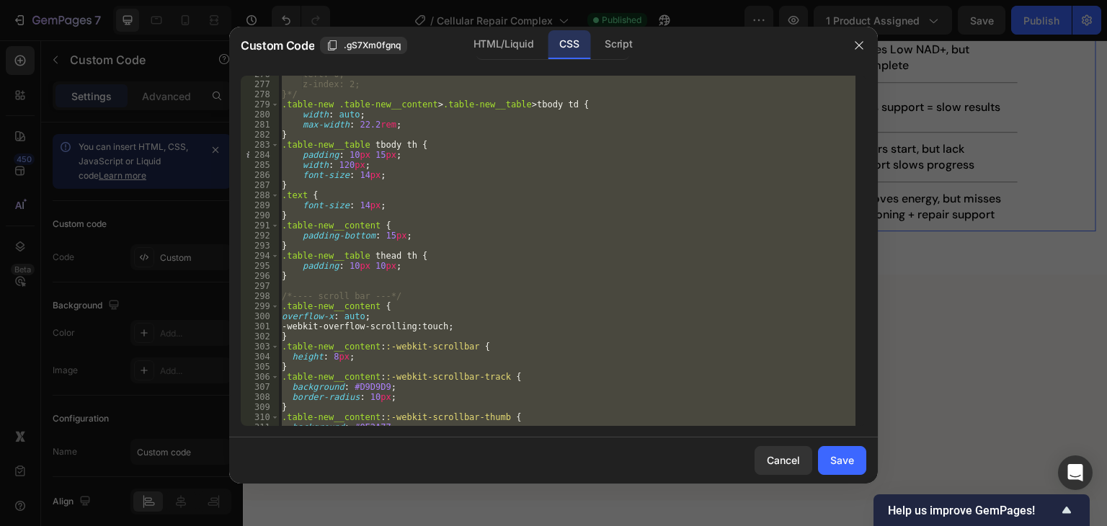
scroll to position [2869, 0]
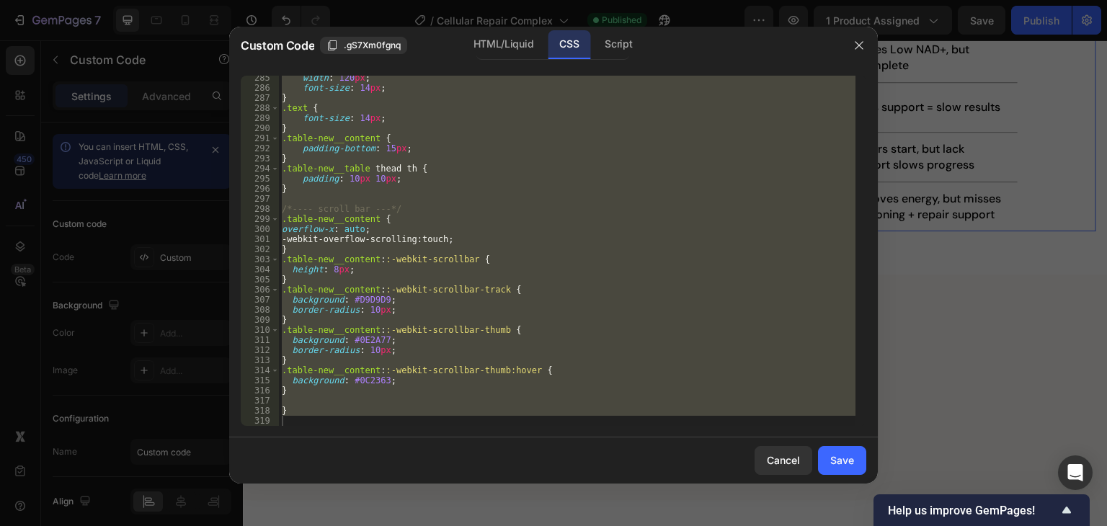
click at [372, 208] on div "width : 120 px ; font-size : 14 px ; } .text { font-size : 14 px ; } .table-new…" at bounding box center [567, 251] width 577 height 350
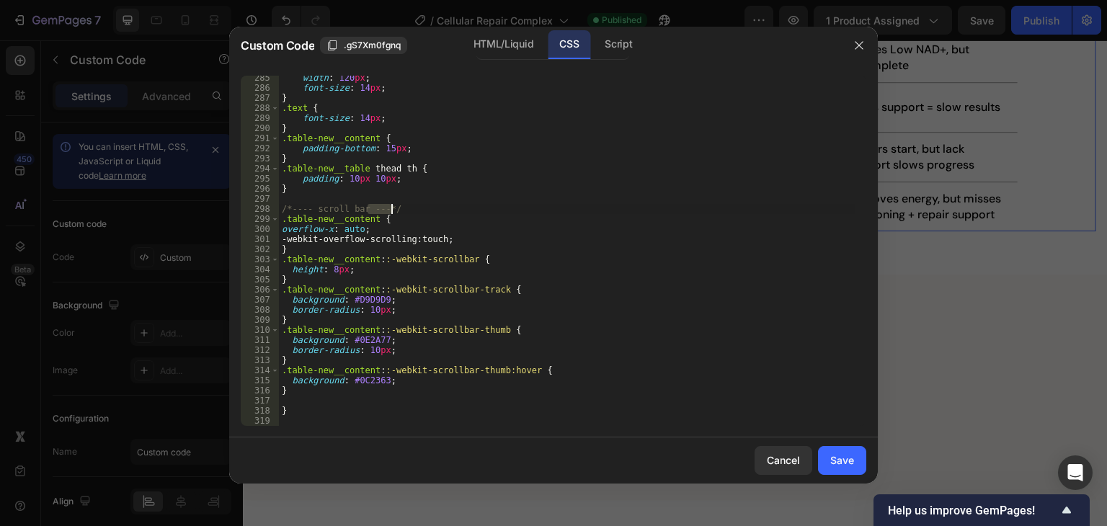
drag, startPoint x: 372, startPoint y: 206, endPoint x: 406, endPoint y: 208, distance: 33.9
click at [406, 208] on div "width : 120 px ; font-size : 14 px ; } .text { font-size : 14 px ; } .table-new…" at bounding box center [567, 258] width 577 height 371
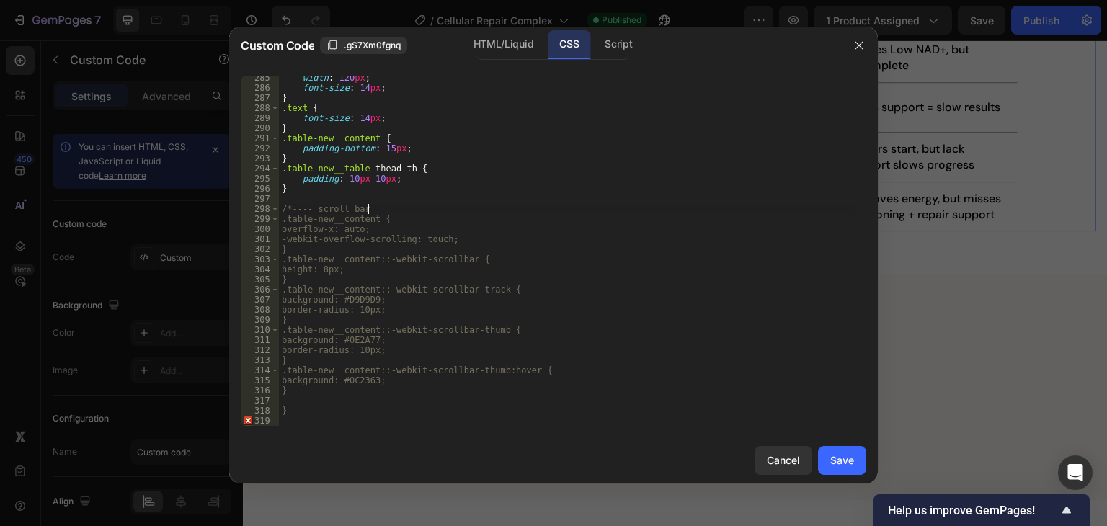
click at [323, 394] on div "width : 120 px ; font-size : 14 px ; } .text { font-size : 14 px ; } .table-new…" at bounding box center [567, 258] width 577 height 371
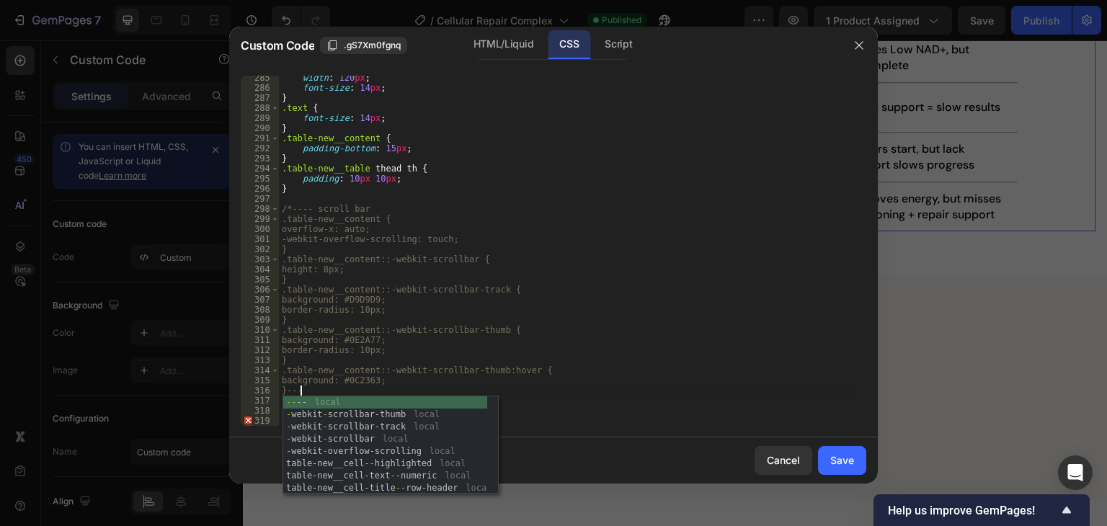
scroll to position [0, 1]
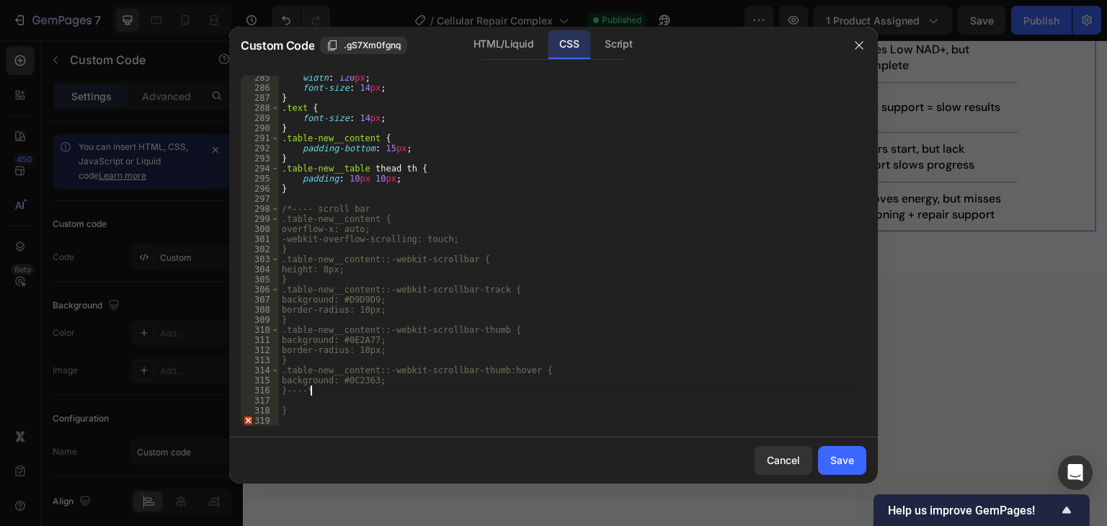
type textarea "}----*/"
paste textarea
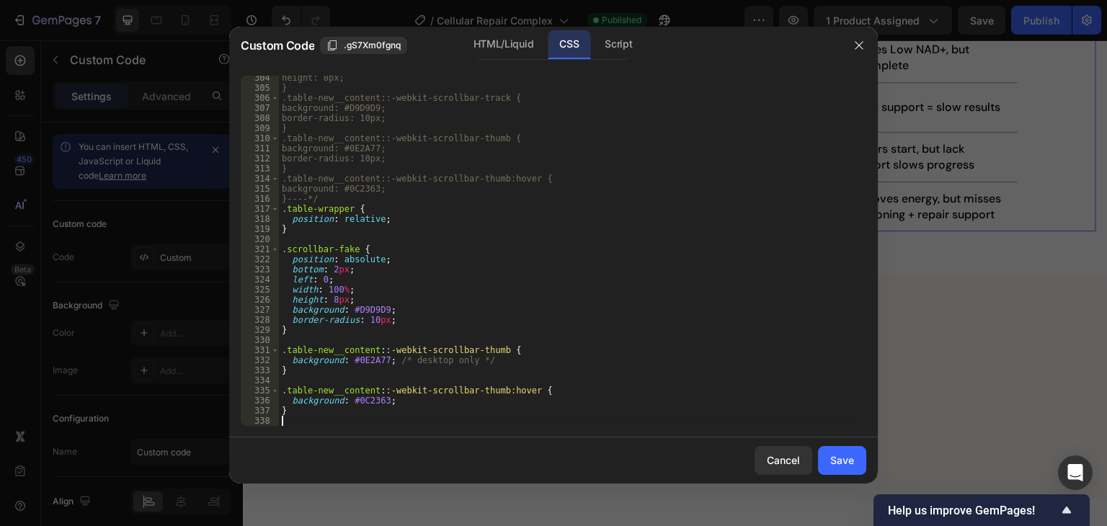
scroll to position [3061, 0]
click at [616, 41] on div "Script" at bounding box center [618, 44] width 50 height 29
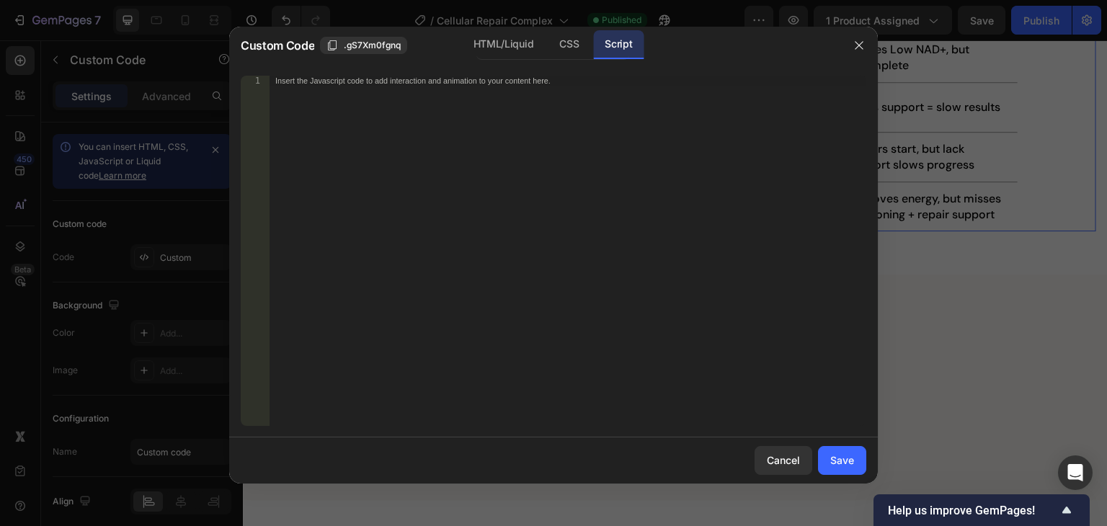
click at [453, 234] on div "Insert the Javascript code to add interaction and animation to your content her…" at bounding box center [568, 261] width 597 height 371
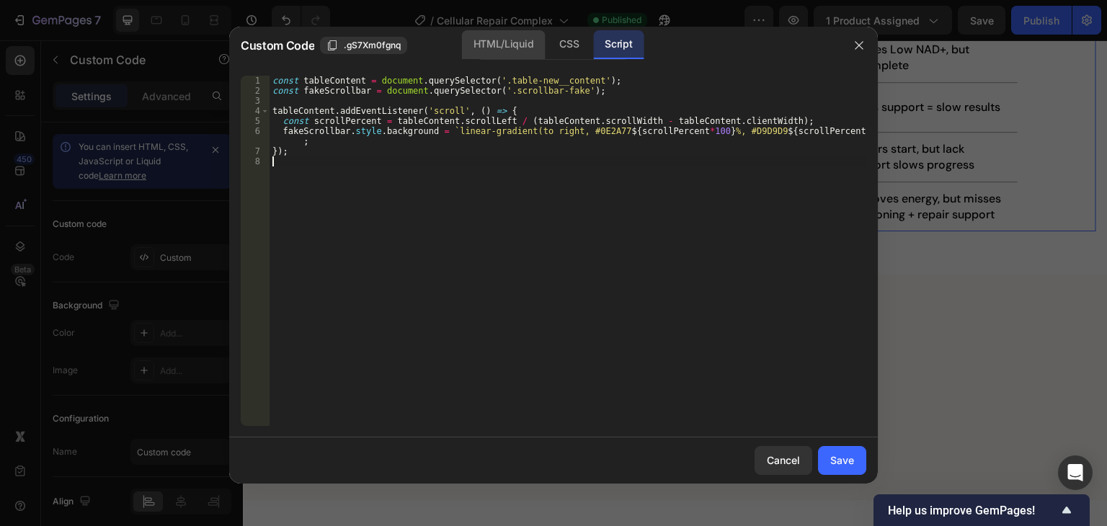
click at [490, 41] on div "HTML/Liquid" at bounding box center [503, 44] width 83 height 29
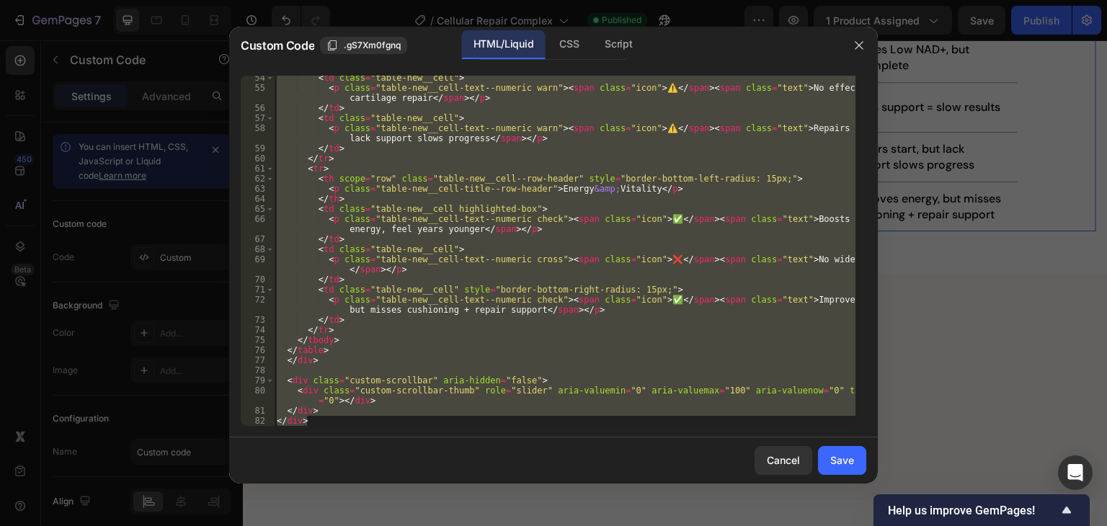
scroll to position [608, 0]
type textarea "</div> </div>"
click at [391, 375] on div "< td class = "table-new__cell" > < p class = "table-new__cell-text--numeric war…" at bounding box center [565, 251] width 582 height 350
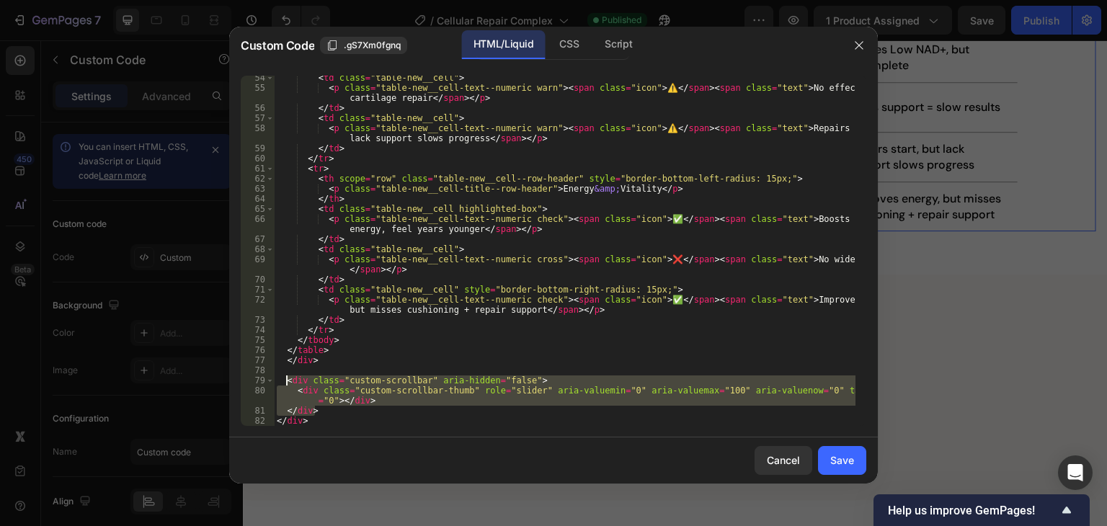
drag, startPoint x: 317, startPoint y: 411, endPoint x: 287, endPoint y: 381, distance: 42.3
click at [287, 381] on div "< td class = "table-new__cell" > < p class = "table-new__cell-text--numeric war…" at bounding box center [565, 258] width 582 height 371
paste textarea "scrollbar-fake"
type textarea "<div class="scrollbar-fake"></div>"
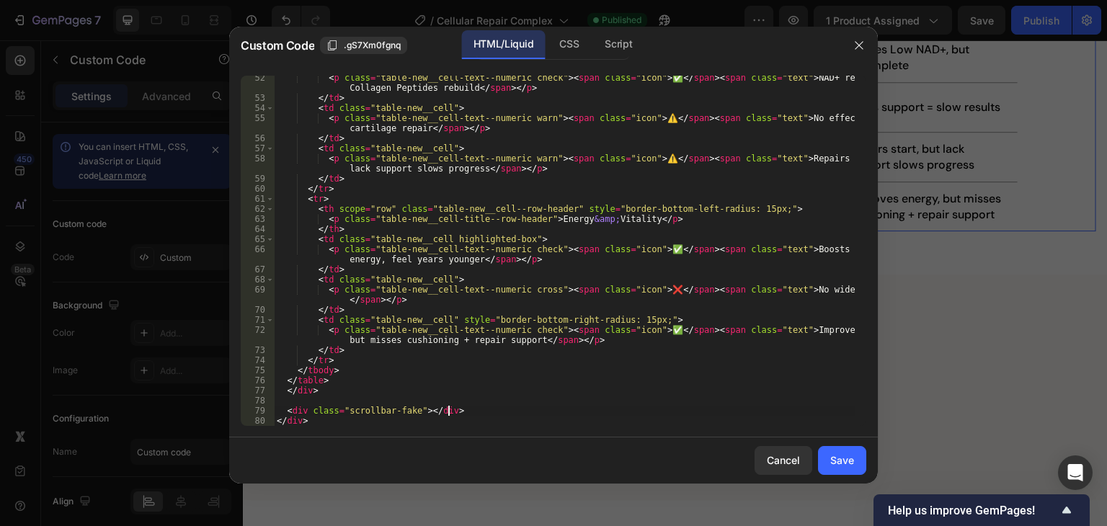
scroll to position [578, 0]
click at [838, 458] on div "Save" at bounding box center [842, 460] width 24 height 15
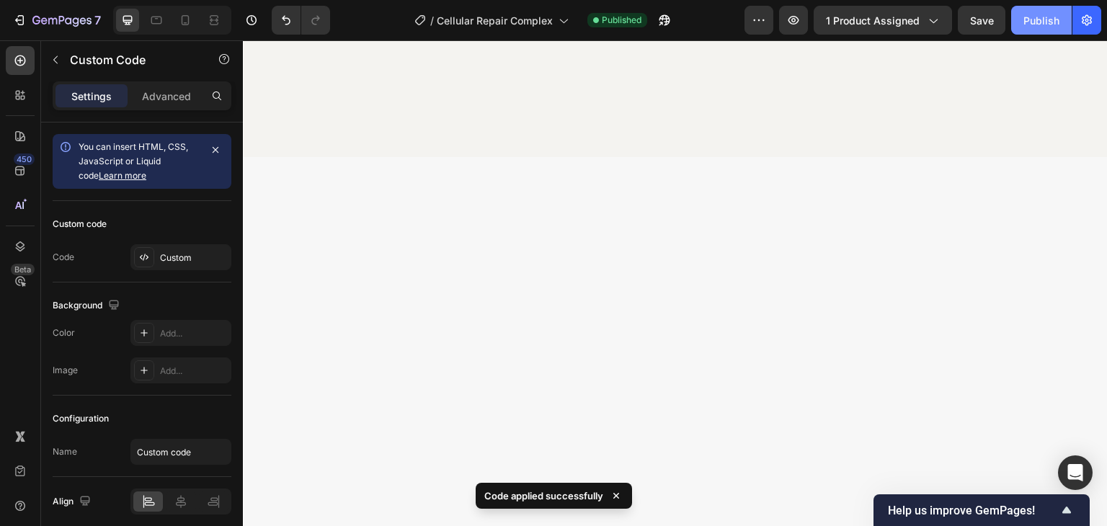
click at [1050, 17] on div "Publish" at bounding box center [1042, 20] width 36 height 15
click at [1037, 25] on div "Publish" at bounding box center [1042, 20] width 36 height 15
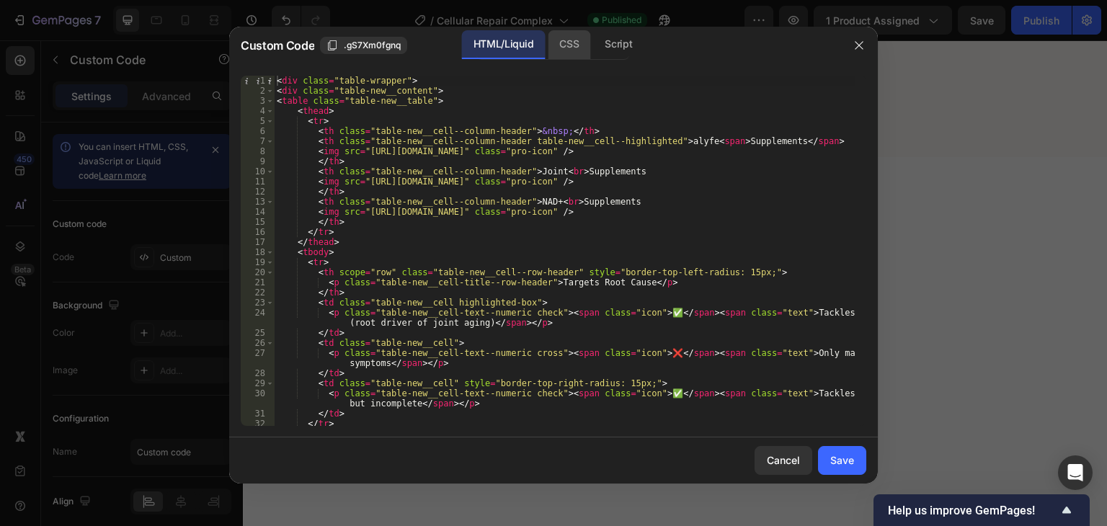
click at [572, 43] on div "CSS" at bounding box center [569, 44] width 43 height 29
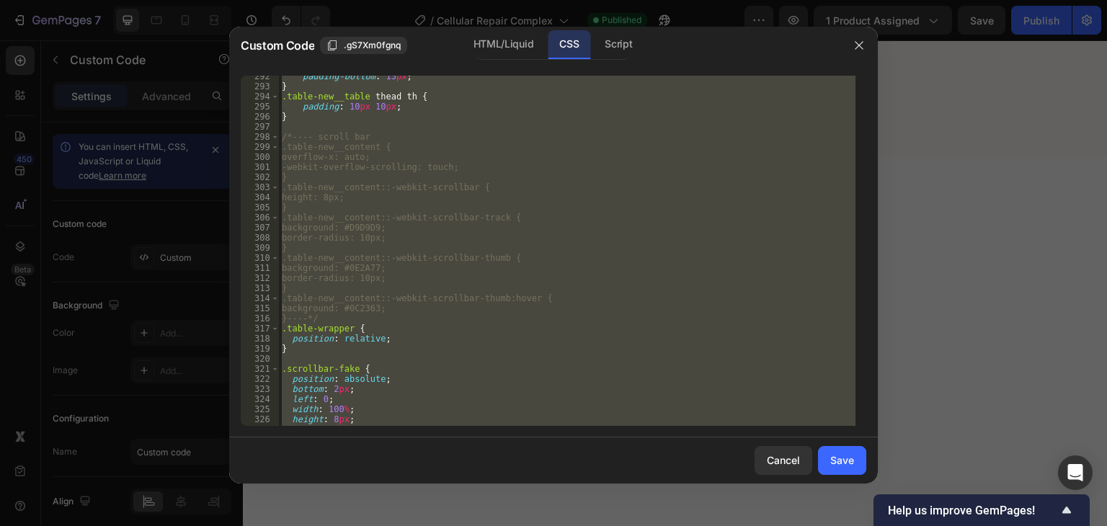
scroll to position [3091, 0]
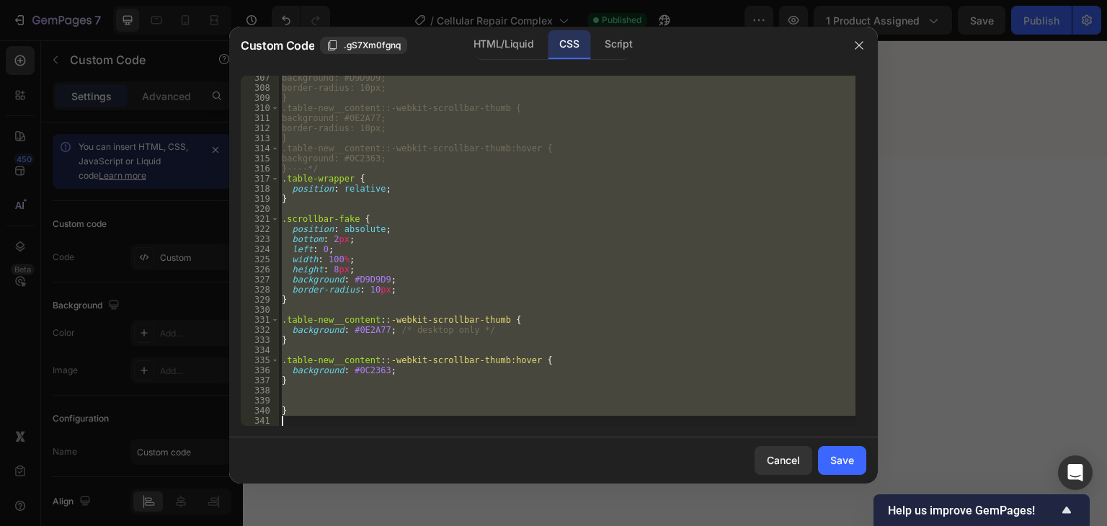
click at [323, 381] on div "background: #D9D9D9; border-radius: 10px; } .table-new__content::-webkit-scroll…" at bounding box center [567, 251] width 577 height 350
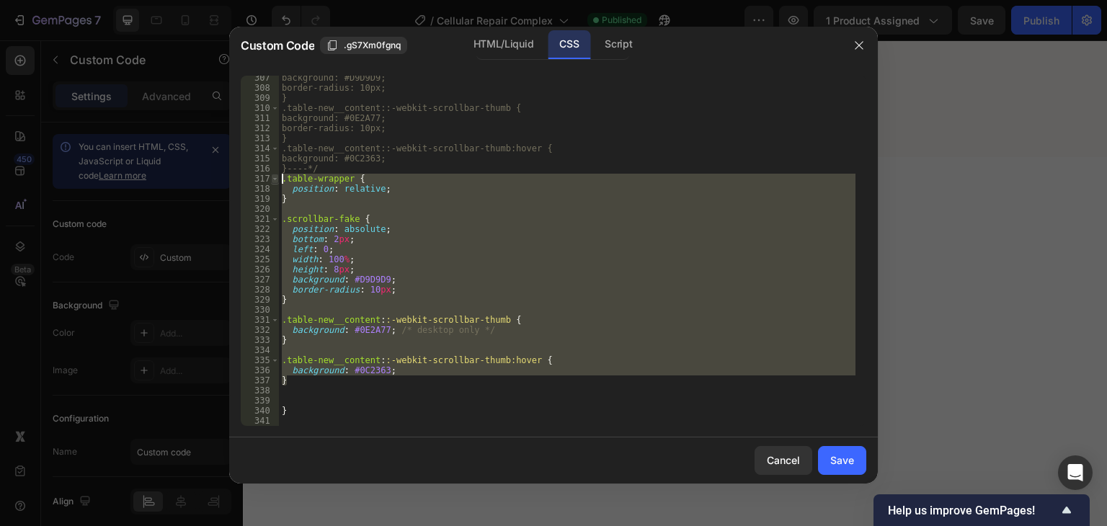
drag, startPoint x: 315, startPoint y: 384, endPoint x: 275, endPoint y: 180, distance: 208.7
click at [275, 180] on div "} 307 308 309 310 311 312 313 314 315 316 317 318 319 320 321 322 323 324 325 3…" at bounding box center [554, 251] width 626 height 350
paste textarea "}"
type textarea "}"
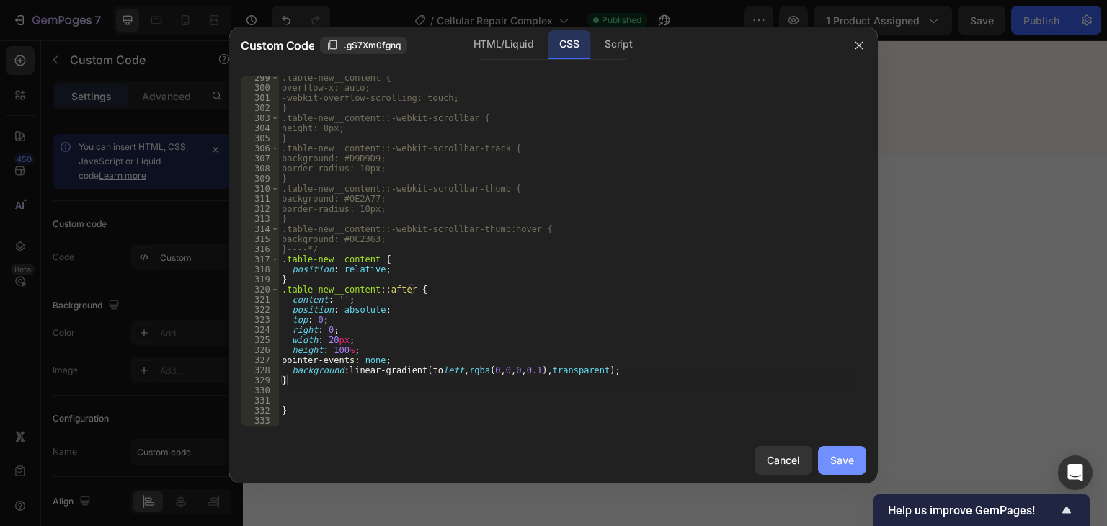
click at [845, 457] on div "Save" at bounding box center [842, 460] width 24 height 15
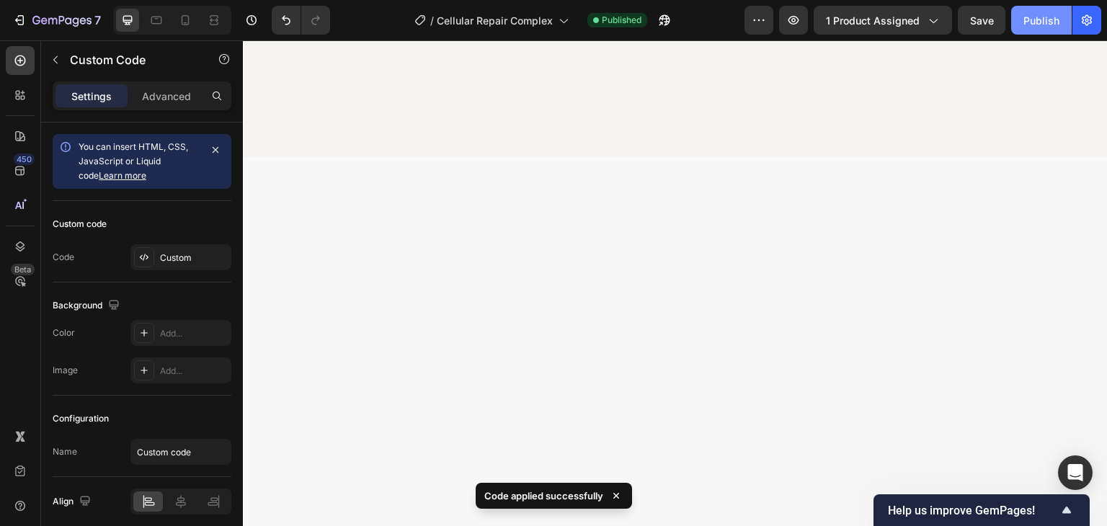
click at [1034, 17] on div "Publish" at bounding box center [1042, 20] width 36 height 15
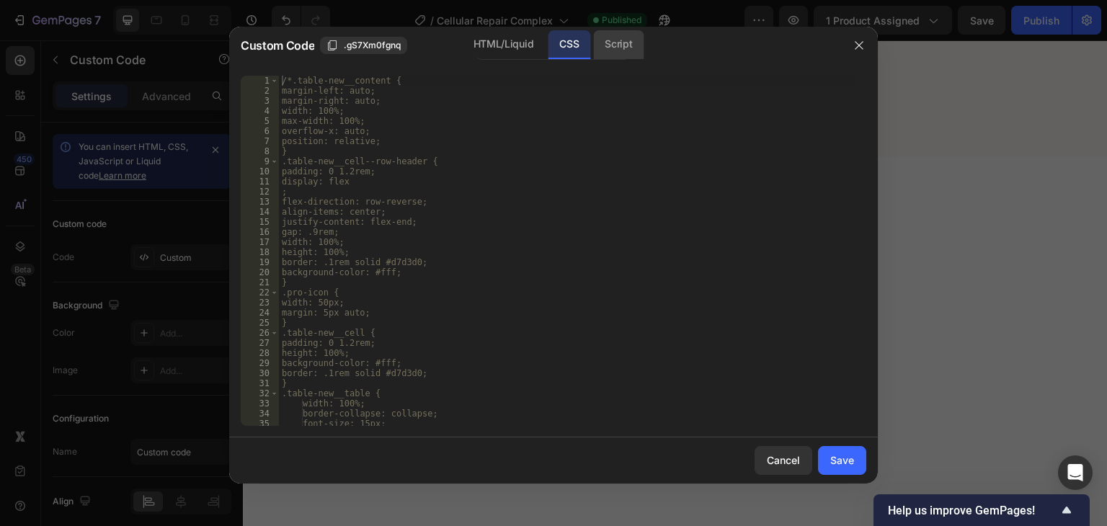
click at [611, 42] on div "Script" at bounding box center [618, 44] width 50 height 29
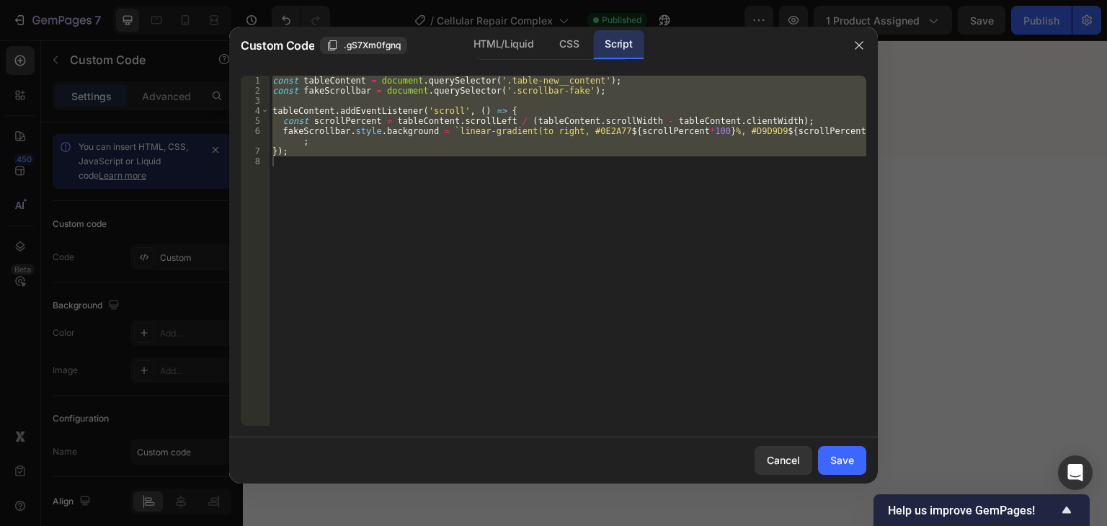
type textarea "});"
click at [572, 160] on div "const tableContent = document . querySelector ( '.table-new__content' ) ; const…" at bounding box center [568, 251] width 597 height 350
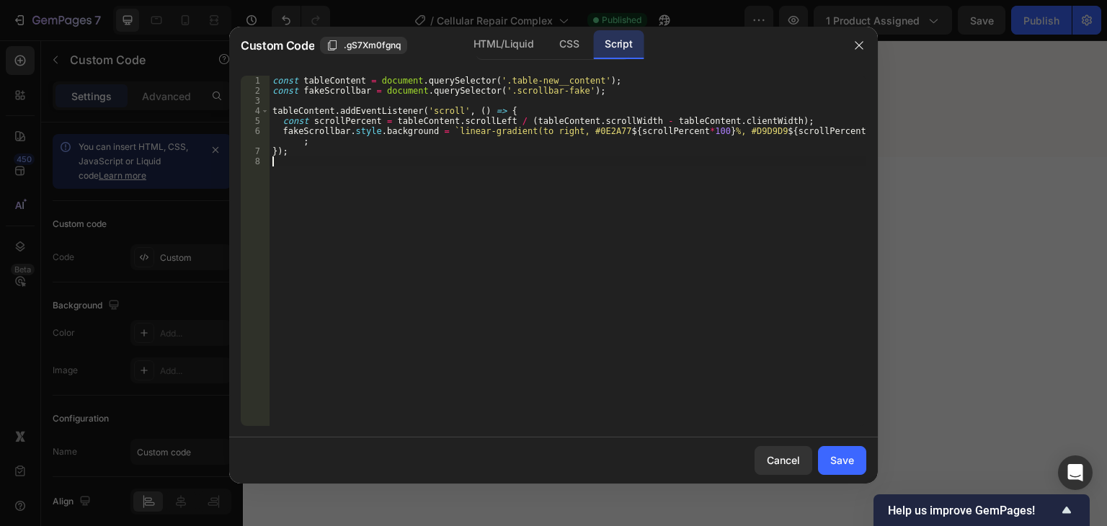
type textarea "});"
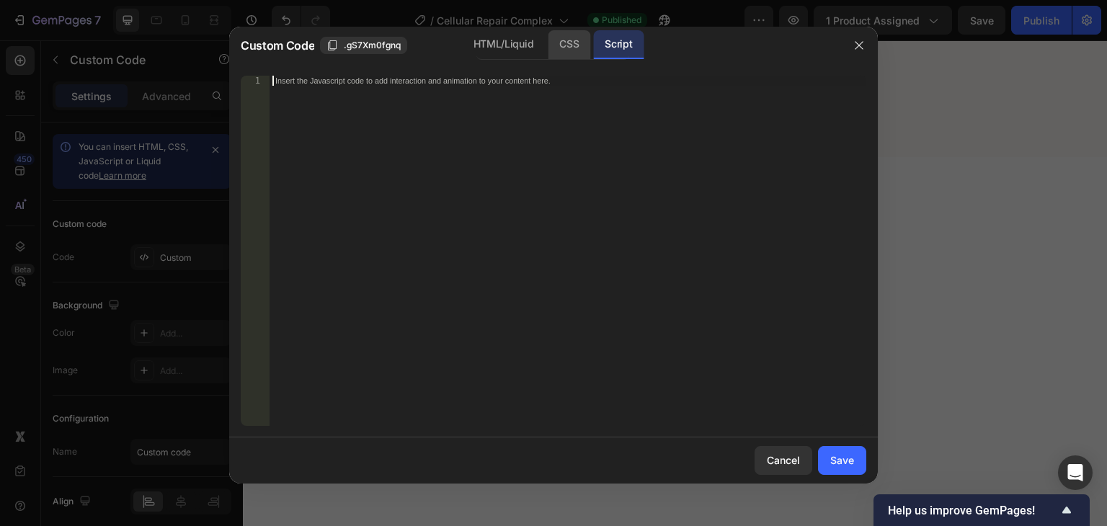
click at [574, 42] on div "CSS" at bounding box center [569, 44] width 43 height 29
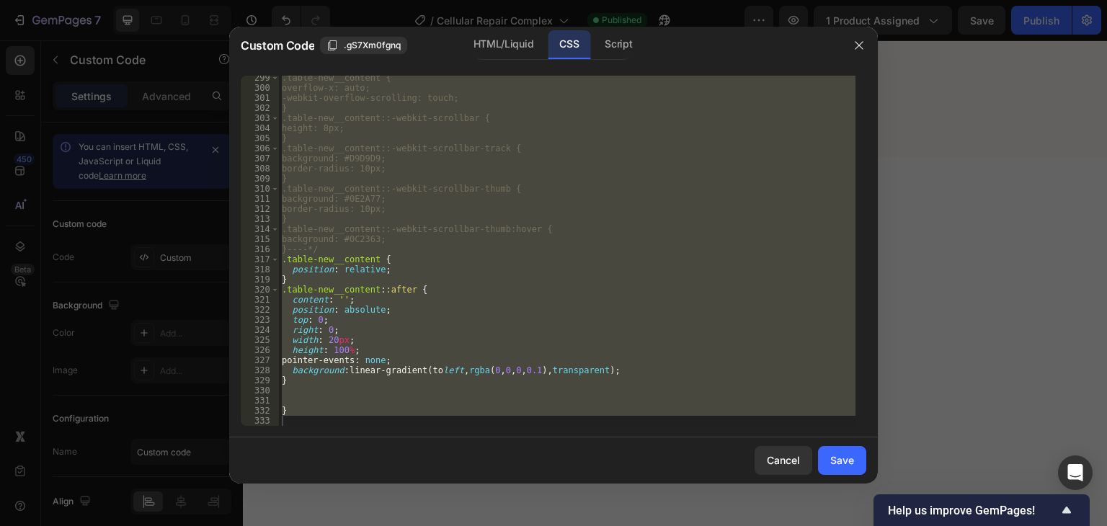
type textarea "}"
click at [301, 392] on div ".table-new__content { overflow-x: auto; -webkit-overflow-scrolling: touch; } .t…" at bounding box center [567, 251] width 577 height 350
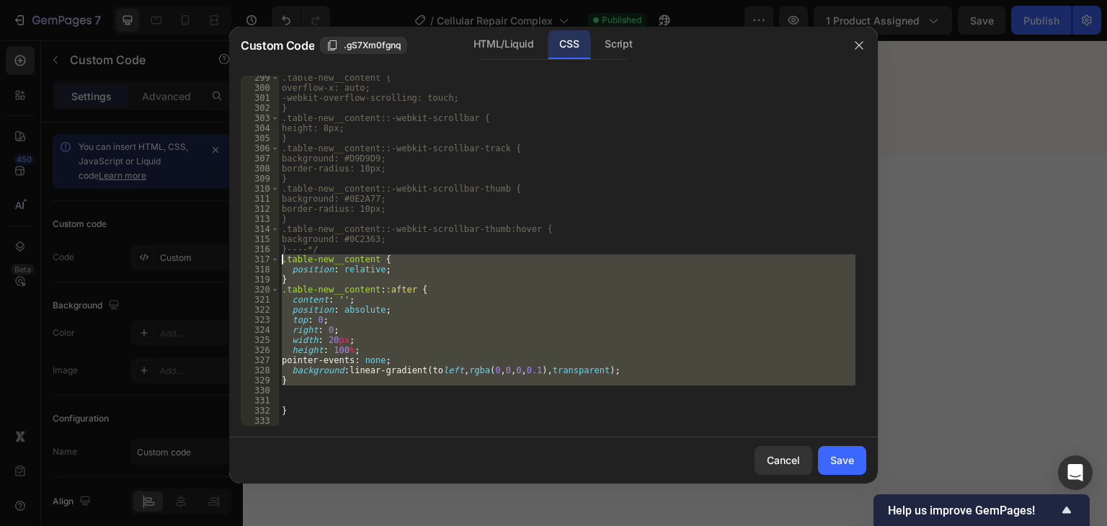
drag, startPoint x: 298, startPoint y: 391, endPoint x: 283, endPoint y: 261, distance: 130.7
click at [283, 261] on div ".table-new__content { overflow-x: auto; -webkit-overflow-scrolling: touch; } .t…" at bounding box center [567, 258] width 577 height 371
type textarea ".table-new__content { position: relative;"
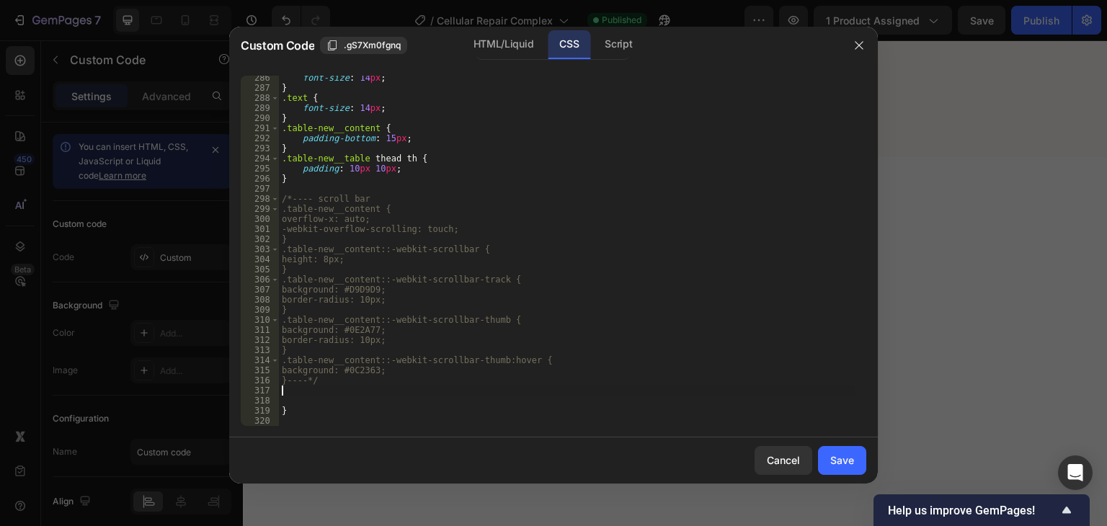
scroll to position [2869, 0]
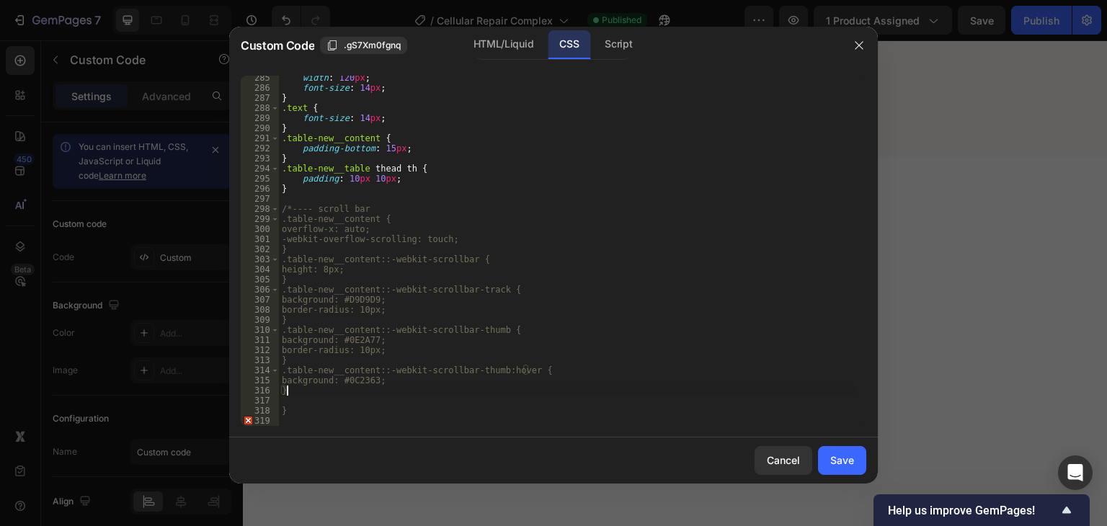
click at [368, 211] on div "width : 120 px ; font-size : 14 px ; } .text { font-size : 14 px ; } .table-new…" at bounding box center [567, 258] width 577 height 371
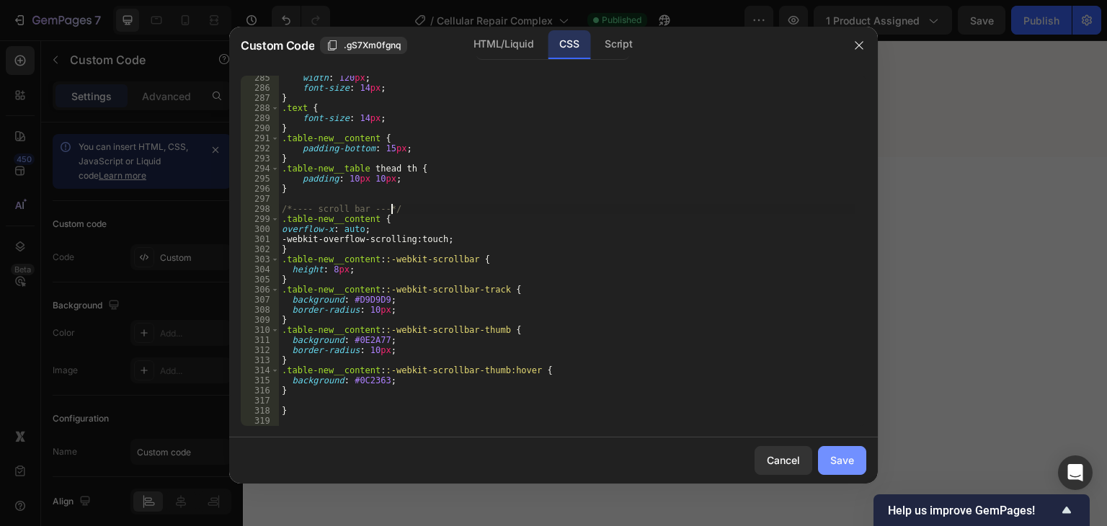
type textarea "/*---- scroll bar ---*/"
click at [845, 462] on div "Save" at bounding box center [842, 460] width 24 height 15
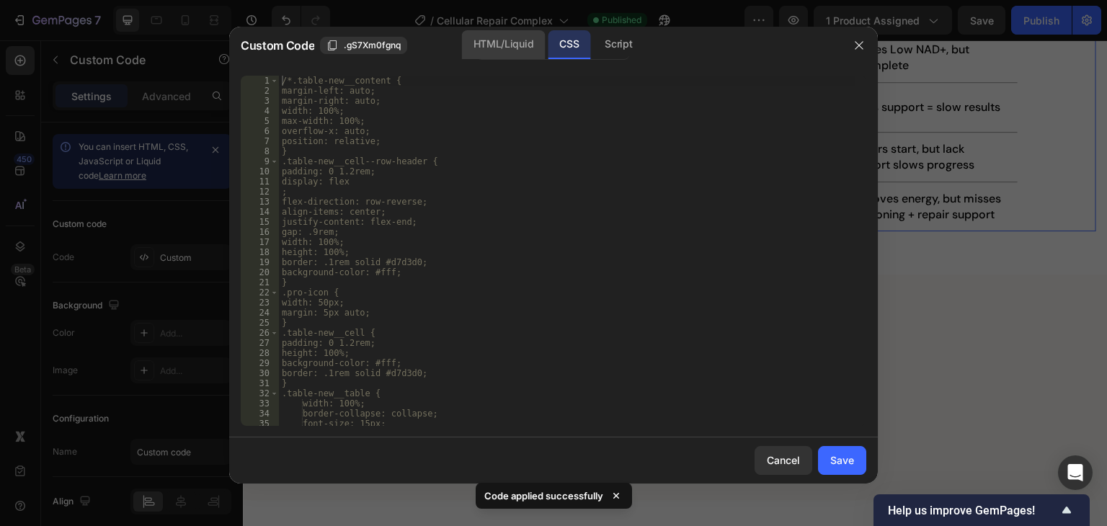
click at [508, 44] on div "HTML/Liquid" at bounding box center [503, 44] width 83 height 29
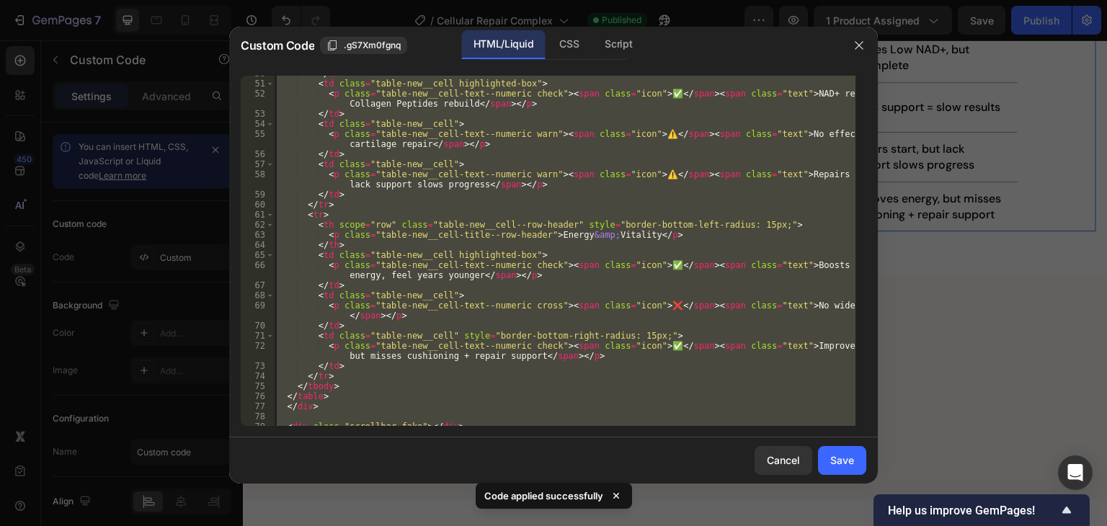
scroll to position [578, 0]
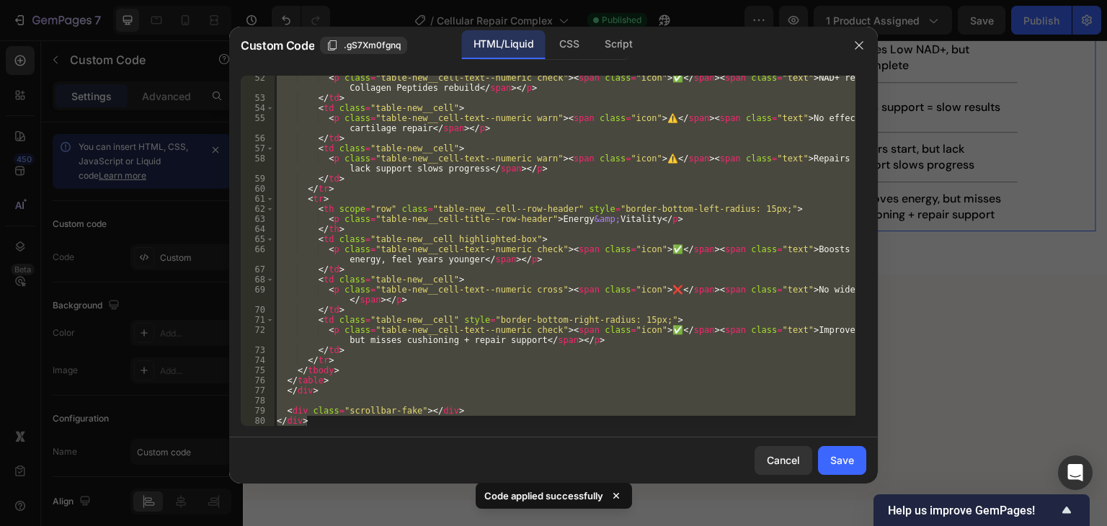
click at [453, 409] on div "< p class = "table-new__cell-text--numeric check" > < span class = "icon" > ✅ <…" at bounding box center [565, 251] width 582 height 350
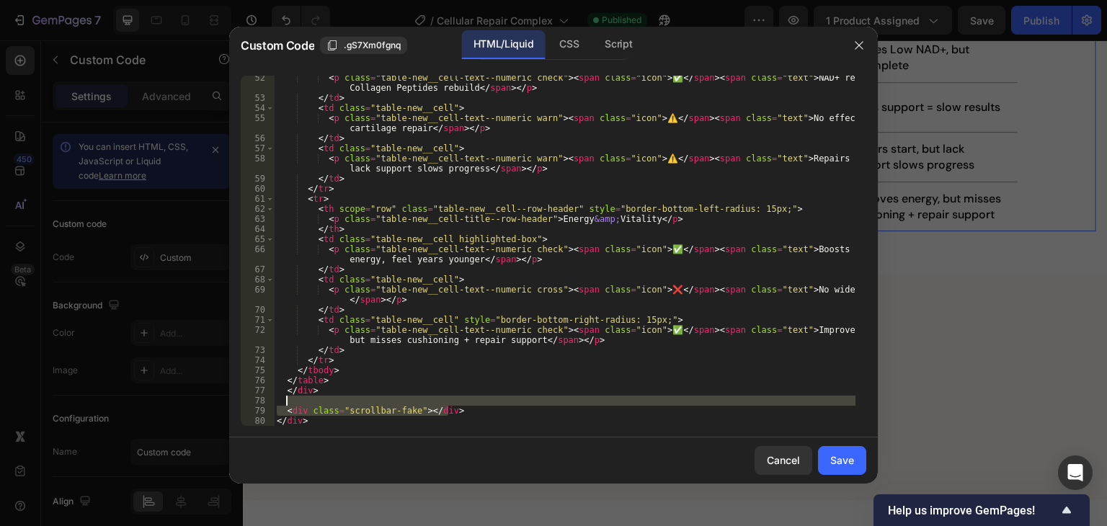
drag, startPoint x: 456, startPoint y: 409, endPoint x: 431, endPoint y: 401, distance: 25.8
click at [431, 401] on div "< p class = "table-new__cell-text--numeric check" > < span class = "icon" > ✅ <…" at bounding box center [565, 263] width 582 height 381
type textarea "<div class="scrollbar-fake"></div>"
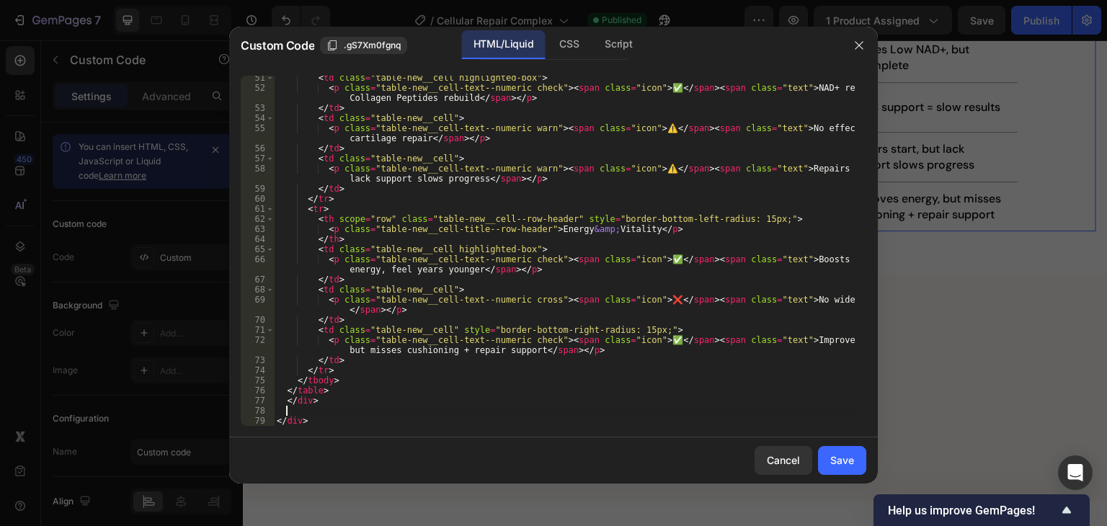
scroll to position [568, 0]
click at [841, 462] on div "Save" at bounding box center [842, 460] width 24 height 15
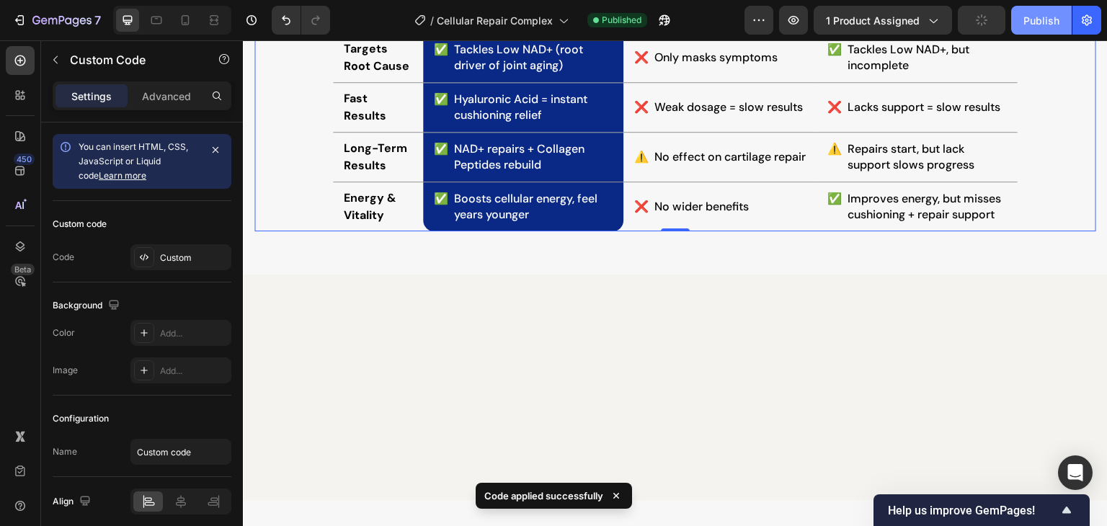
click at [1047, 19] on div "Publish" at bounding box center [1042, 20] width 36 height 15
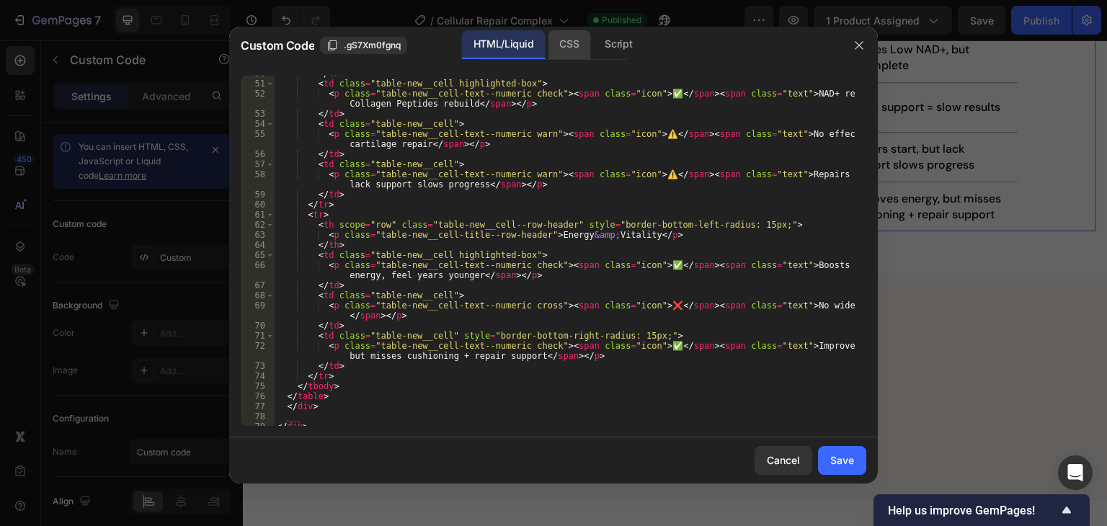
click at [565, 35] on div "CSS" at bounding box center [569, 44] width 43 height 29
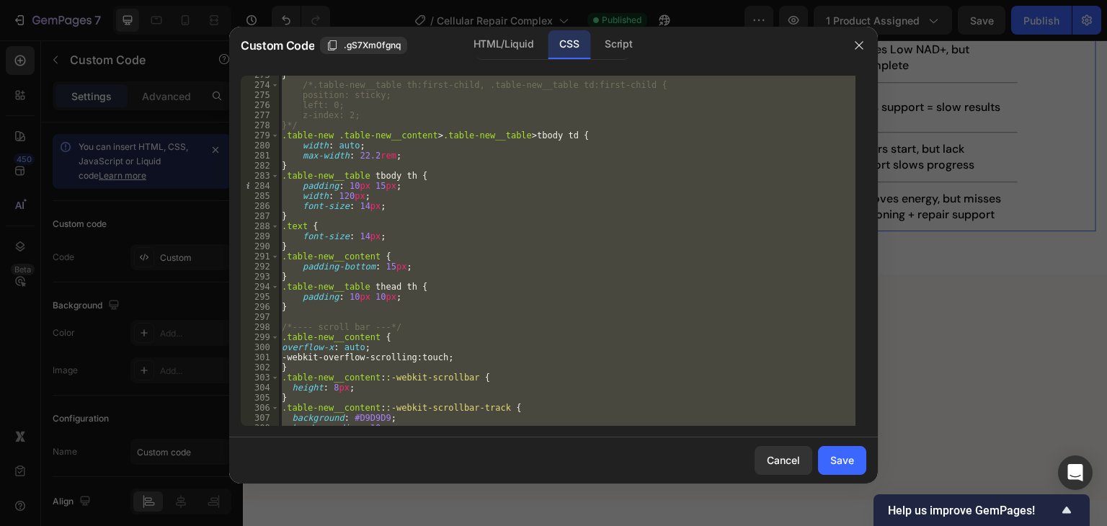
scroll to position [2869, 0]
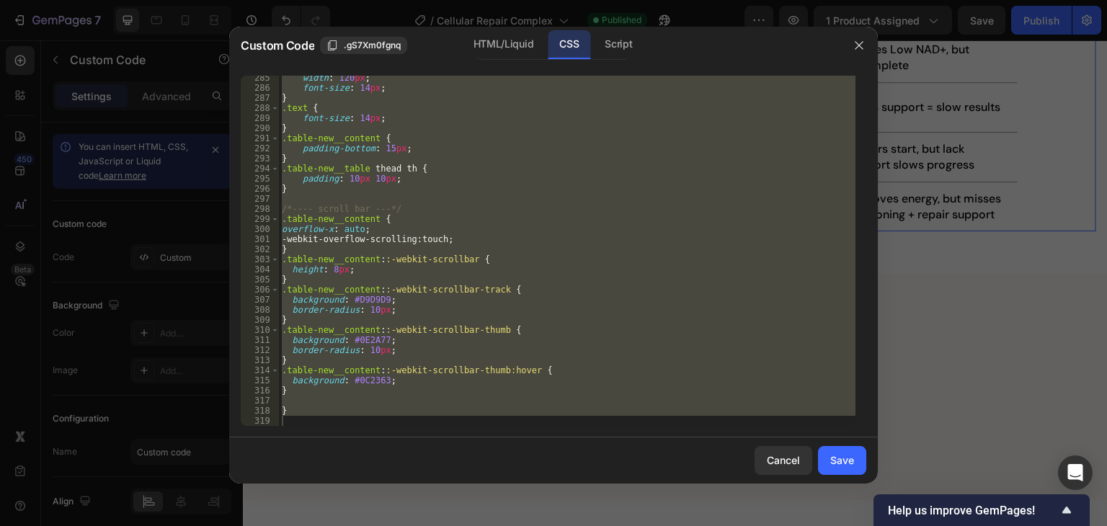
click at [464, 231] on div "width : 120 px ; font-size : 14 px ; } .text { font-size : 14 px ; } .table-new…" at bounding box center [567, 251] width 577 height 350
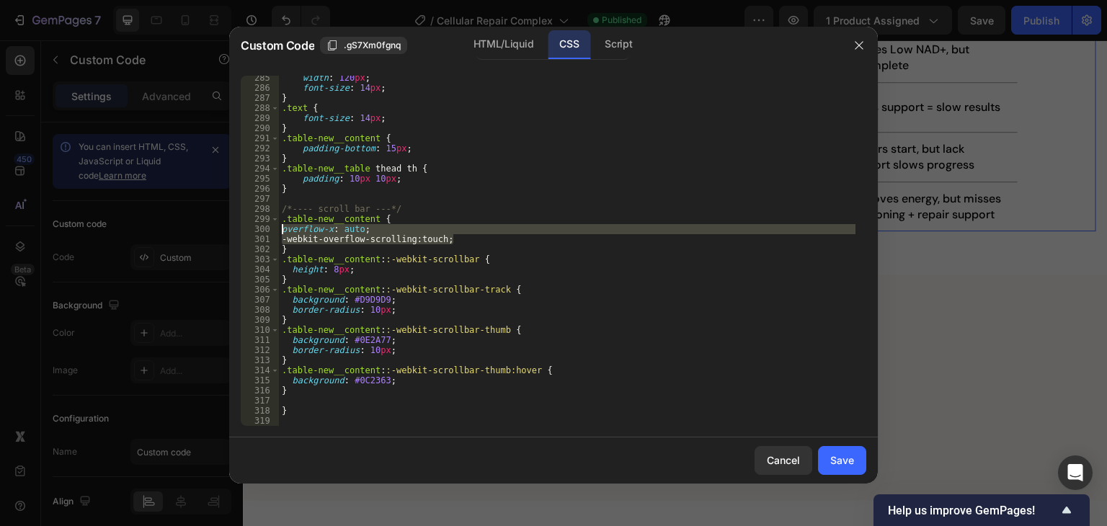
drag, startPoint x: 464, startPoint y: 235, endPoint x: 280, endPoint y: 231, distance: 183.9
click at [280, 231] on div "width : 120 px ; font-size : 14 px ; } .text { font-size : 14 px ; } .table-new…" at bounding box center [567, 258] width 577 height 371
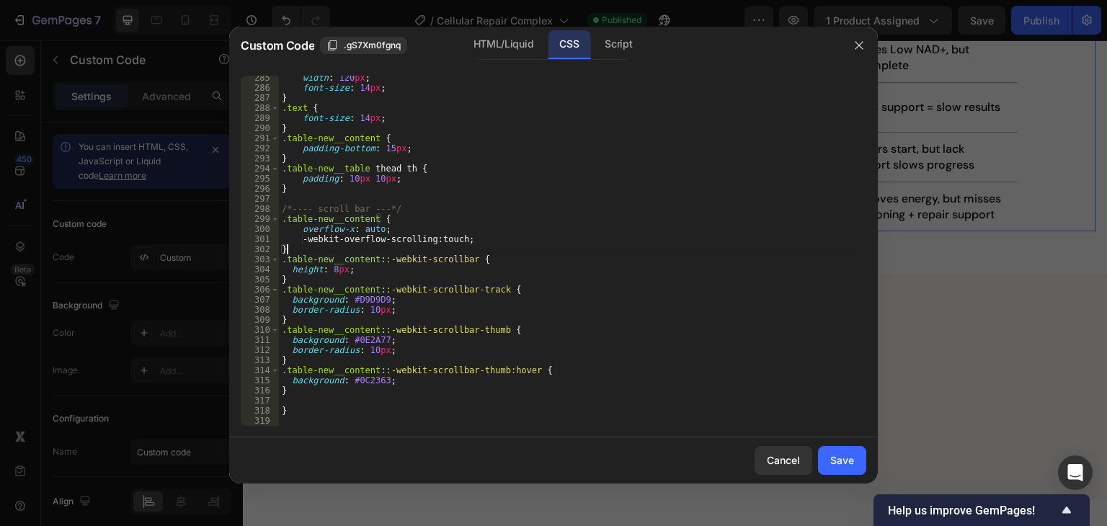
click at [484, 248] on div "width : 120 px ; font-size : 14 px ; } .text { font-size : 14 px ; } .table-new…" at bounding box center [567, 258] width 577 height 371
click at [477, 242] on div "width : 120 px ; font-size : 14 px ; } .text { font-size : 14 px ; } .table-new…" at bounding box center [567, 258] width 577 height 371
drag, startPoint x: 485, startPoint y: 241, endPoint x: 302, endPoint y: 237, distance: 183.1
click at [302, 237] on div "width : 120 px ; font-size : 14 px ; } .text { font-size : 14 px ; } .table-new…" at bounding box center [567, 258] width 577 height 371
paste textarea "-webkit-overflow-scrolling: auto; /* fallback */"
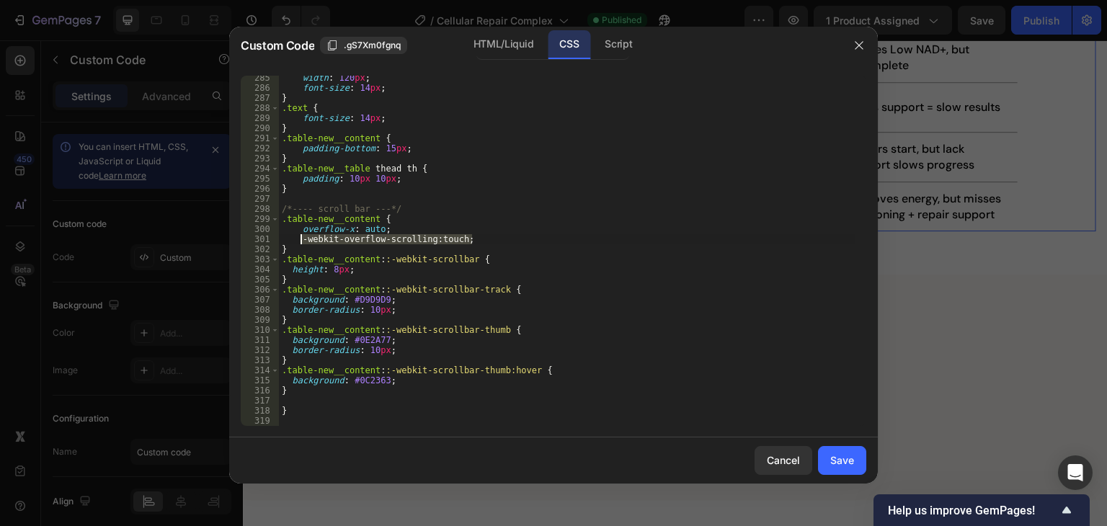
type textarea "-webkit-overflow-scrolling: auto; /* fallback */"
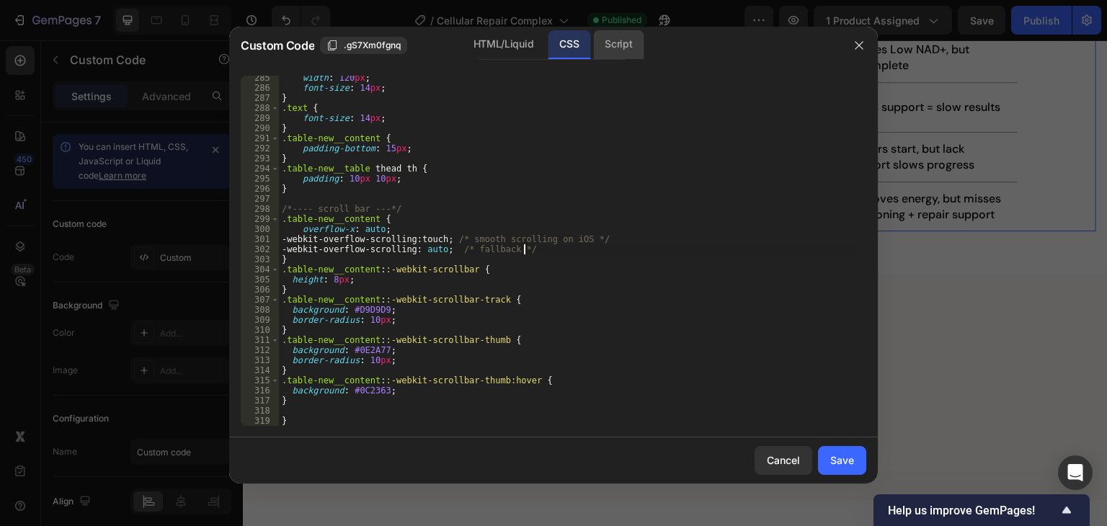
click at [629, 44] on div "Script" at bounding box center [618, 44] width 50 height 29
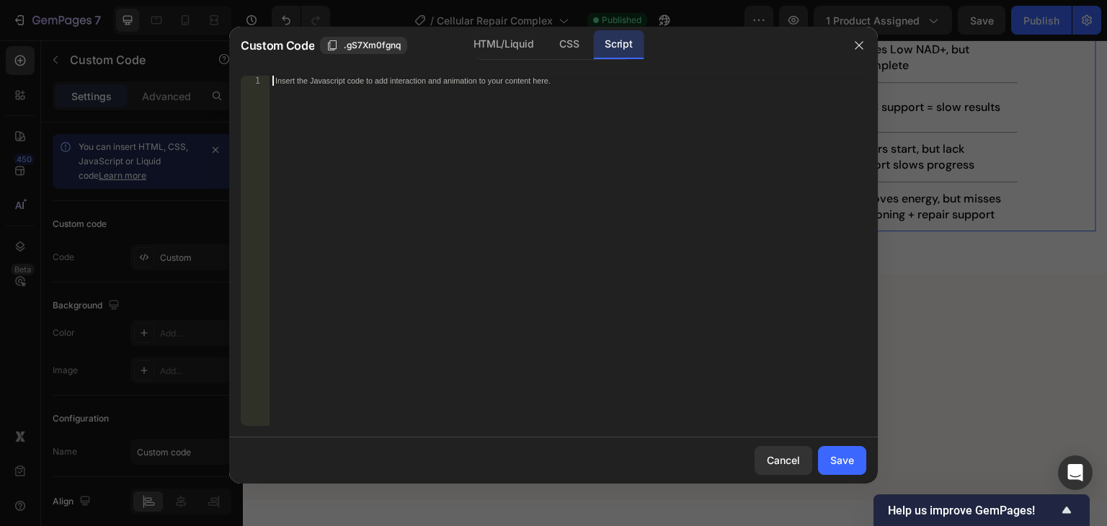
click at [531, 186] on div "Insert the Javascript code to add interaction and animation to your content her…" at bounding box center [568, 261] width 597 height 371
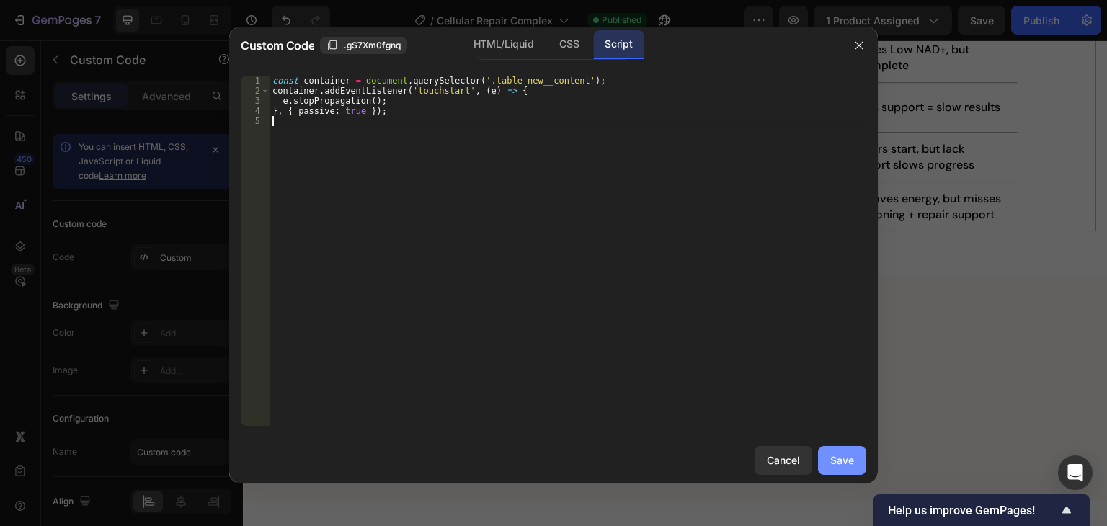
click at [842, 459] on div "Save" at bounding box center [842, 460] width 24 height 15
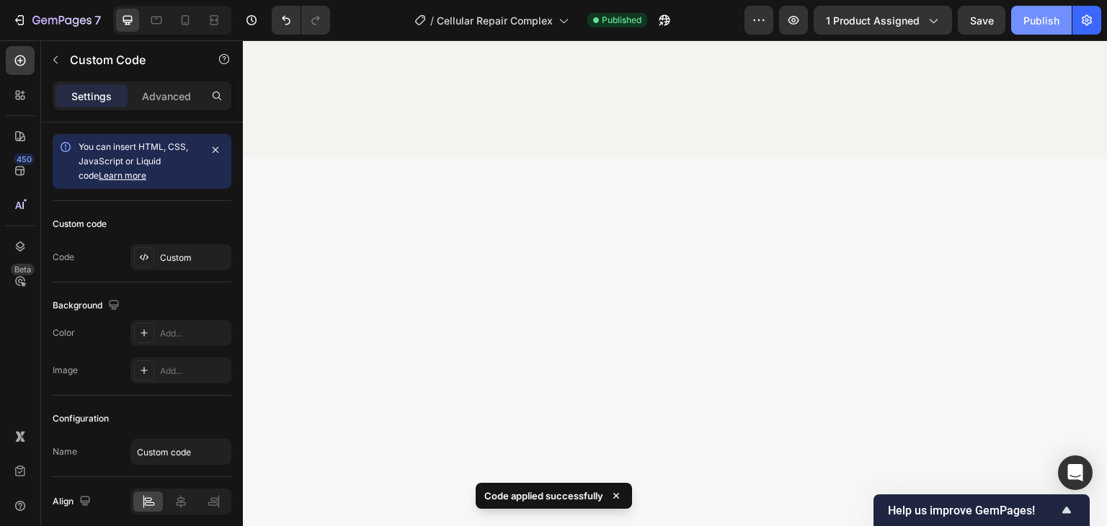
click at [1044, 27] on div "Publish" at bounding box center [1042, 20] width 36 height 15
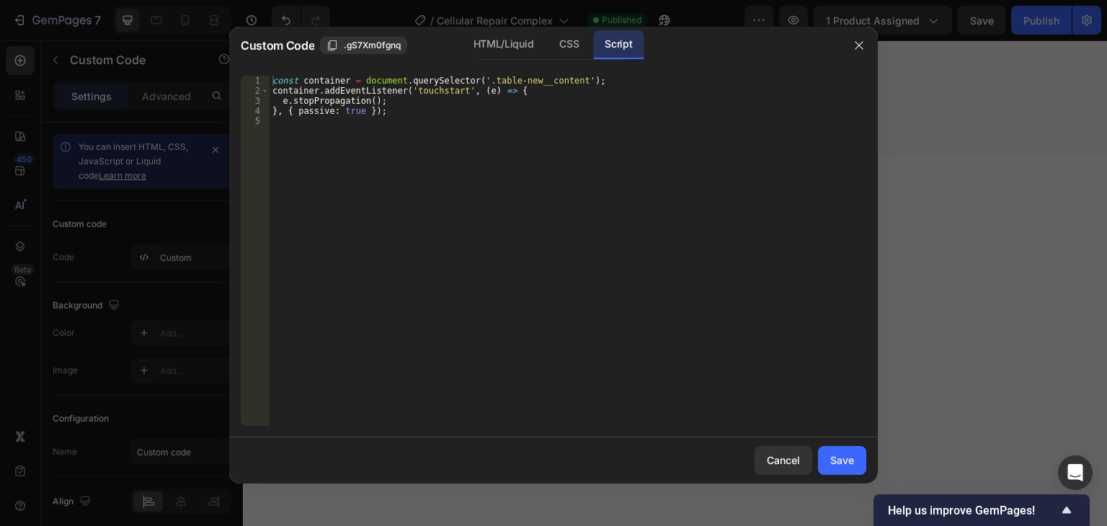
click at [477, 116] on div "const container = document . querySelector ( '.table-new__content' ) ; containe…" at bounding box center [568, 261] width 597 height 371
type textarea "}, { passive: true });"
click at [566, 35] on div "CSS" at bounding box center [569, 44] width 43 height 29
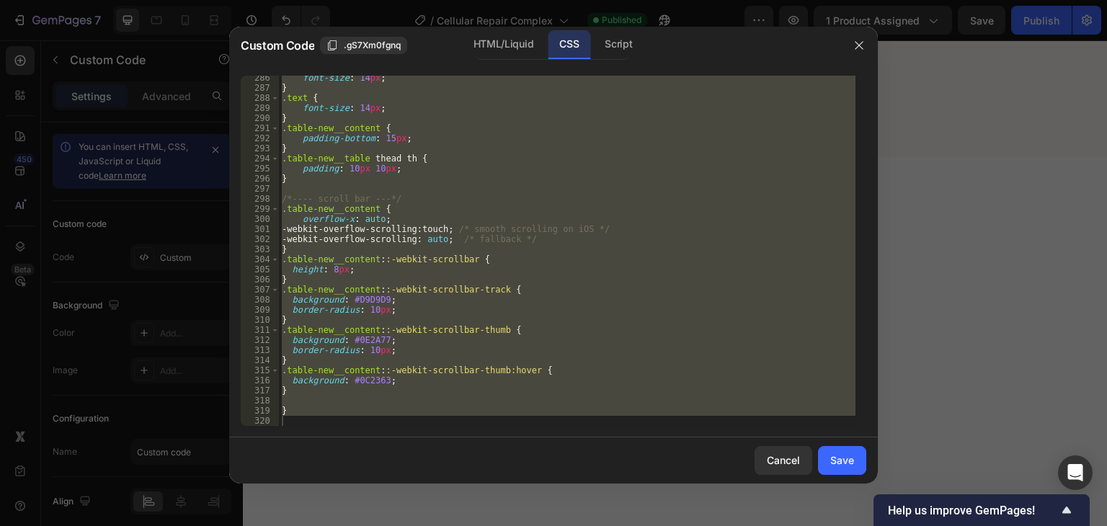
scroll to position [2879, 0]
click at [514, 249] on div "font-size : 14 px ; } .text { font-size : 14 px ; } .table-new__content { paddi…" at bounding box center [567, 251] width 577 height 350
type textarea "}"
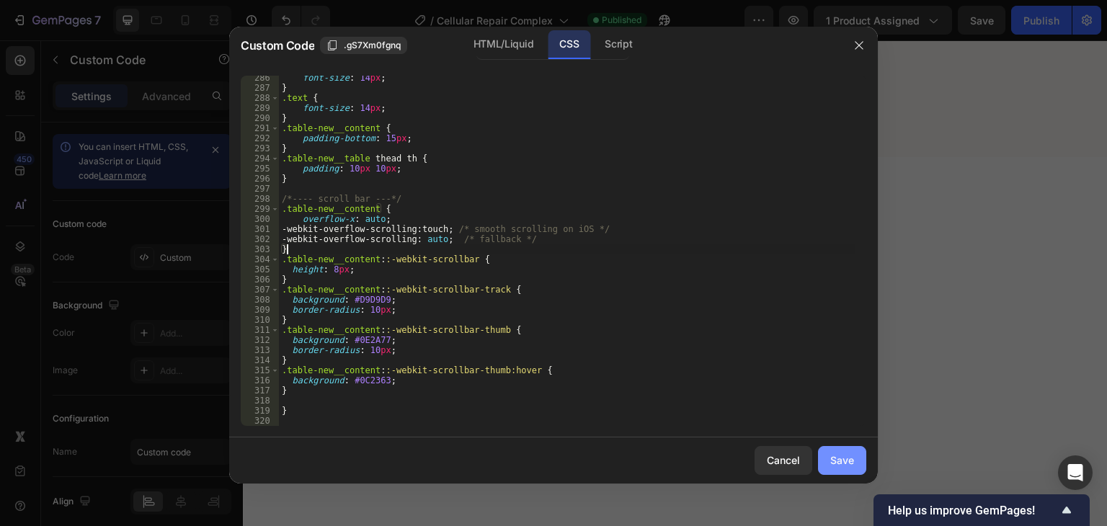
click at [824, 460] on button "Save" at bounding box center [842, 460] width 48 height 29
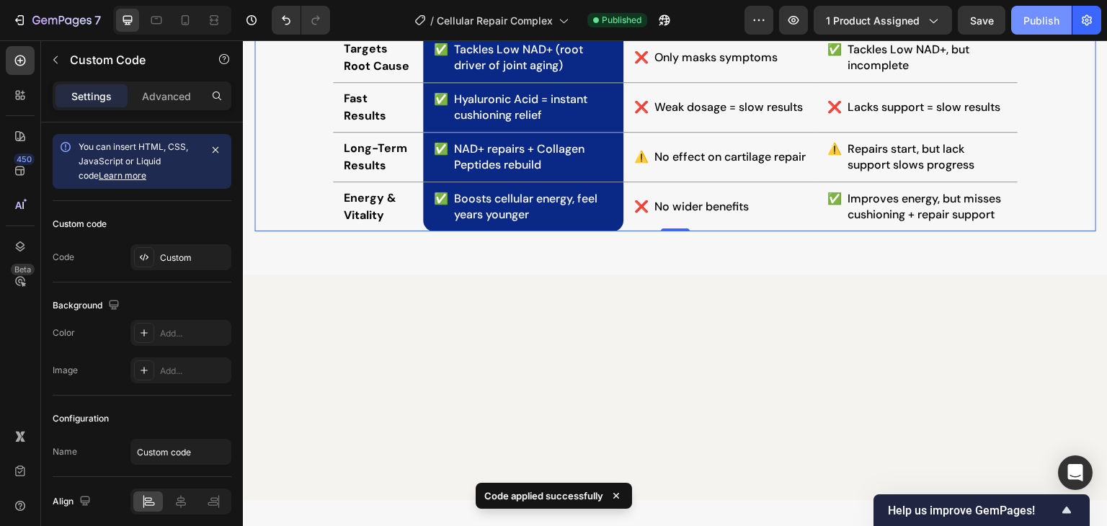
click at [1034, 22] on div "Publish" at bounding box center [1042, 20] width 36 height 15
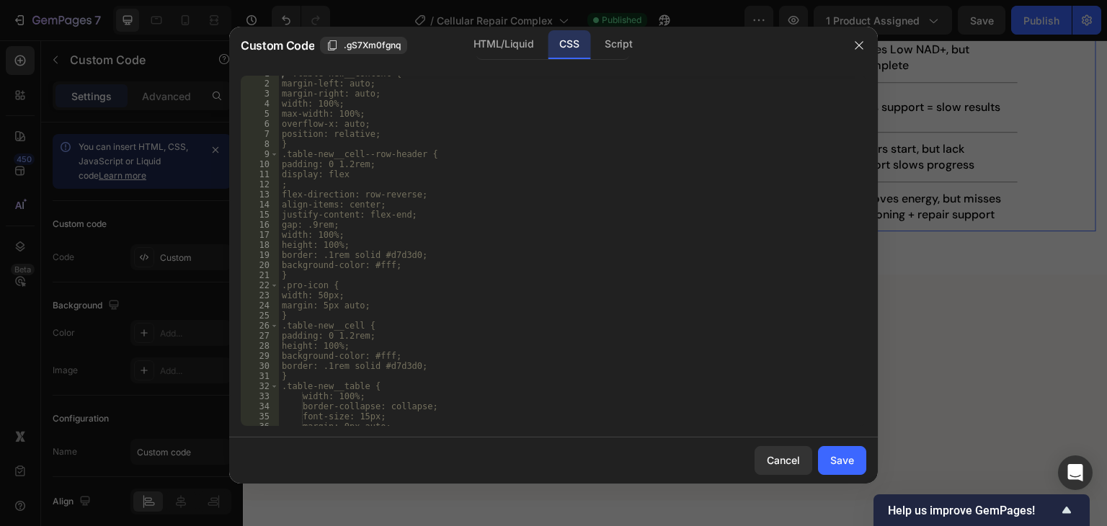
scroll to position [0, 0]
click at [862, 45] on icon "button" at bounding box center [860, 46] width 12 height 12
